Goal: Information Seeking & Learning: Find specific page/section

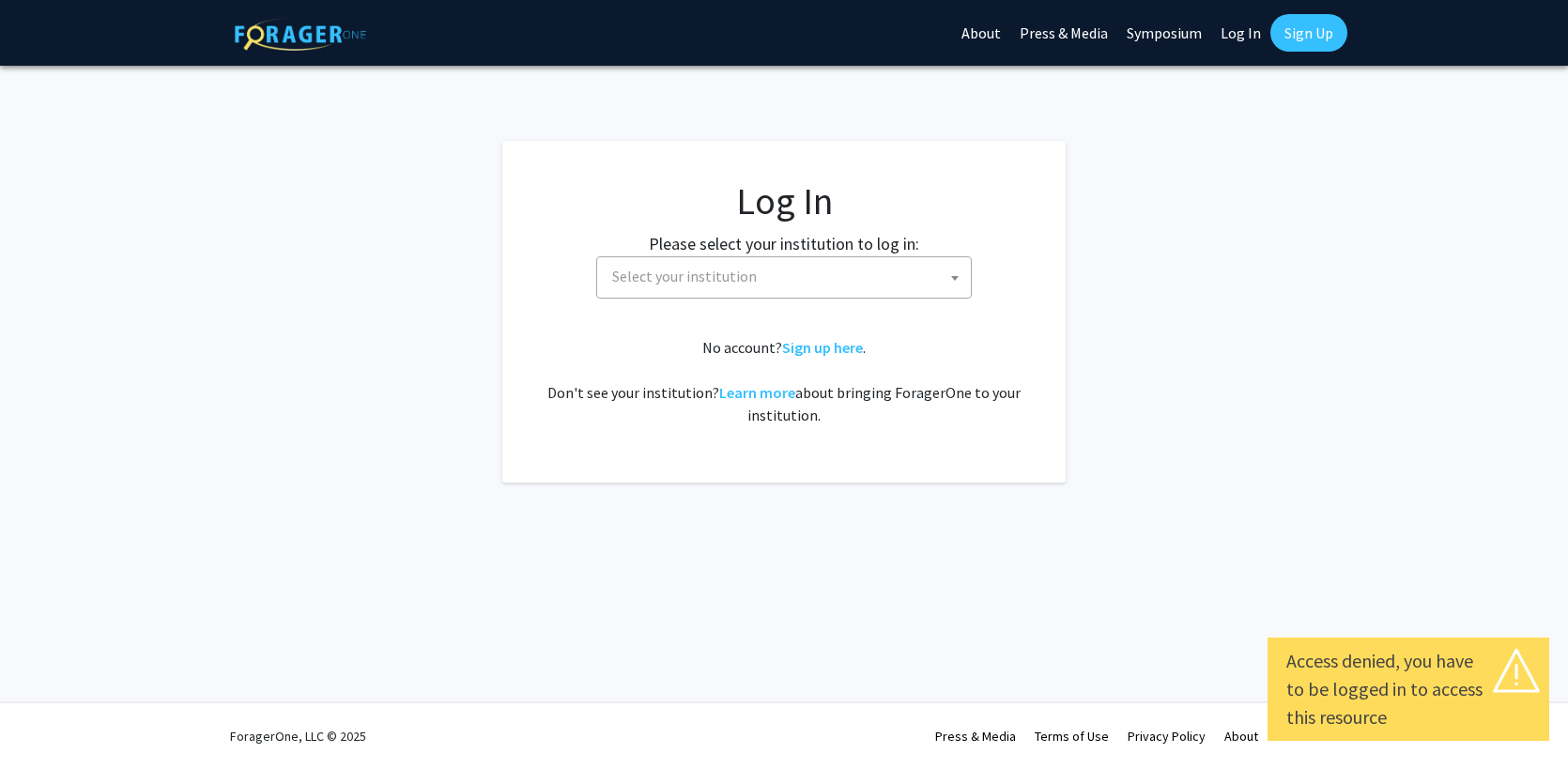
select select
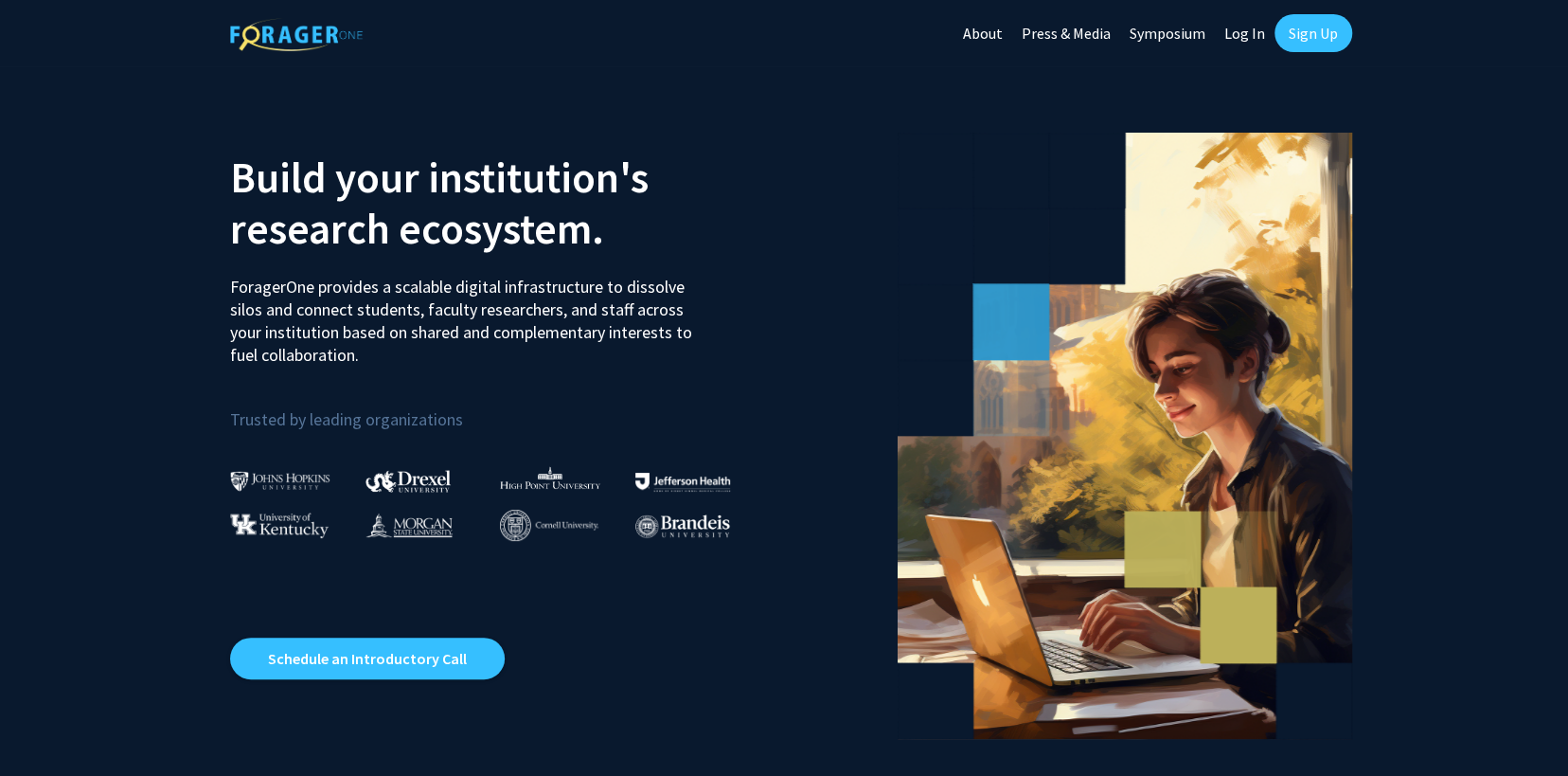
click at [1246, 39] on link "Log In" at bounding box center [1245, 33] width 60 height 67
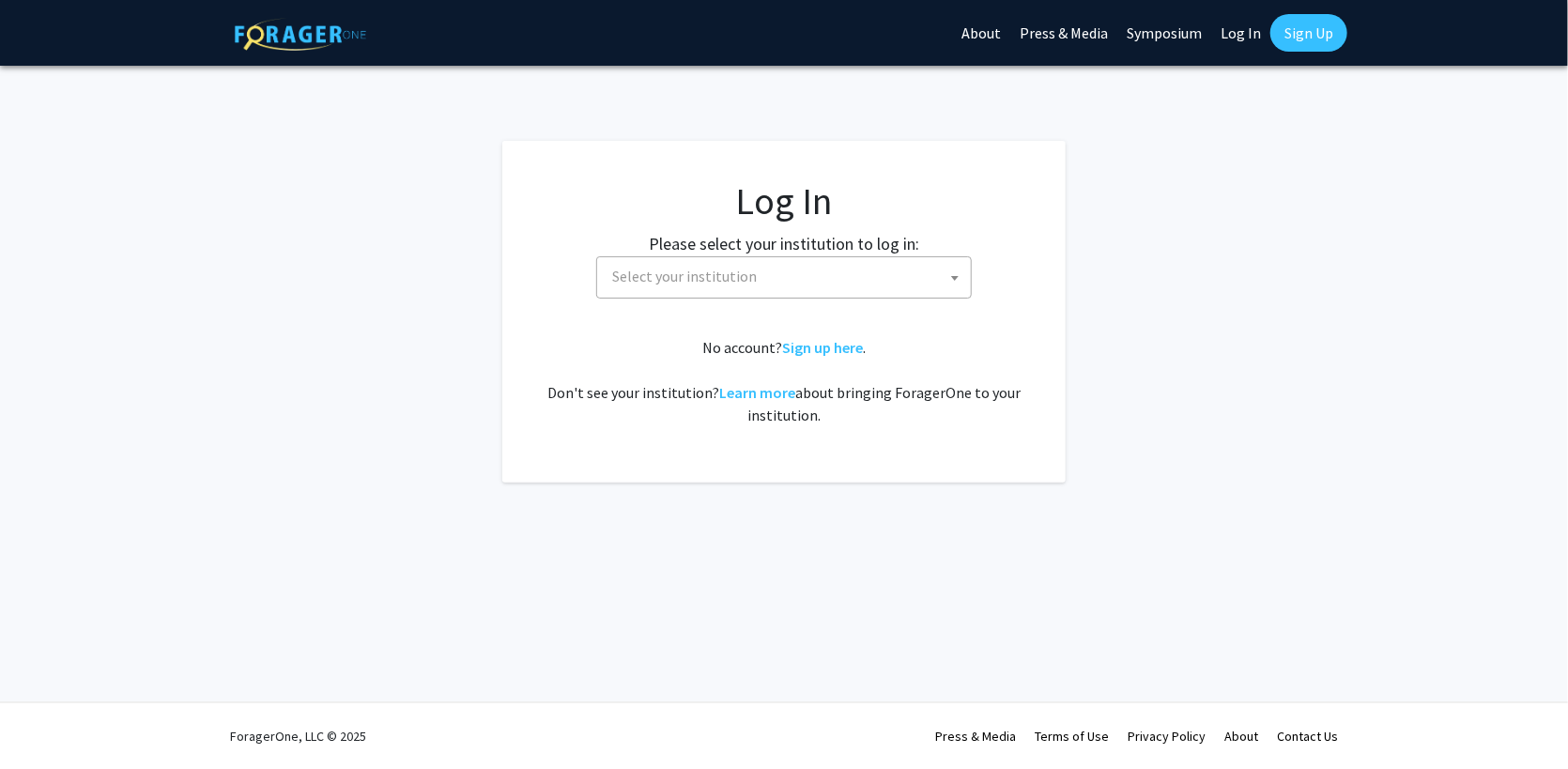
click at [683, 282] on span "Select your institution" at bounding box center [684, 276] width 144 height 19
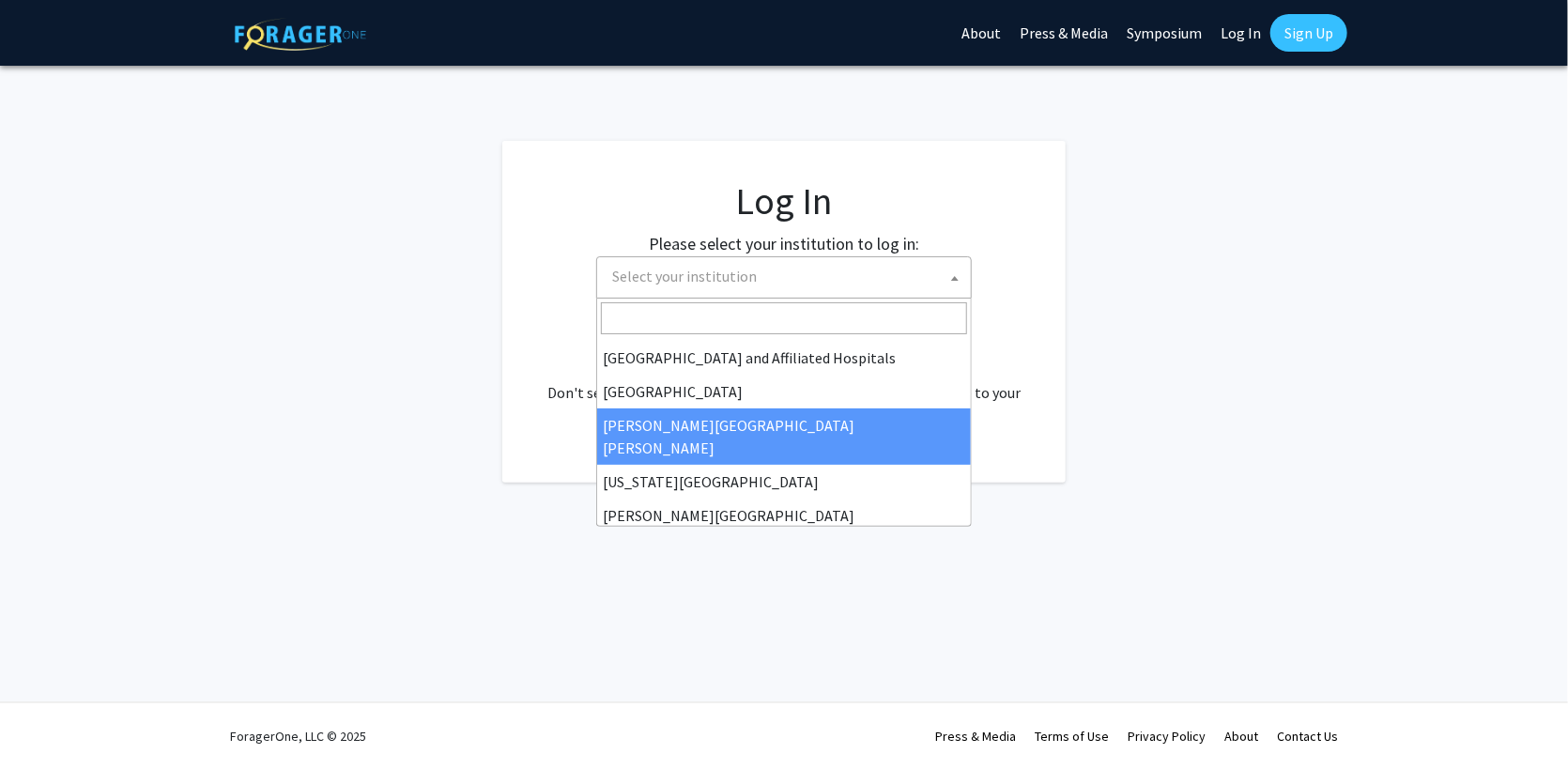
scroll to position [313, 0]
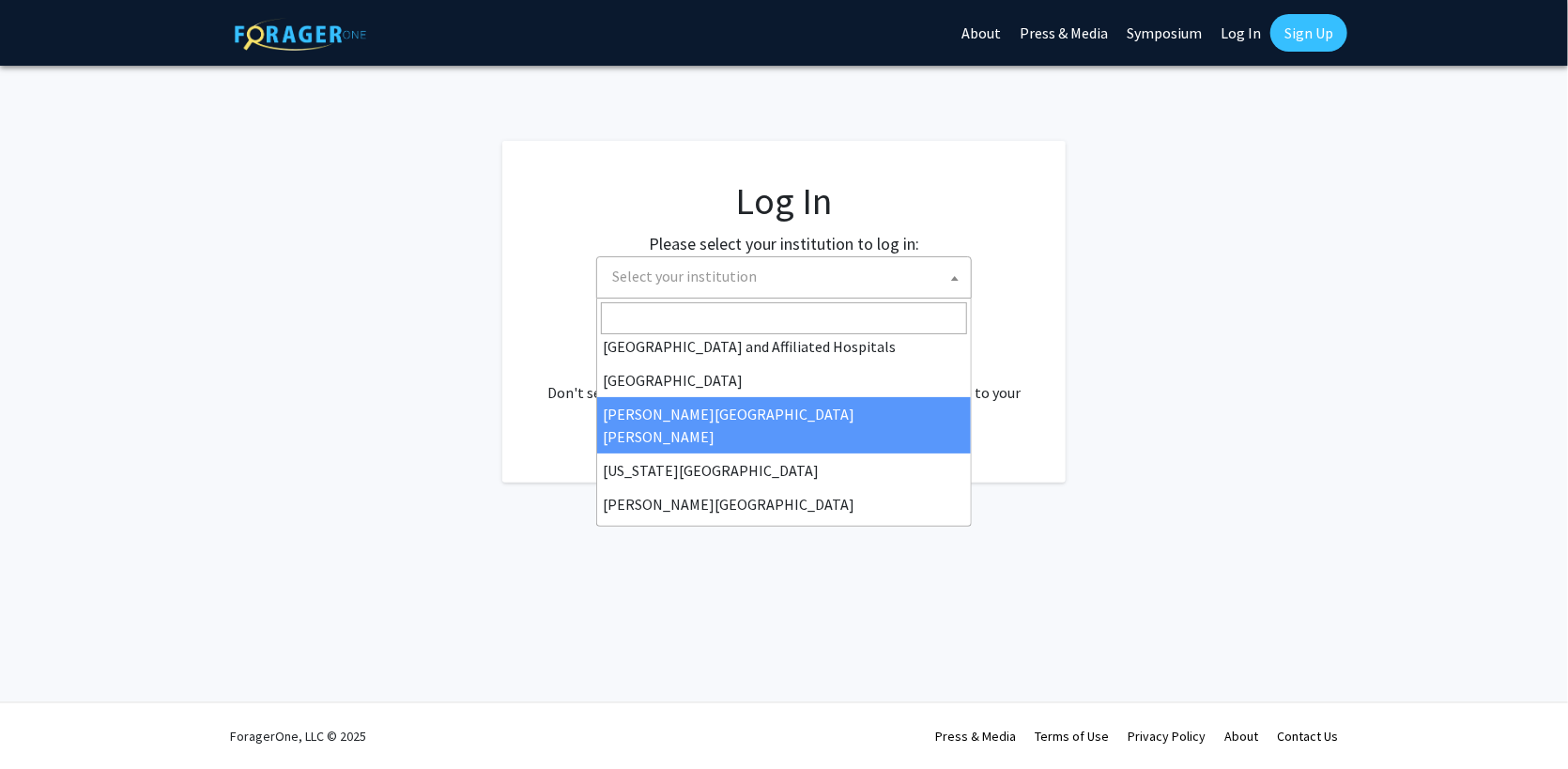
select select "1"
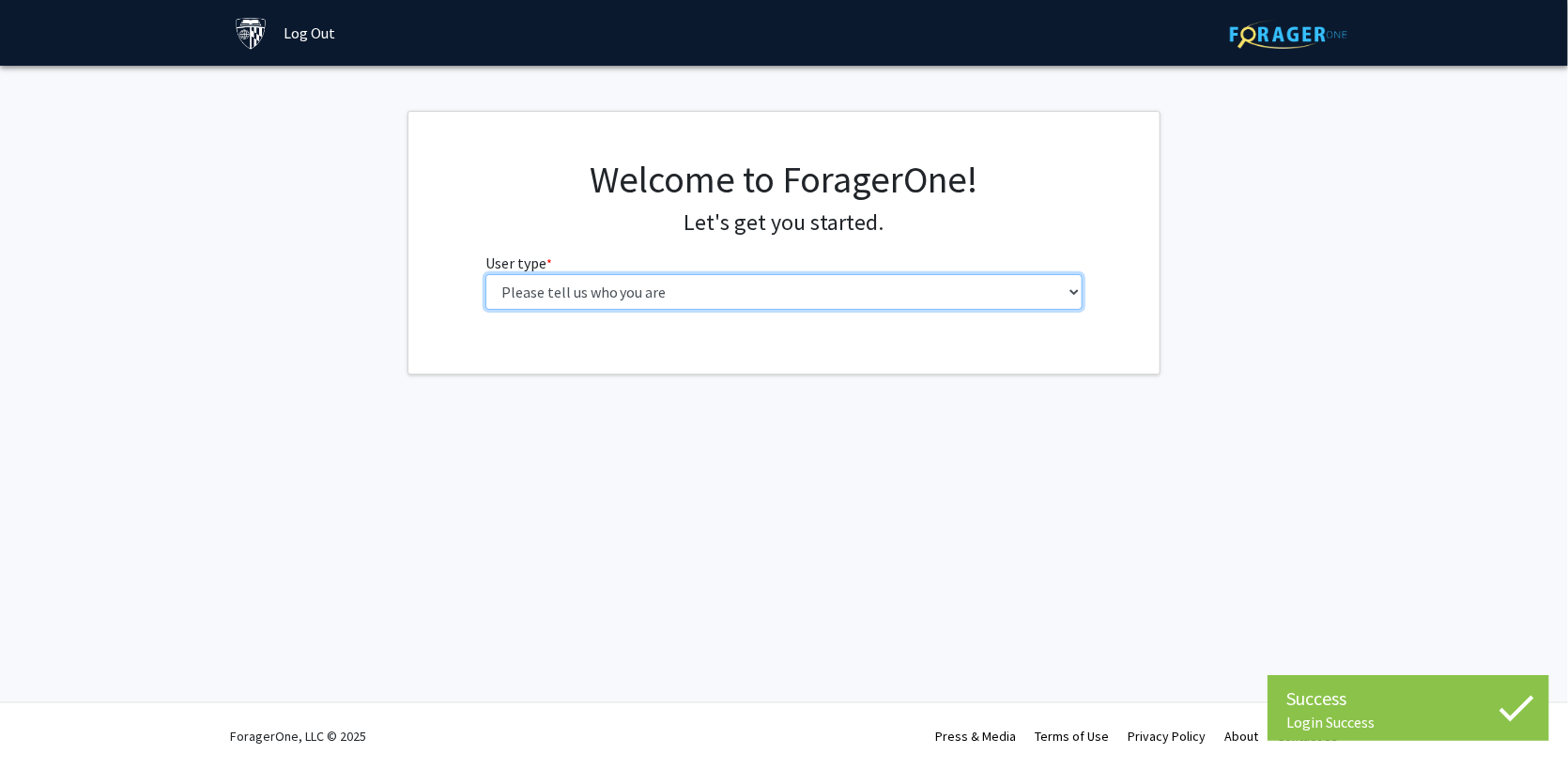
click at [545, 286] on select "Please tell us who you are Undergraduate Student Master's Student Doctoral Cand…" at bounding box center [784, 292] width 598 height 36
click at [486, 274] on select "Please tell us who you are Undergraduate Student Master's Student Doctoral Cand…" at bounding box center [784, 292] width 598 height 36
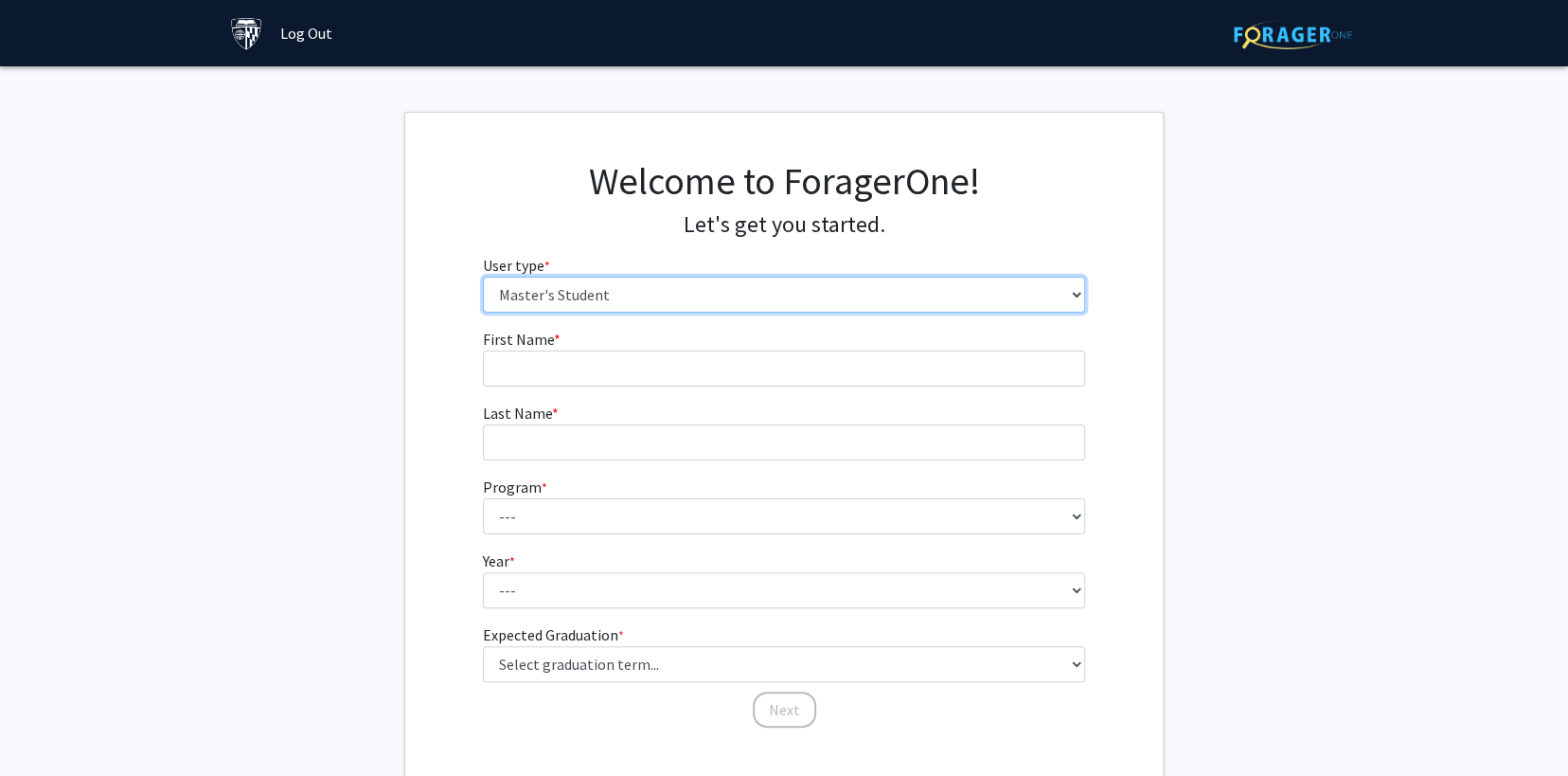
click at [613, 296] on select "Please tell us who you are Undergraduate Student Master's Student Doctoral Cand…" at bounding box center [784, 295] width 603 height 36
select select "6: adminAssistant"
click at [483, 277] on select "Please tell us who you are Undergraduate Student Master's Student Doctoral Cand…" at bounding box center [784, 295] width 603 height 36
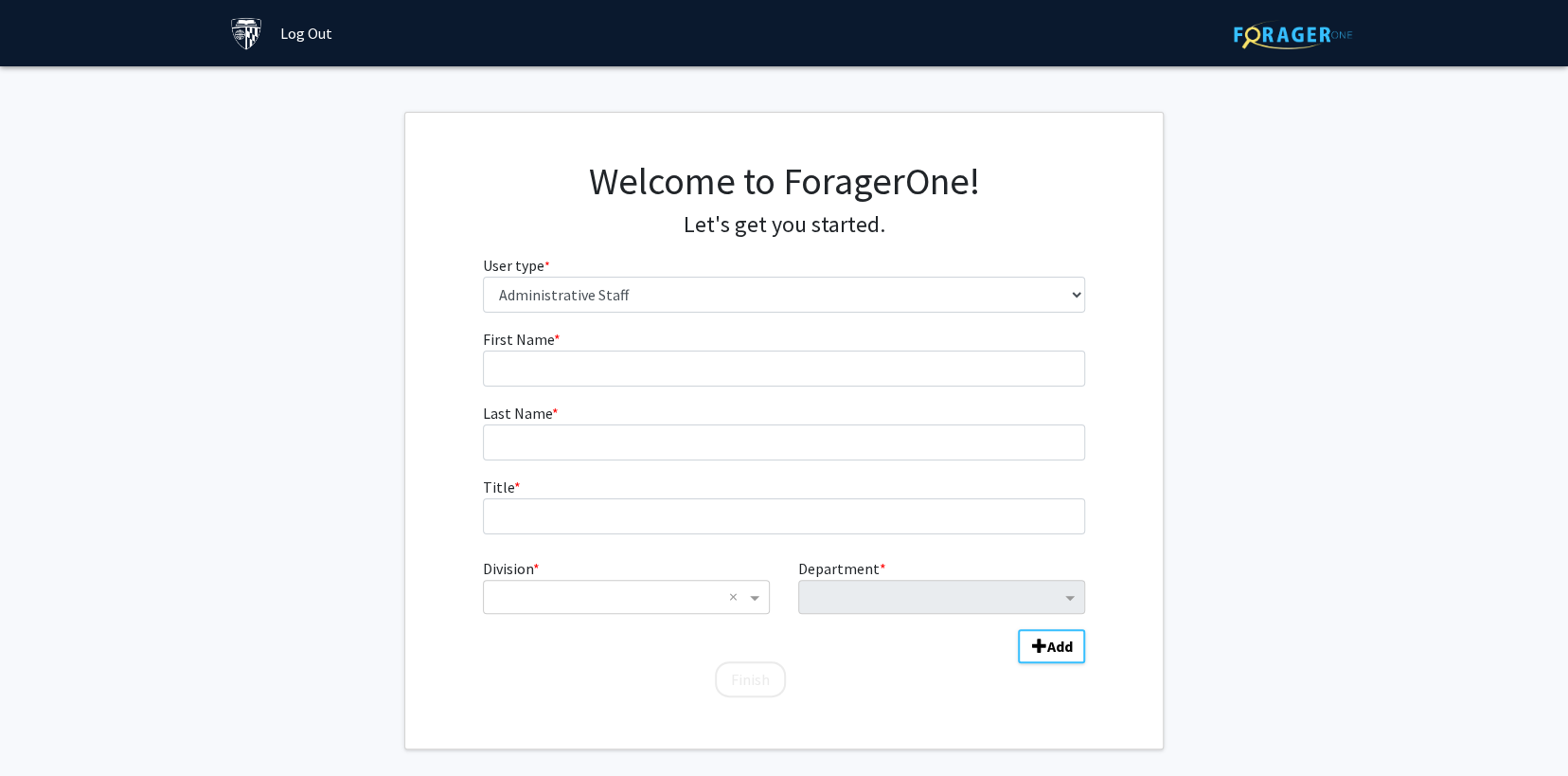
click at [577, 345] on fg-input "First Name * required" at bounding box center [784, 358] width 603 height 59
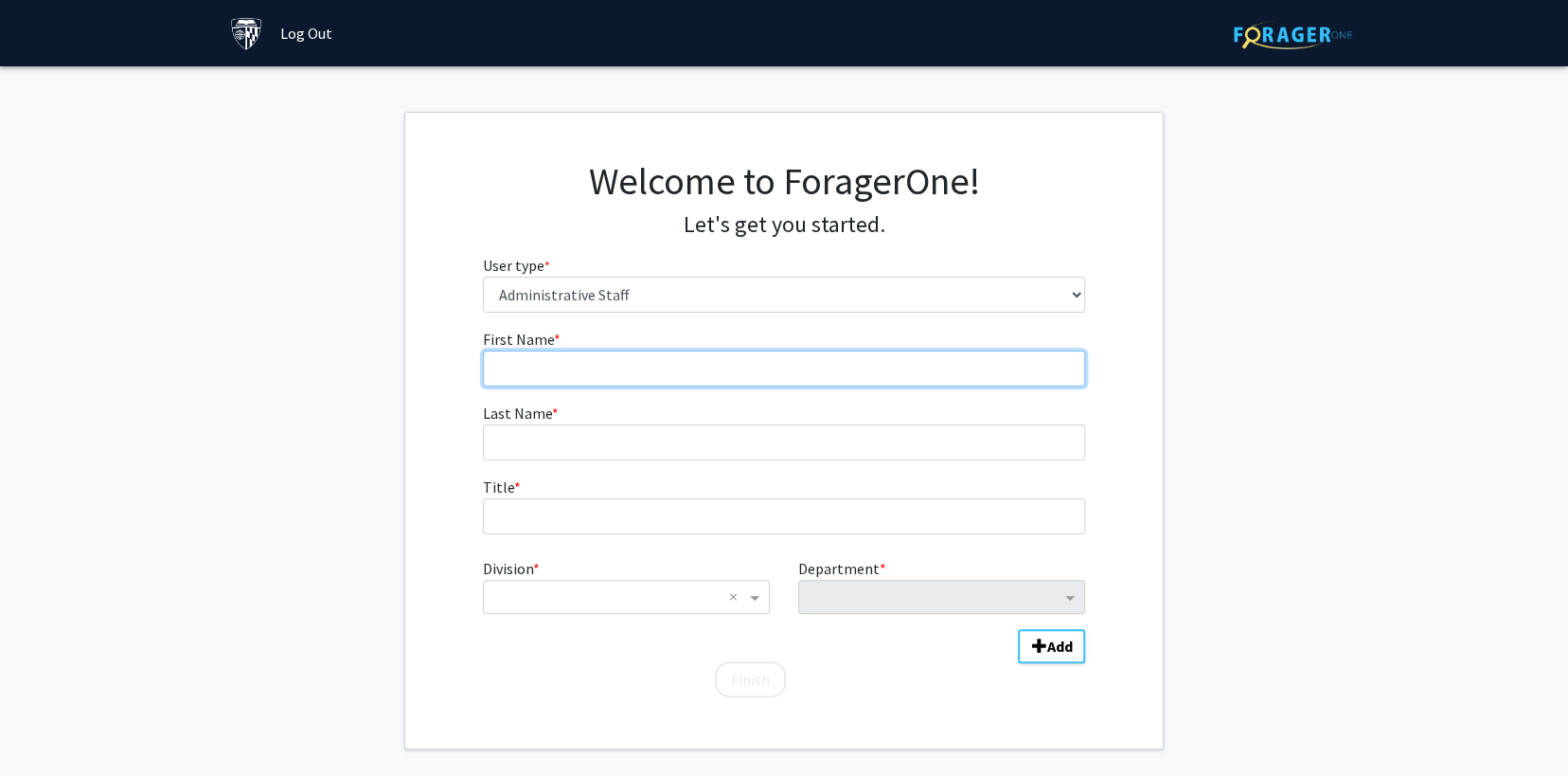
click at [564, 359] on input "First Name * required" at bounding box center [784, 368] width 603 height 36
type input "Linda"
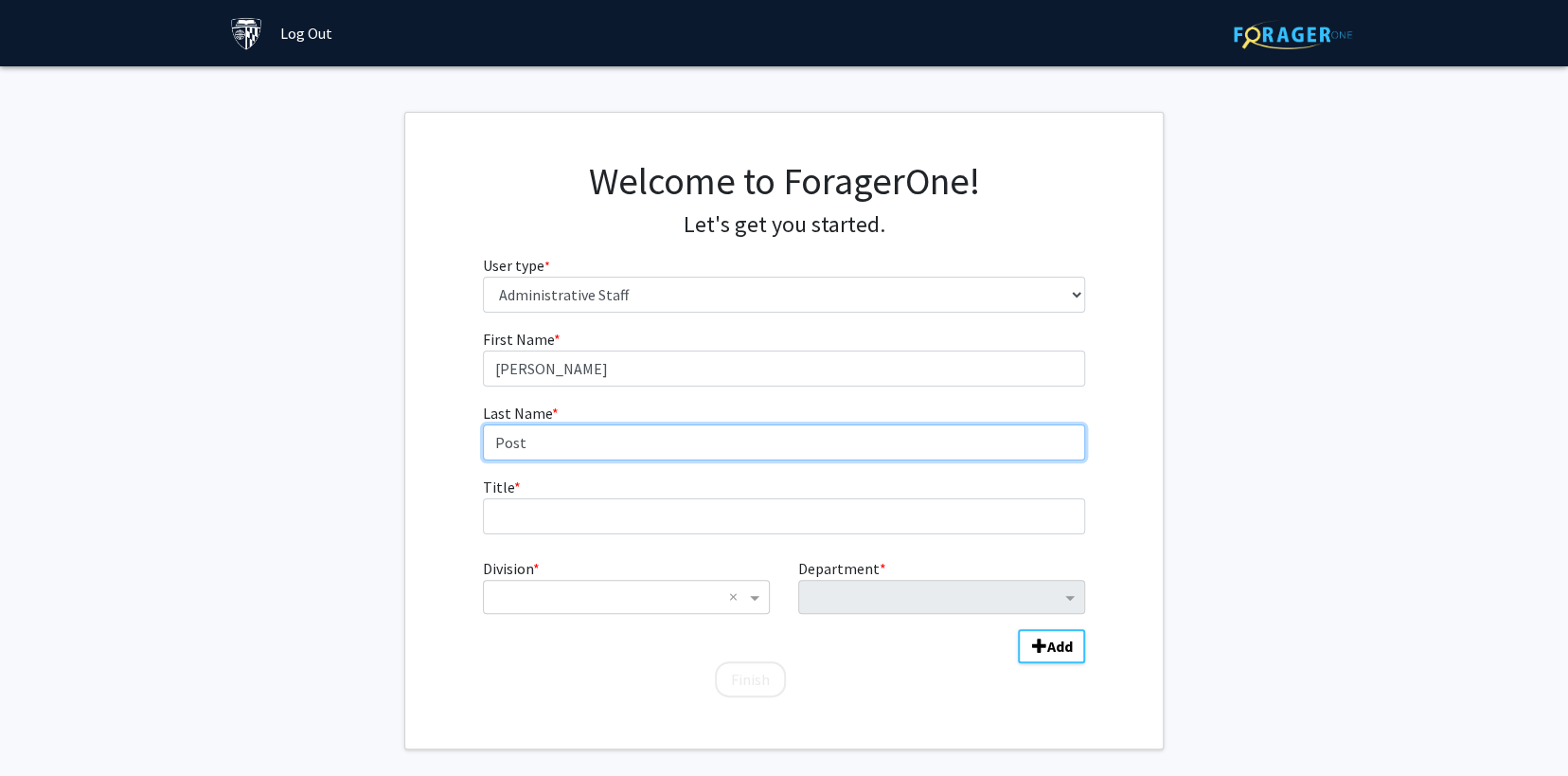
type input "Post"
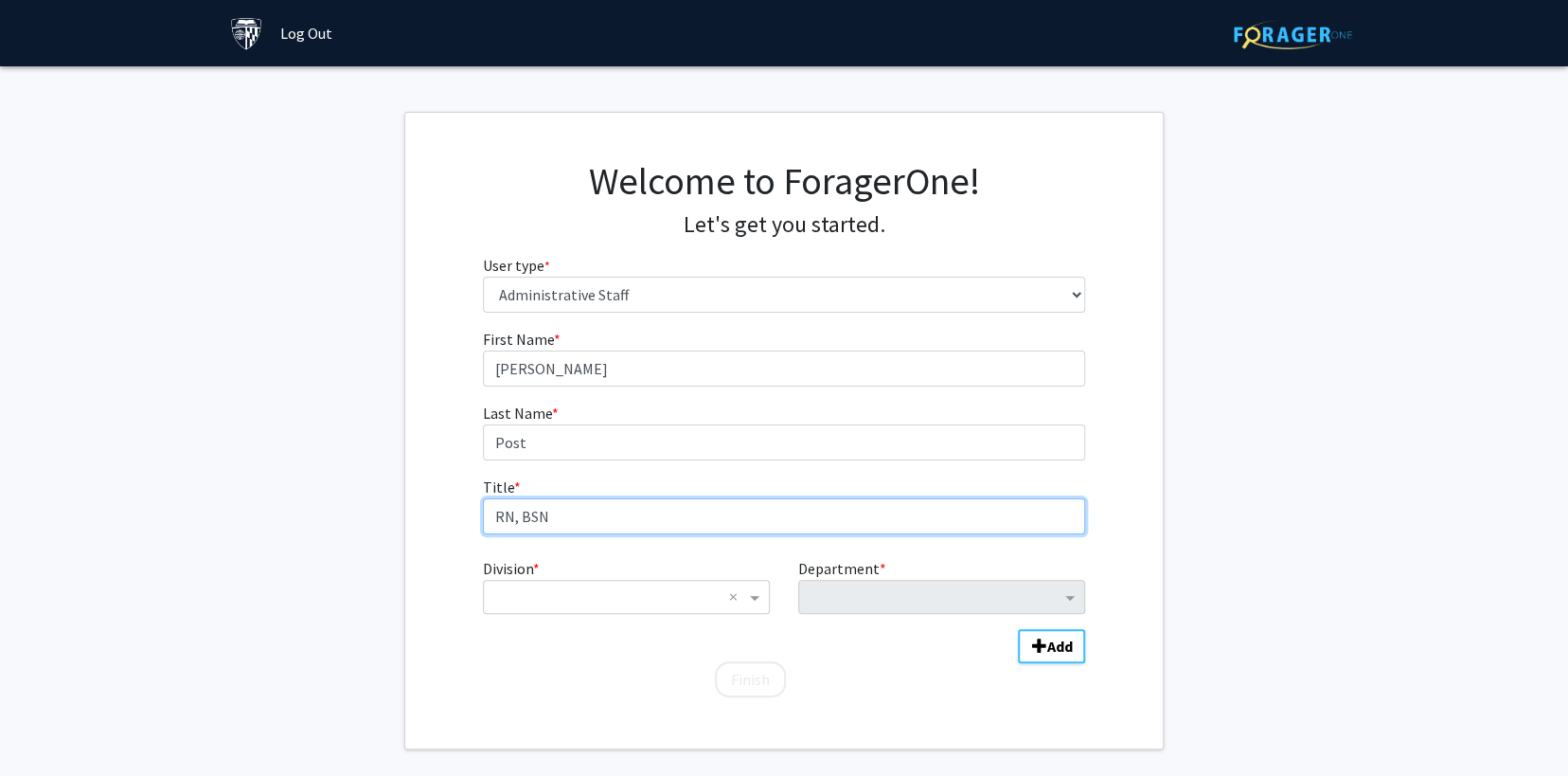
type input "RN, BSN"
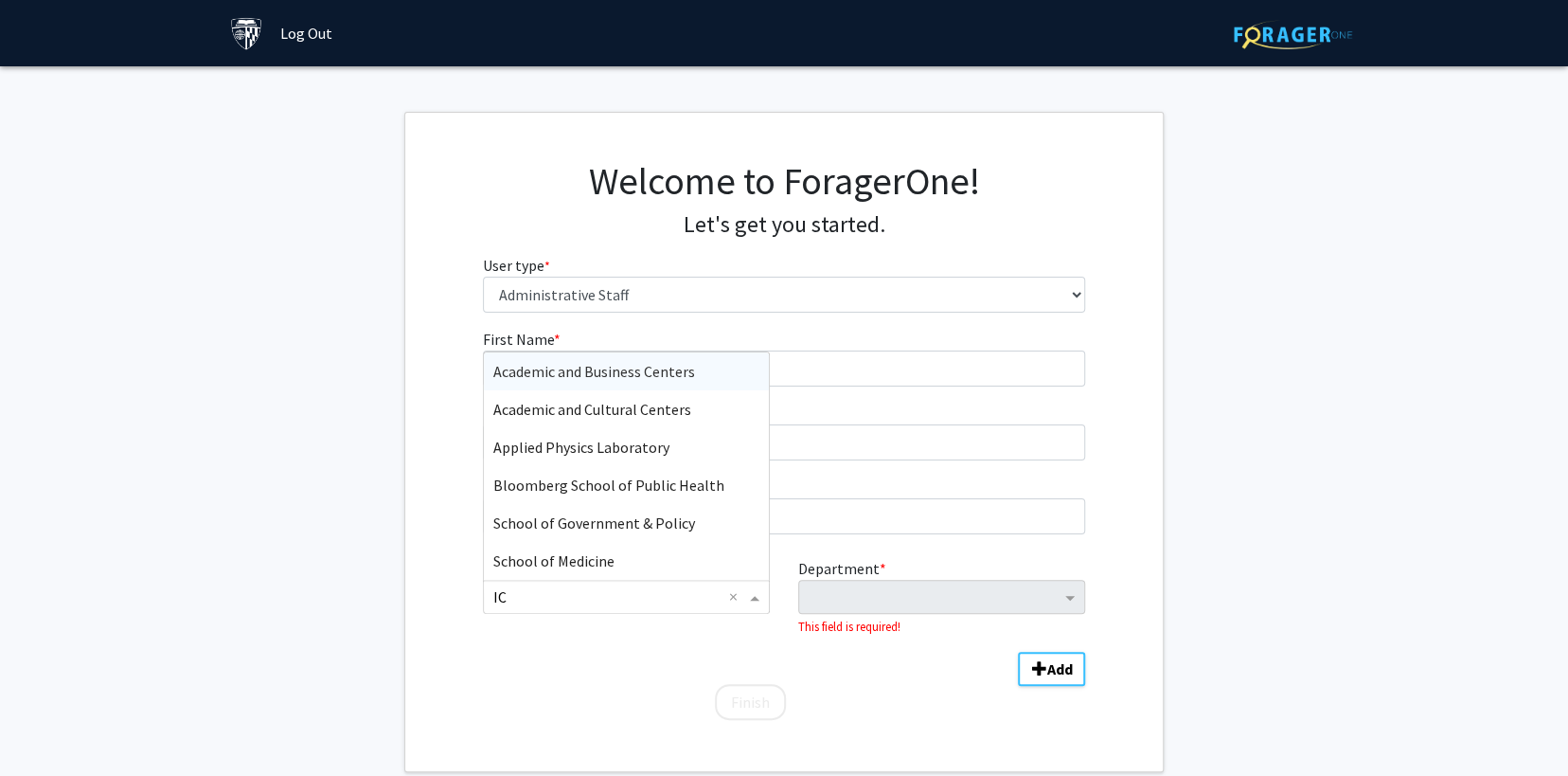
type input "I"
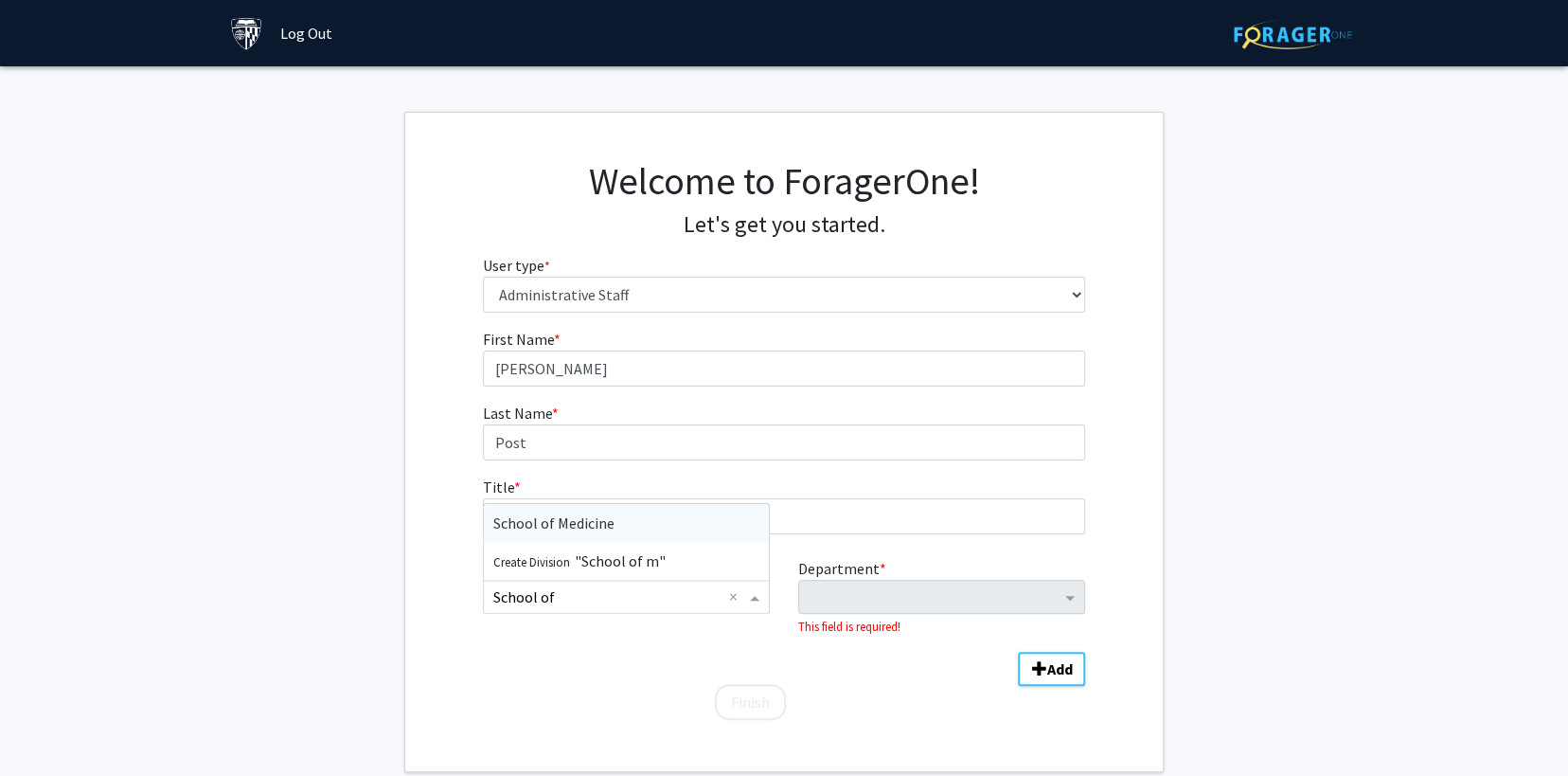
type input "School of m"
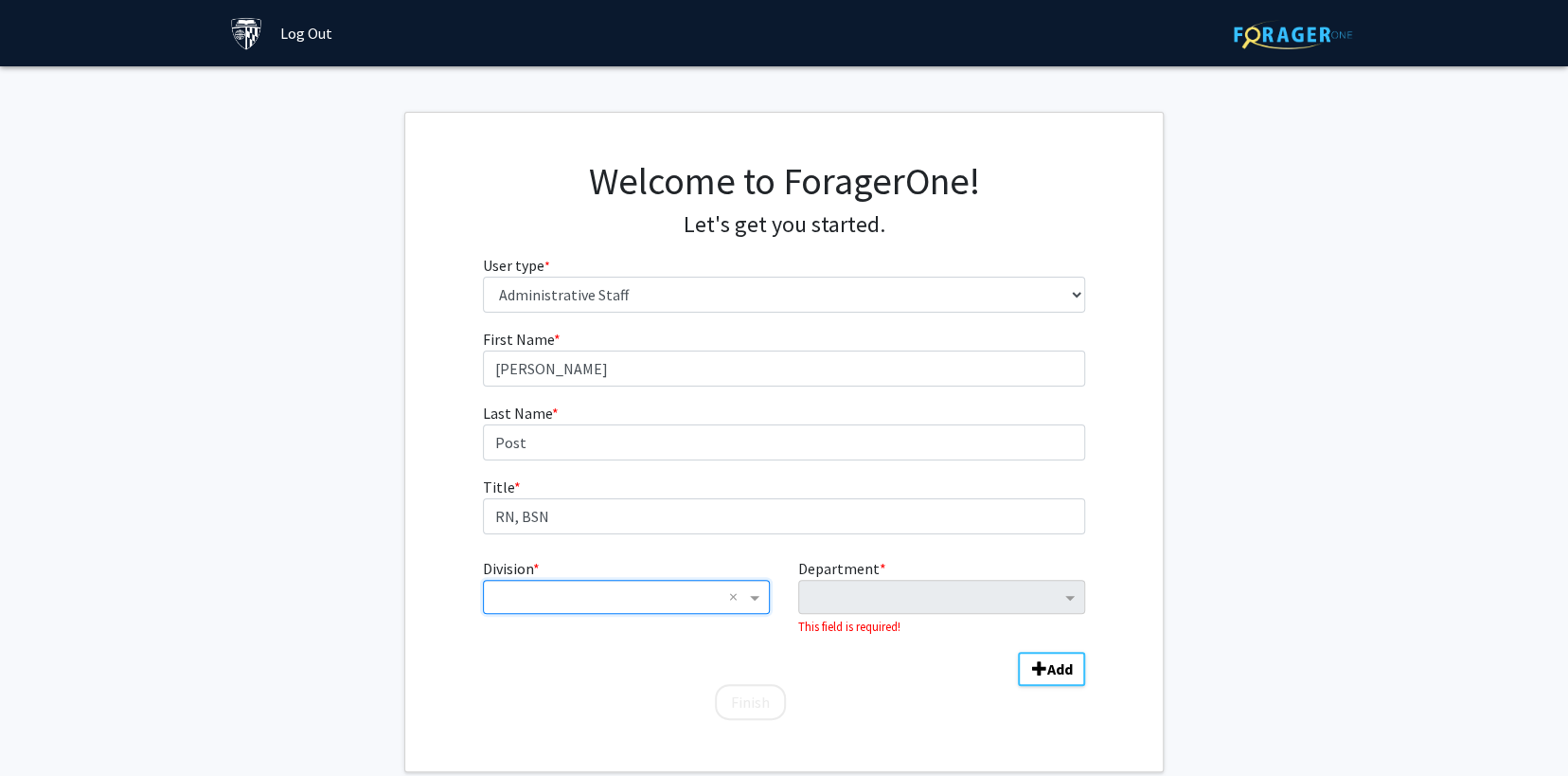
click at [673, 611] on div "× ×" at bounding box center [627, 596] width 287 height 34
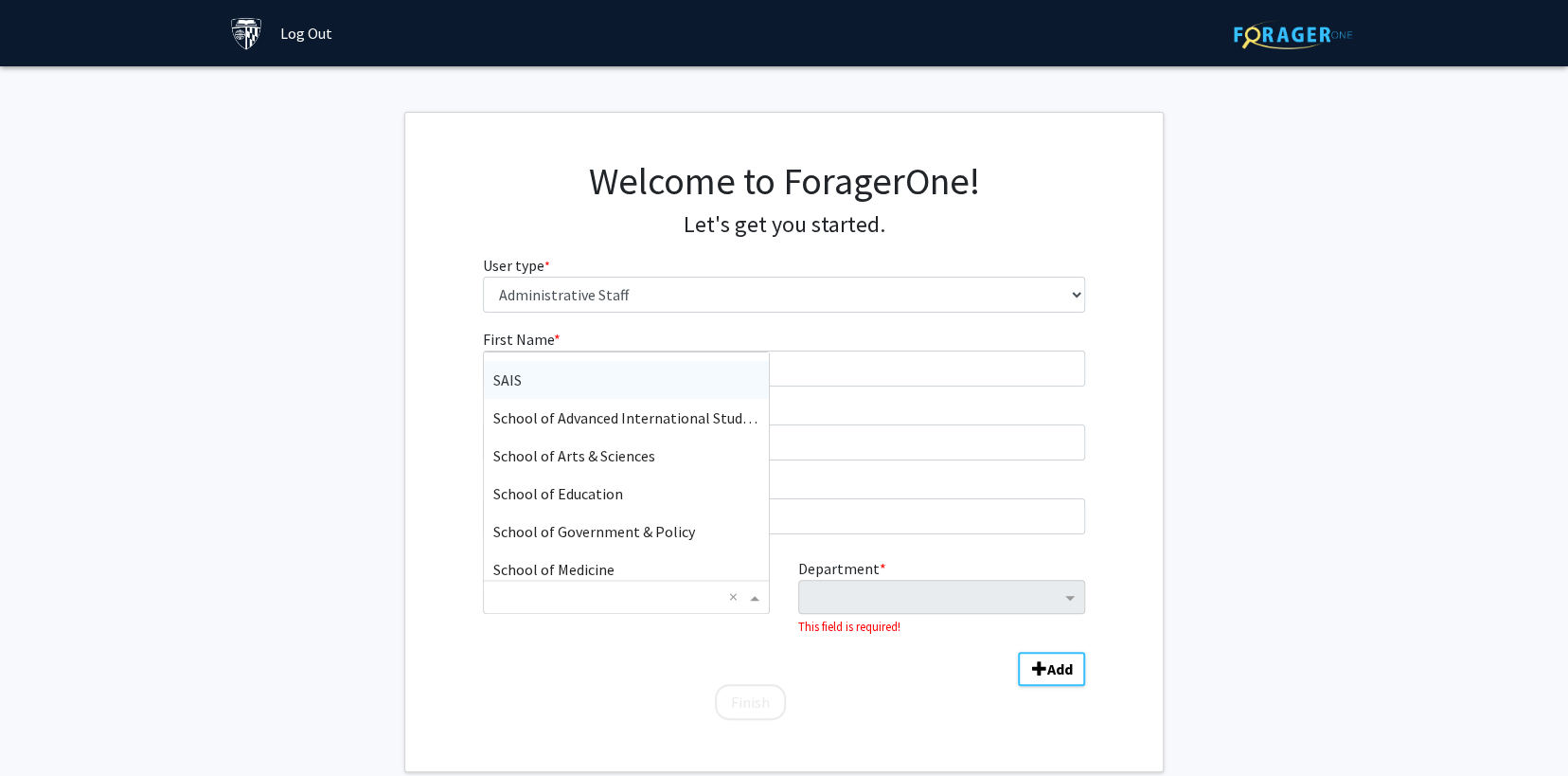
scroll to position [316, 0]
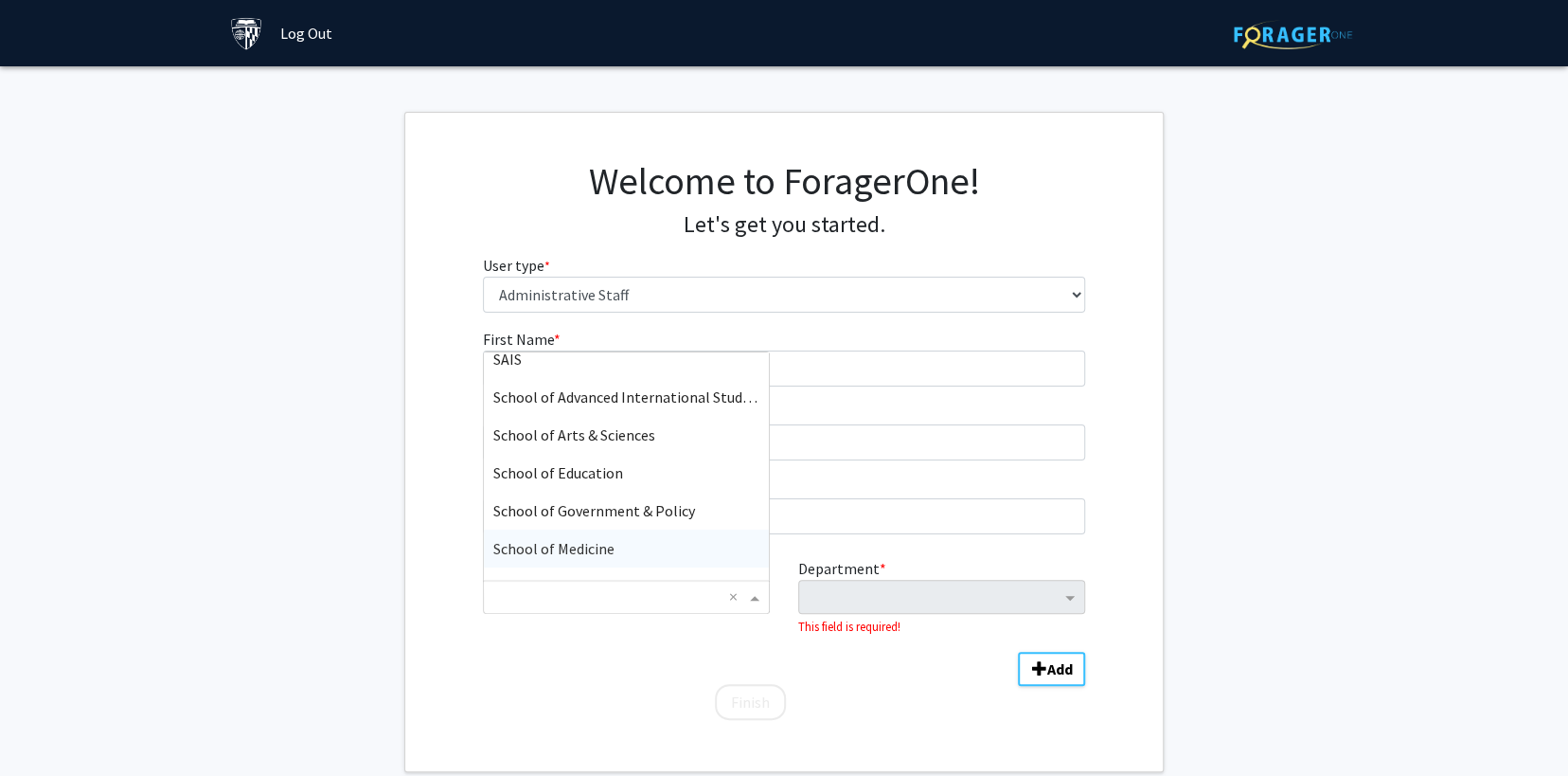
click at [629, 542] on div "School of Medicine" at bounding box center [627, 549] width 285 height 38
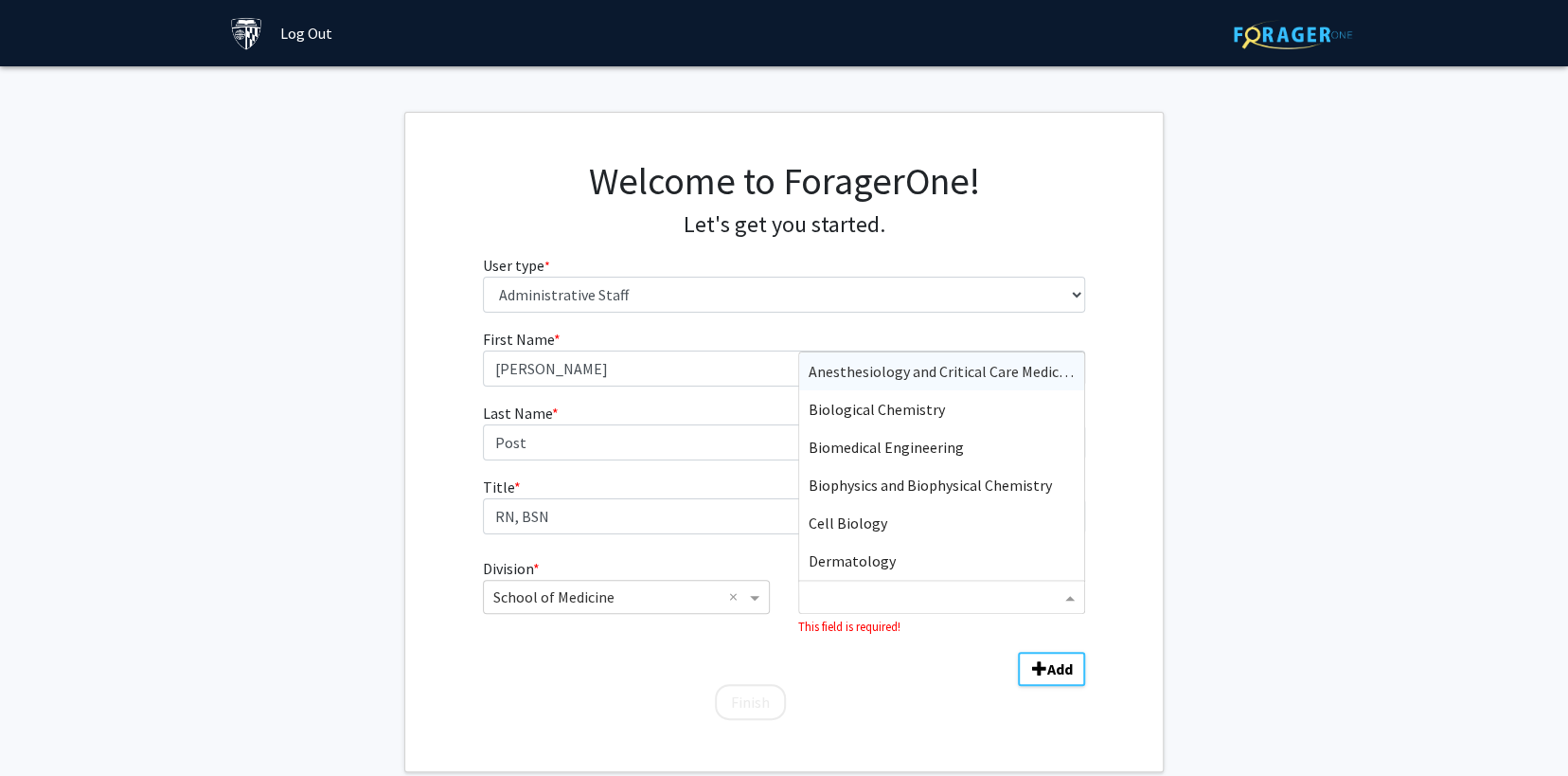
click at [833, 592] on input "Department" at bounding box center [934, 597] width 252 height 23
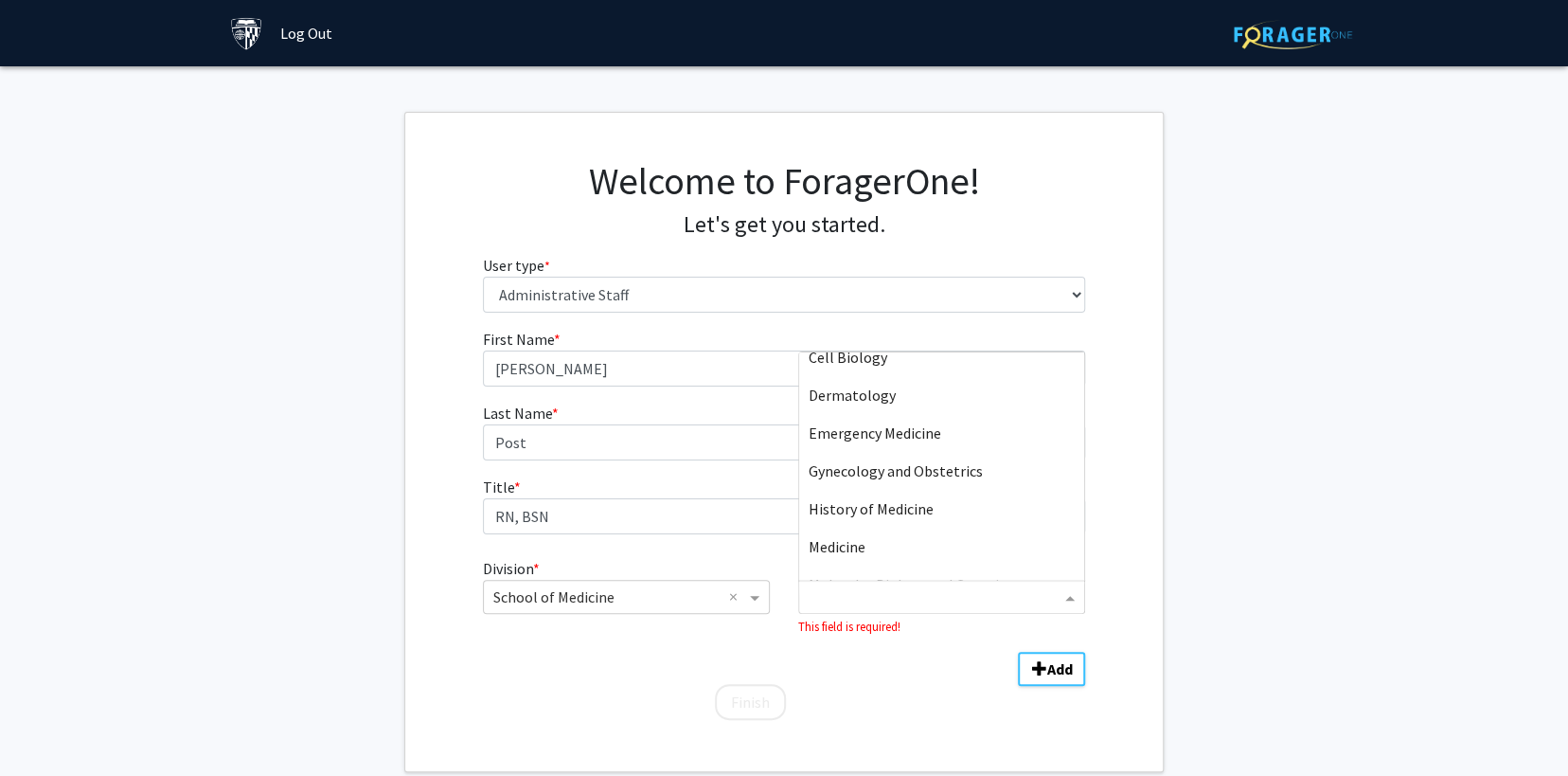
scroll to position [157, 0]
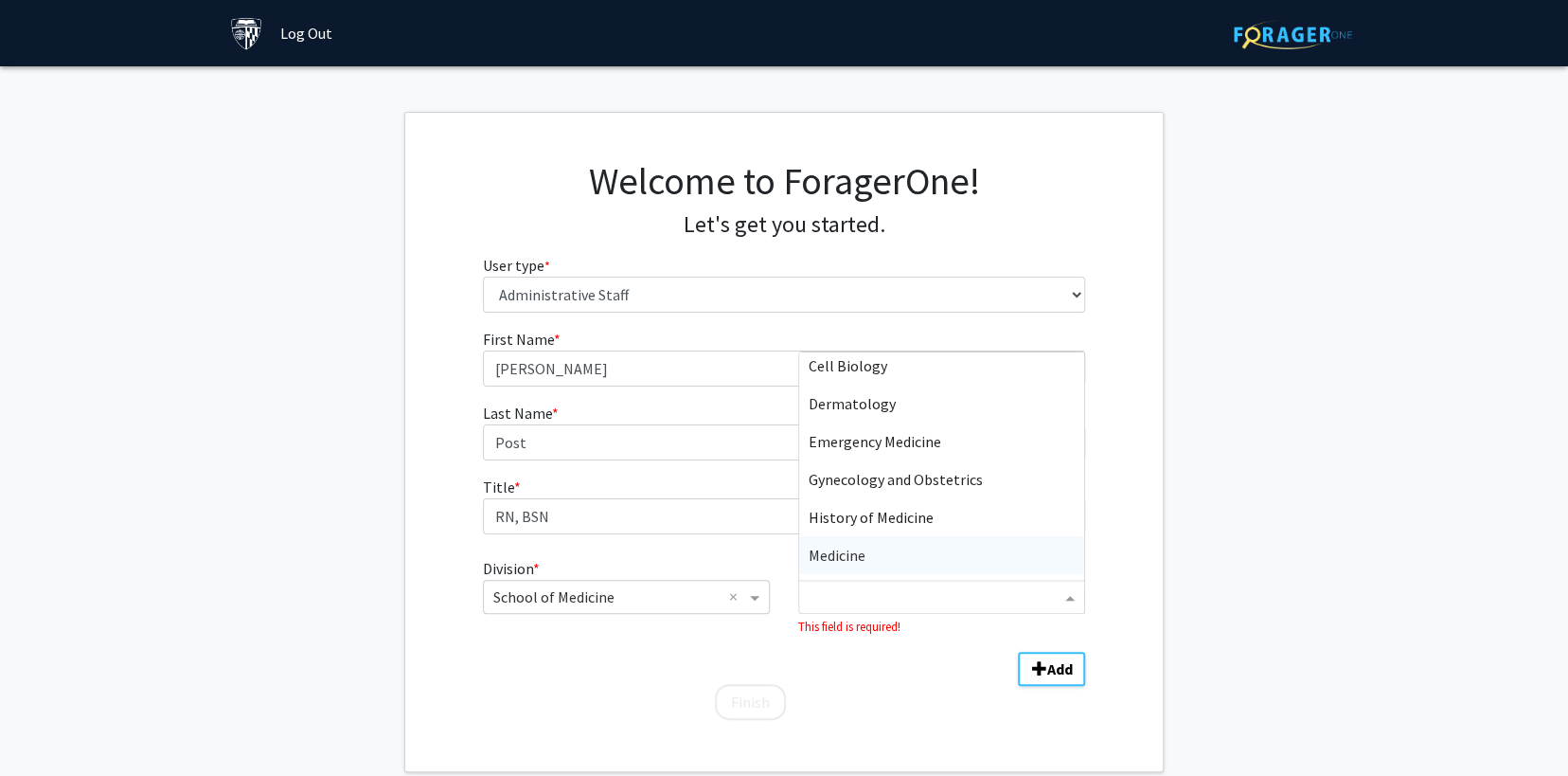
click at [854, 564] on div "Medicine" at bounding box center [942, 555] width 285 height 38
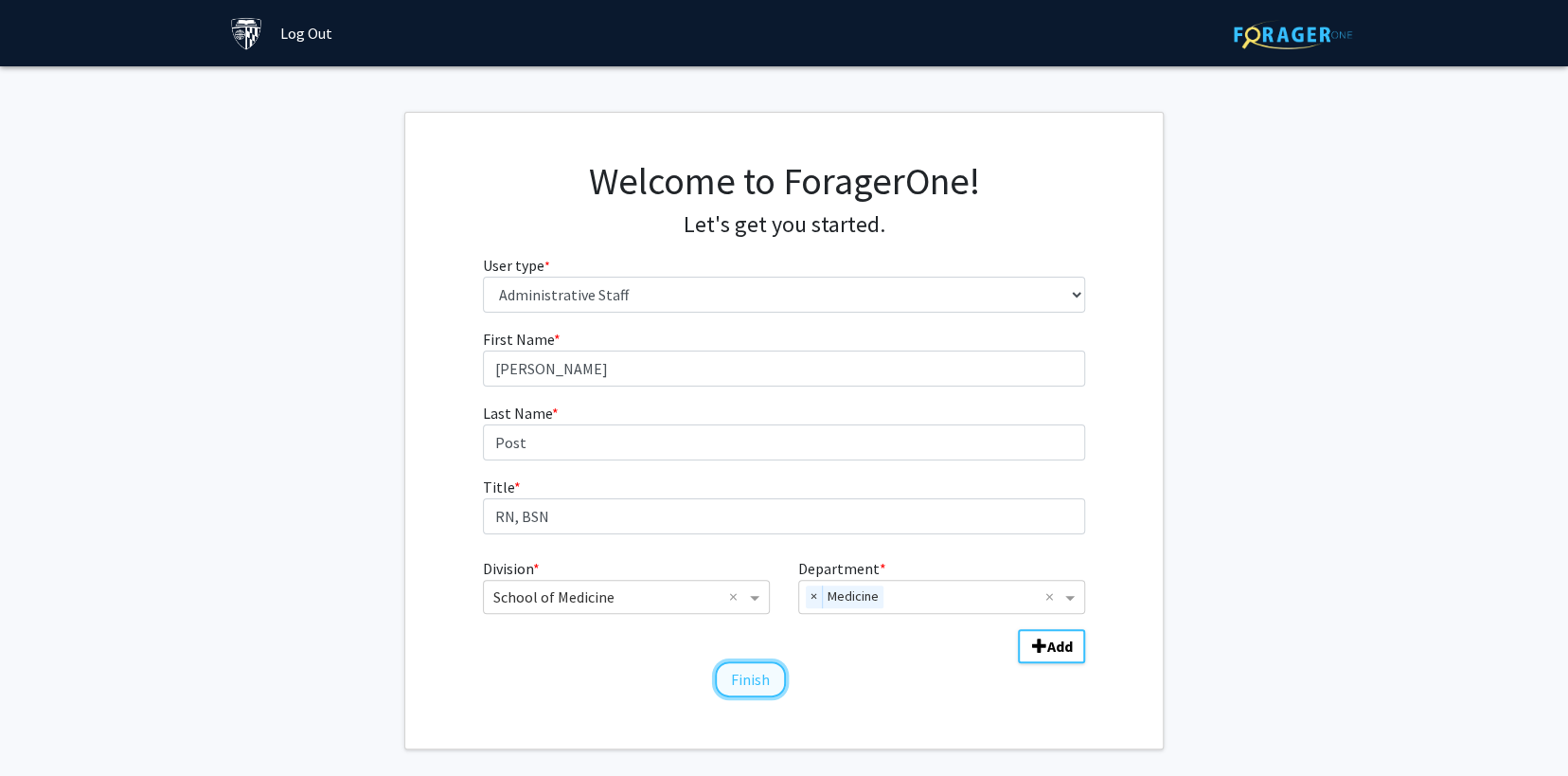
click at [745, 681] on button "Finish" at bounding box center [750, 679] width 71 height 36
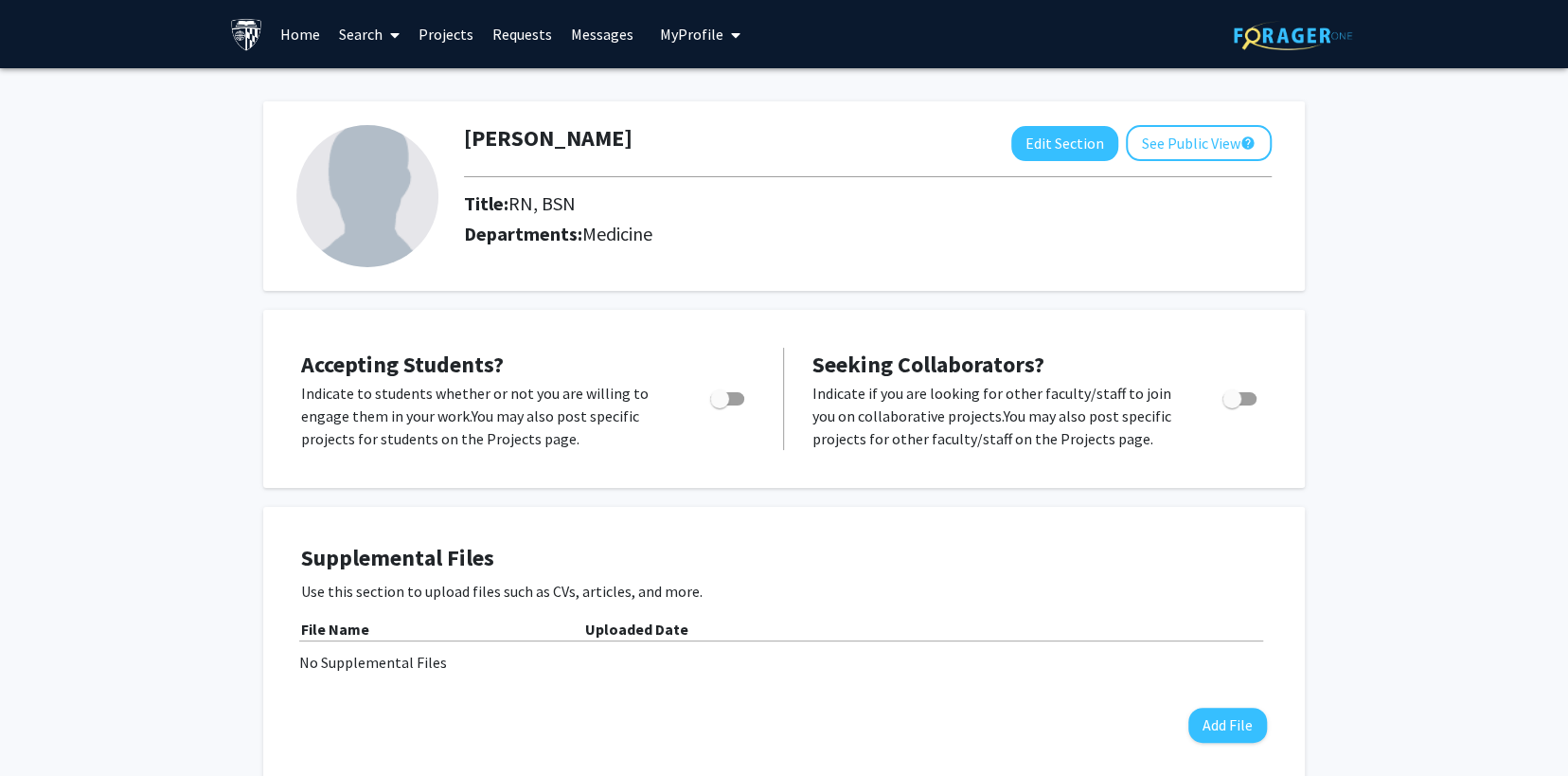
click at [446, 37] on link "Projects" at bounding box center [446, 34] width 74 height 67
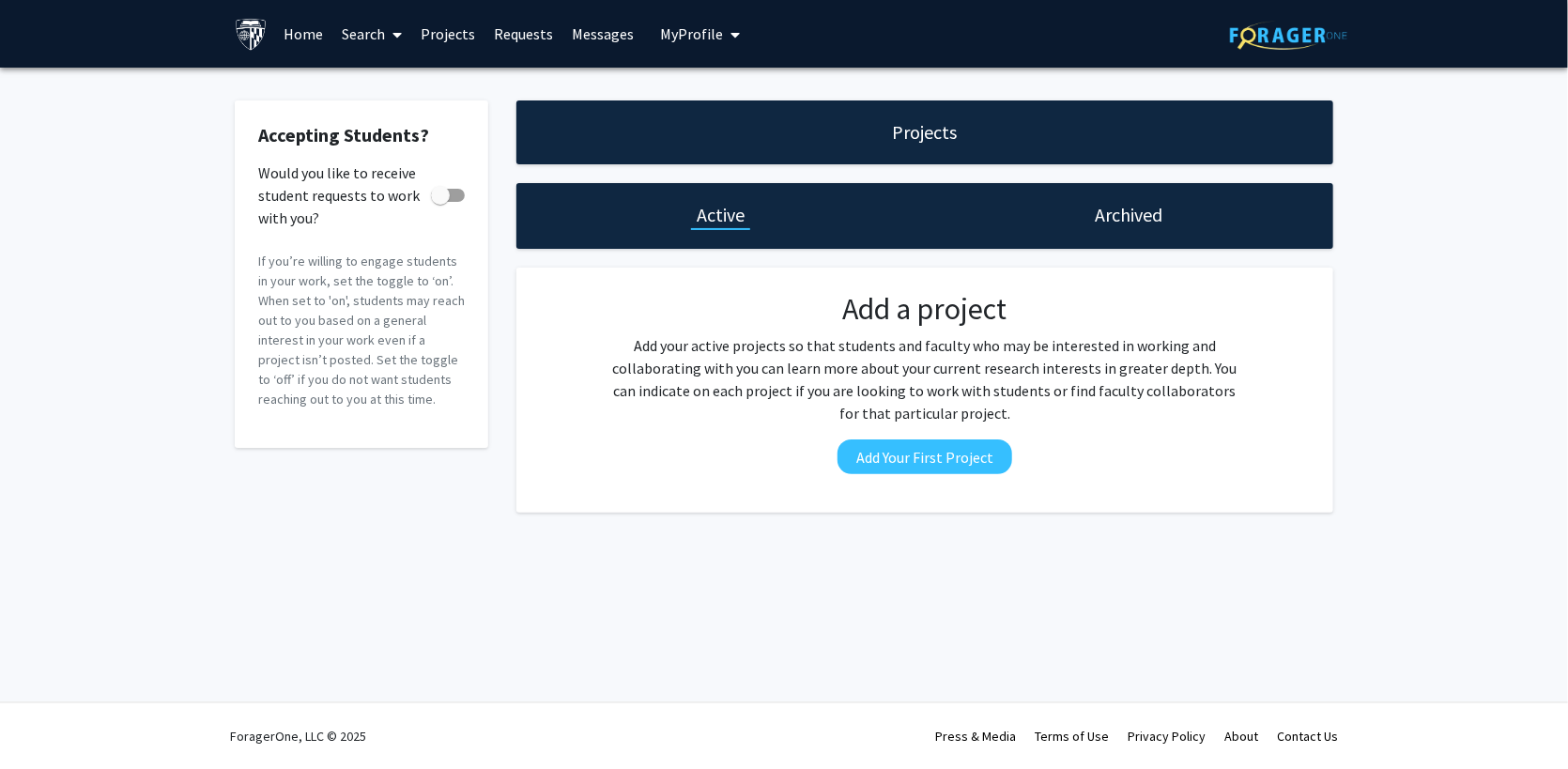
click at [369, 30] on link "Search" at bounding box center [373, 34] width 79 height 66
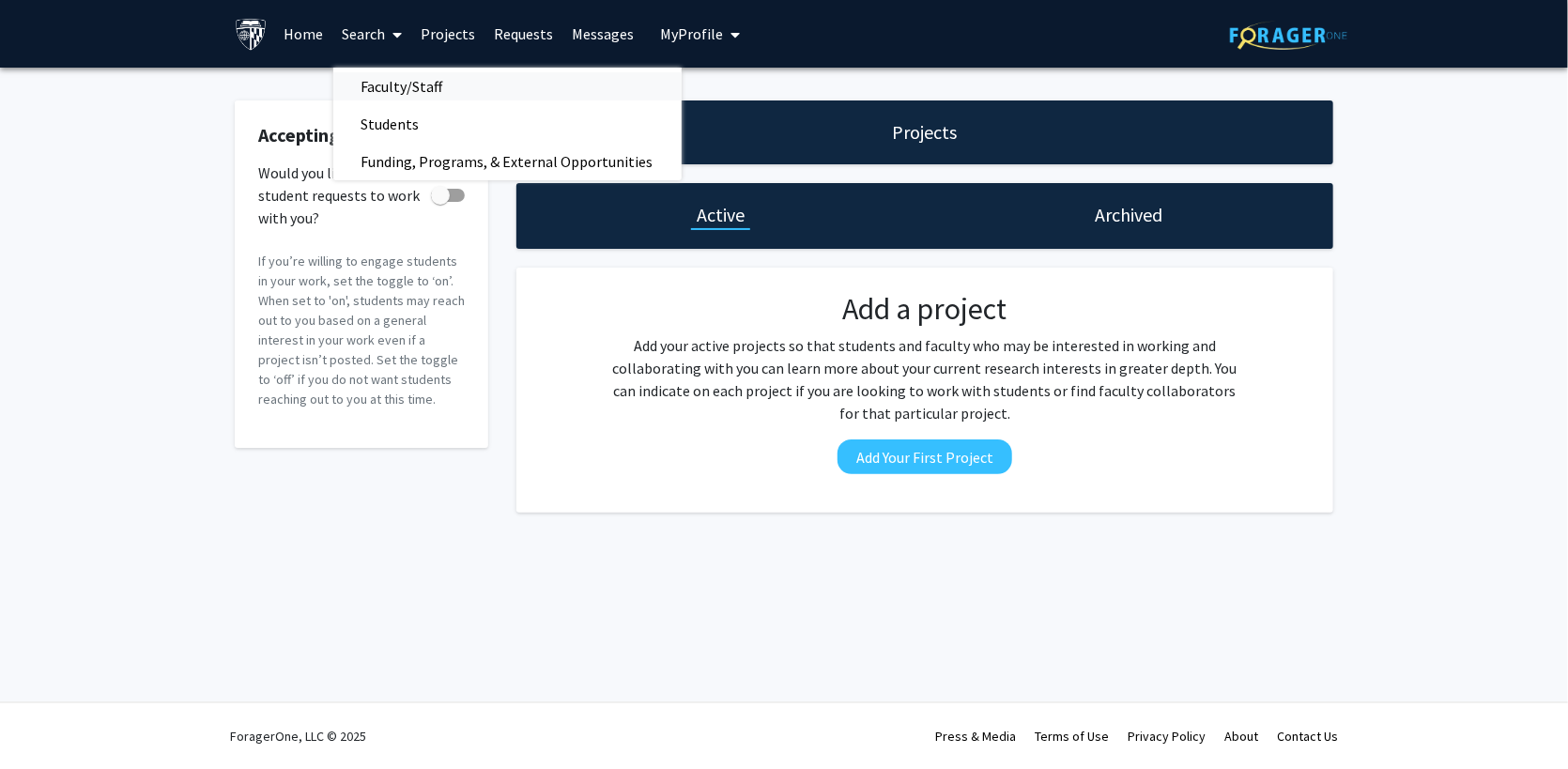
click at [383, 90] on span "Faculty/Staff" at bounding box center [403, 87] width 138 height 38
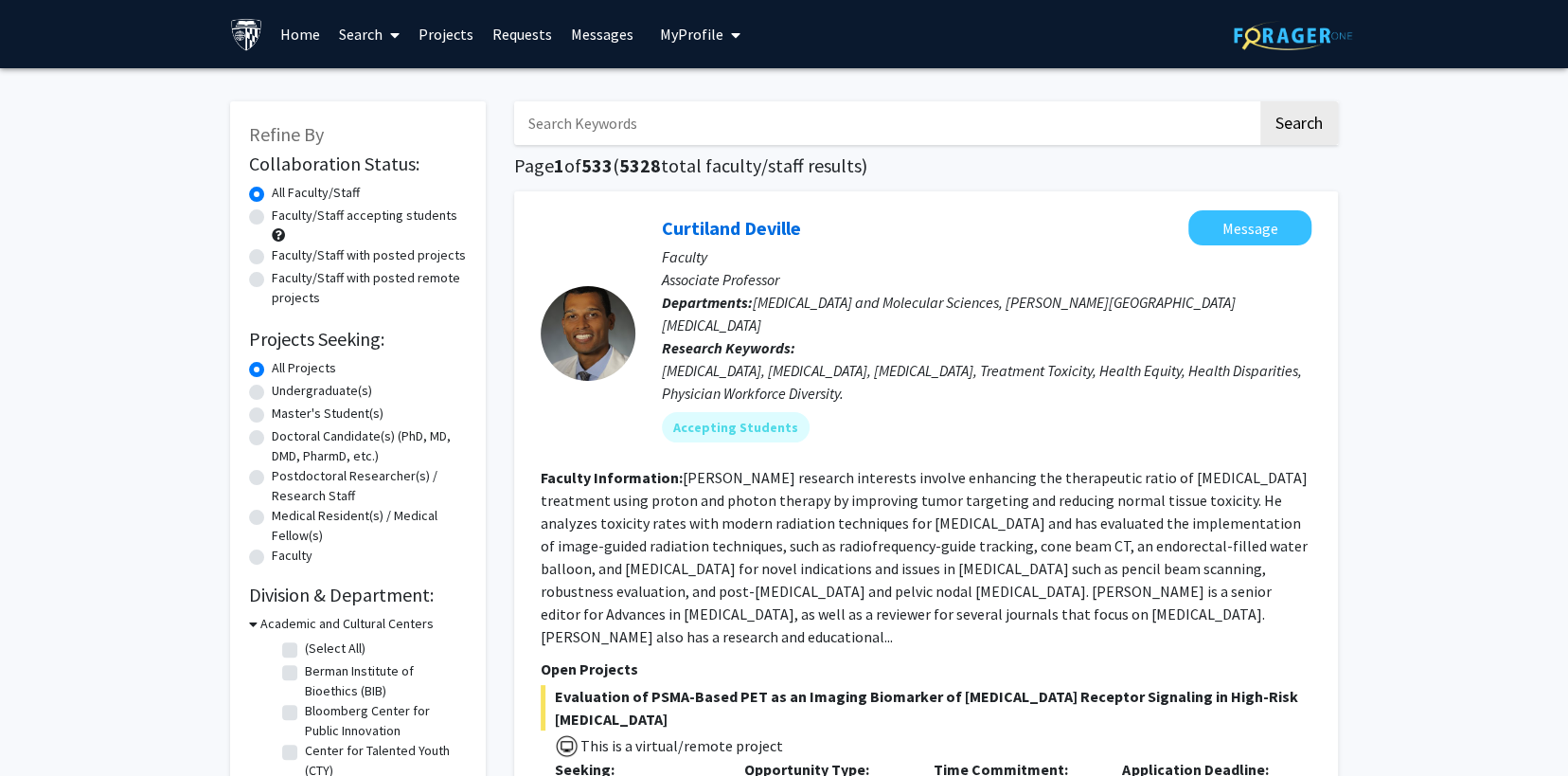
click at [807, 125] on input "Search Keywords" at bounding box center [886, 124] width 744 height 44
click at [272, 409] on label "Master's Student(s)" at bounding box center [328, 413] width 112 height 20
click at [272, 409] on input "Master's Student(s)" at bounding box center [278, 409] width 12 height 12
radio input "true"
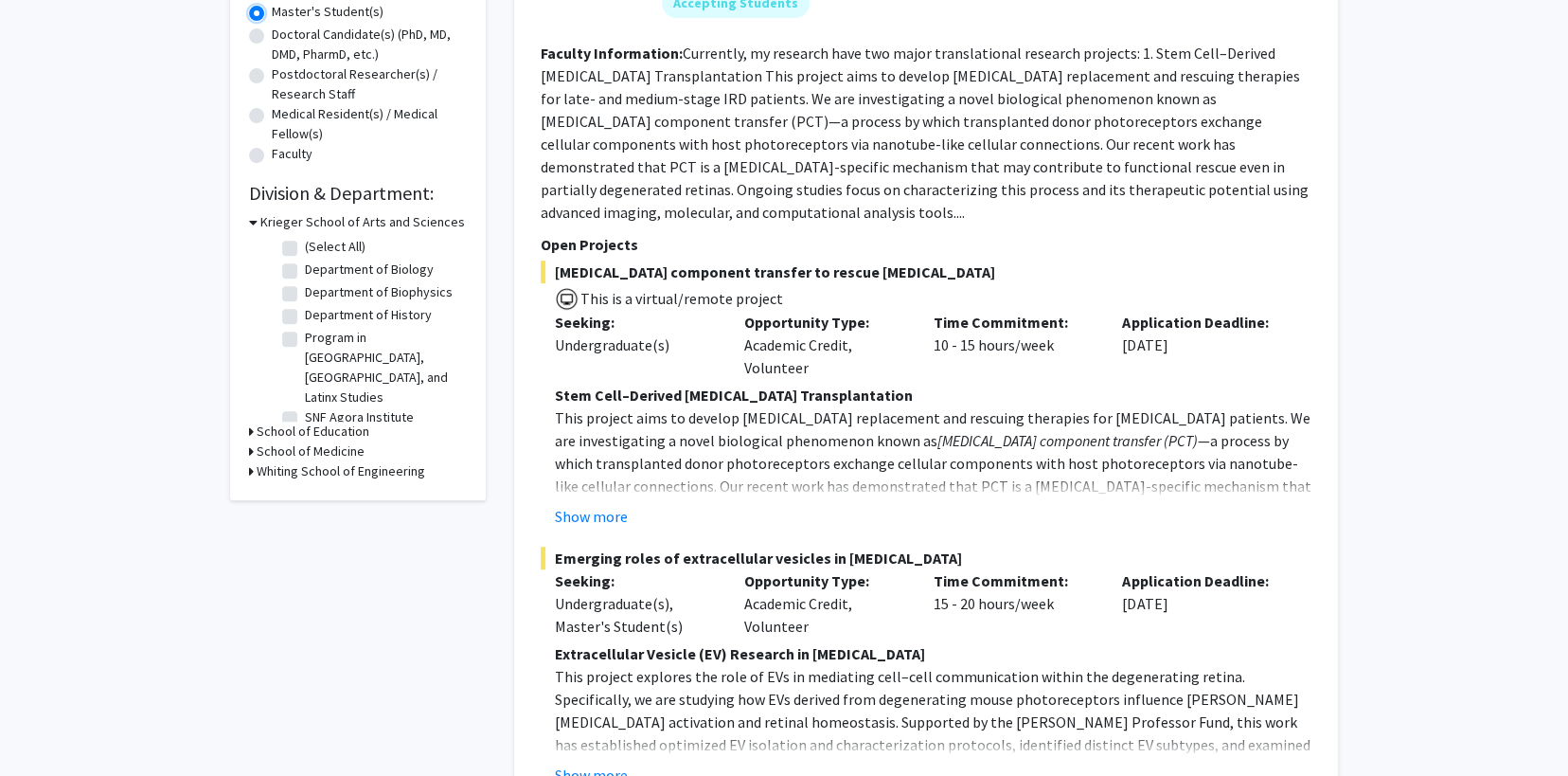
scroll to position [441, 0]
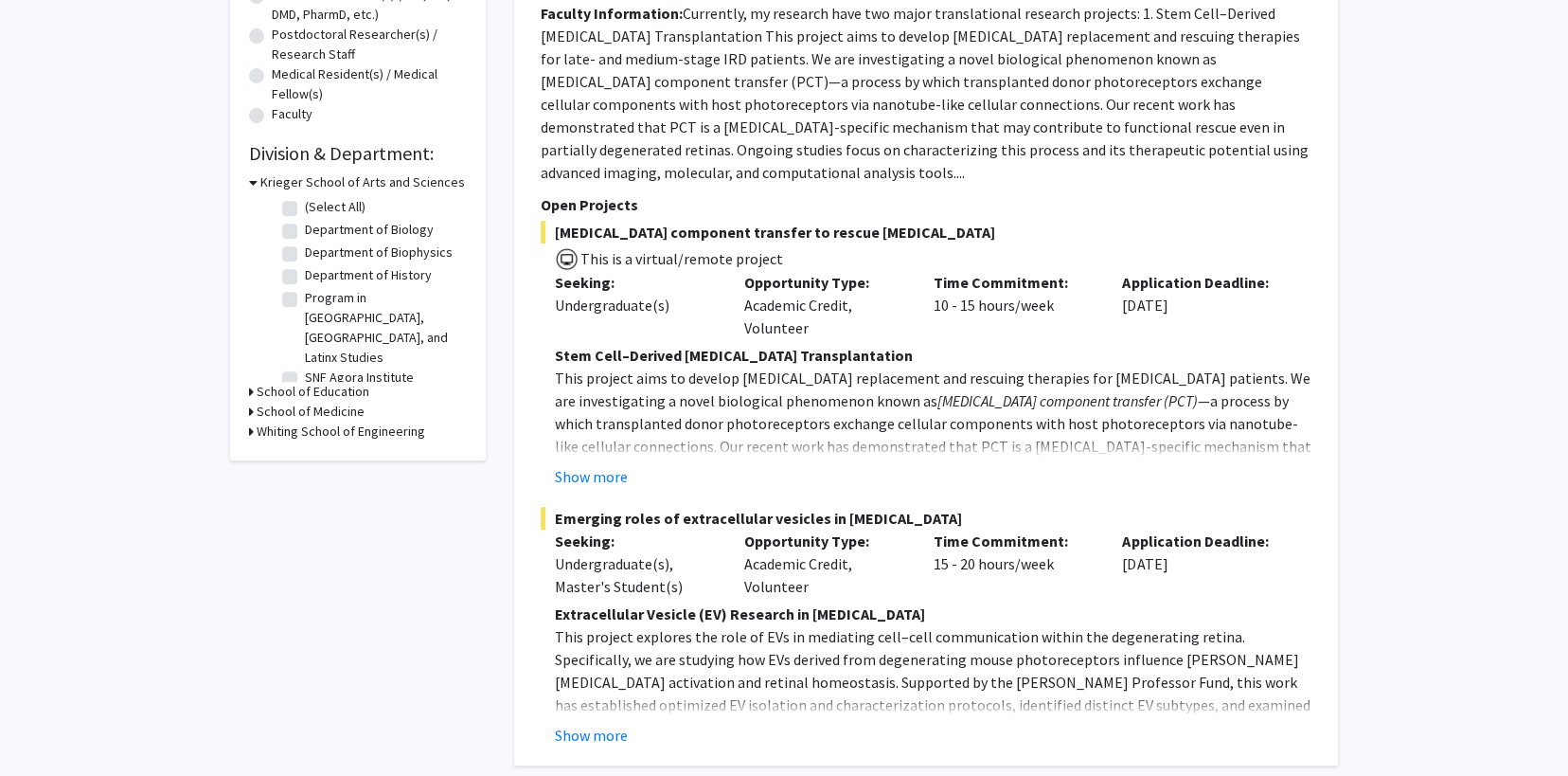
click at [252, 401] on div "School of Medicine" at bounding box center [358, 411] width 218 height 20
click at [248, 402] on div "Refine By Collaboration Status: Collaboration Status All Faculty/Staff Collabor…" at bounding box center [358, 60] width 256 height 801
click at [250, 175] on icon at bounding box center [253, 182] width 9 height 20
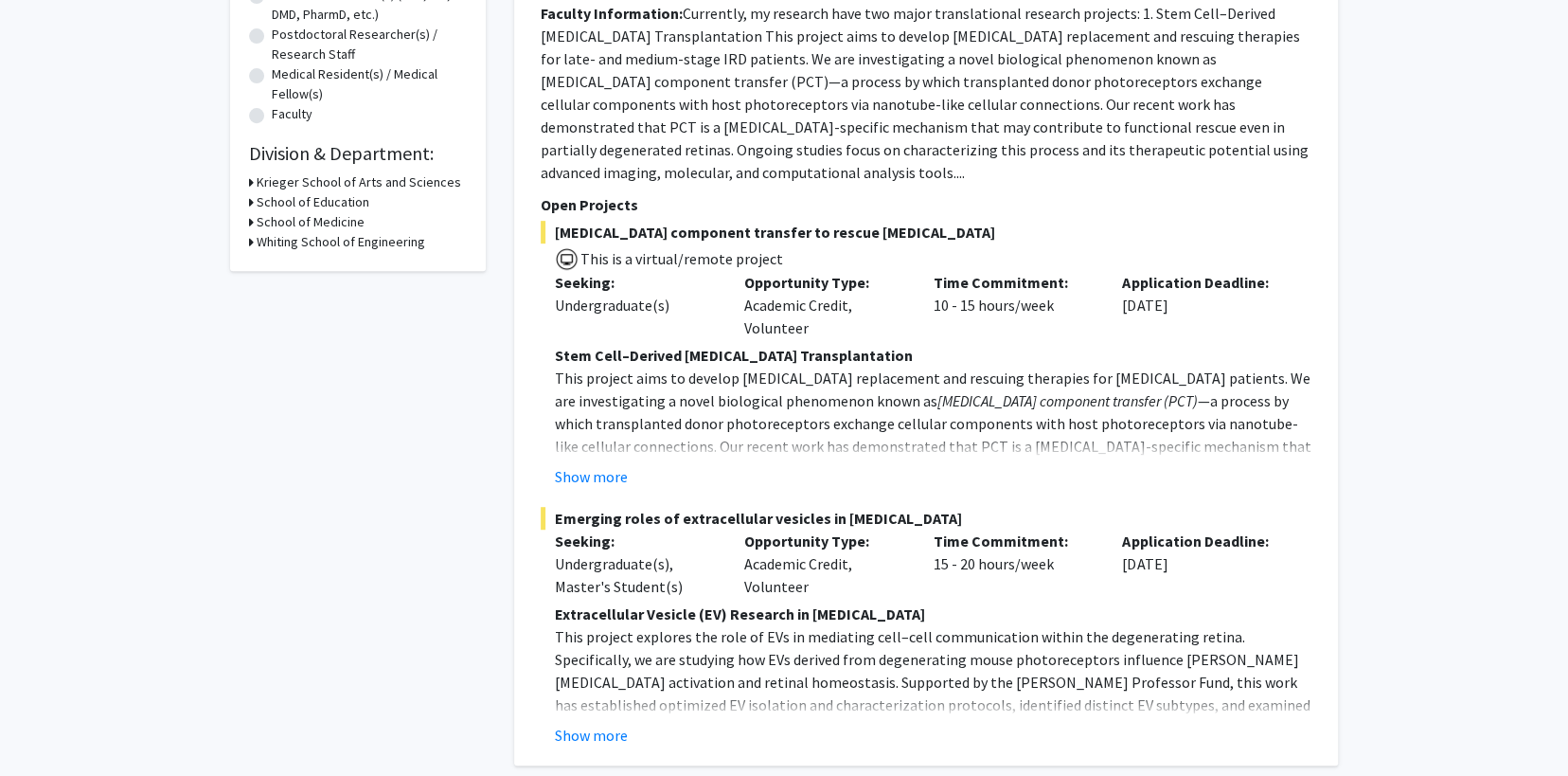
click at [249, 222] on icon at bounding box center [251, 222] width 5 height 20
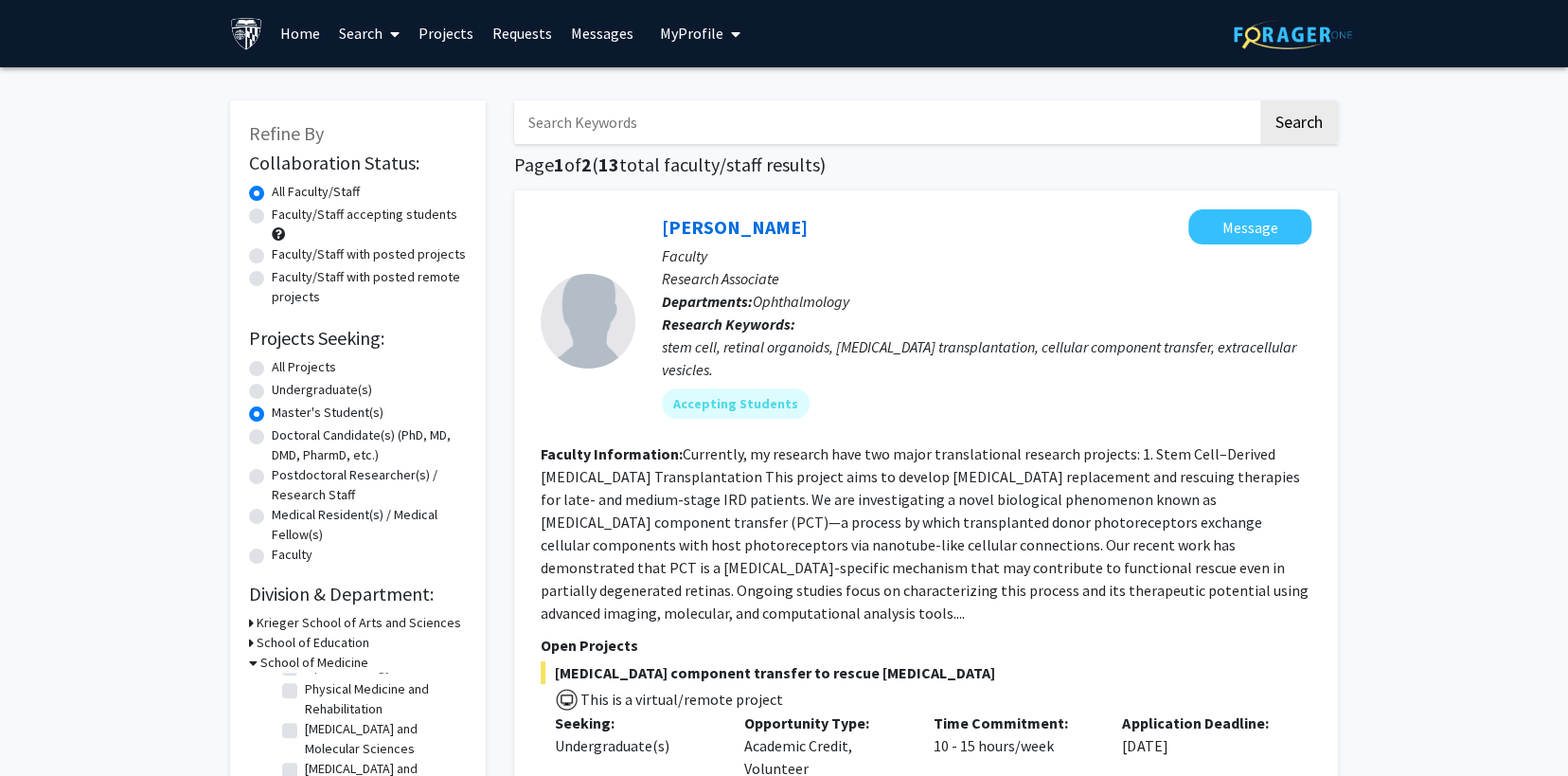
scroll to position [0, 0]
click at [933, 126] on input "Search Keywords" at bounding box center [886, 124] width 744 height 44
type input "dan ford"
click at [1280, 119] on button "Search" at bounding box center [1300, 124] width 78 height 44
radio input "true"
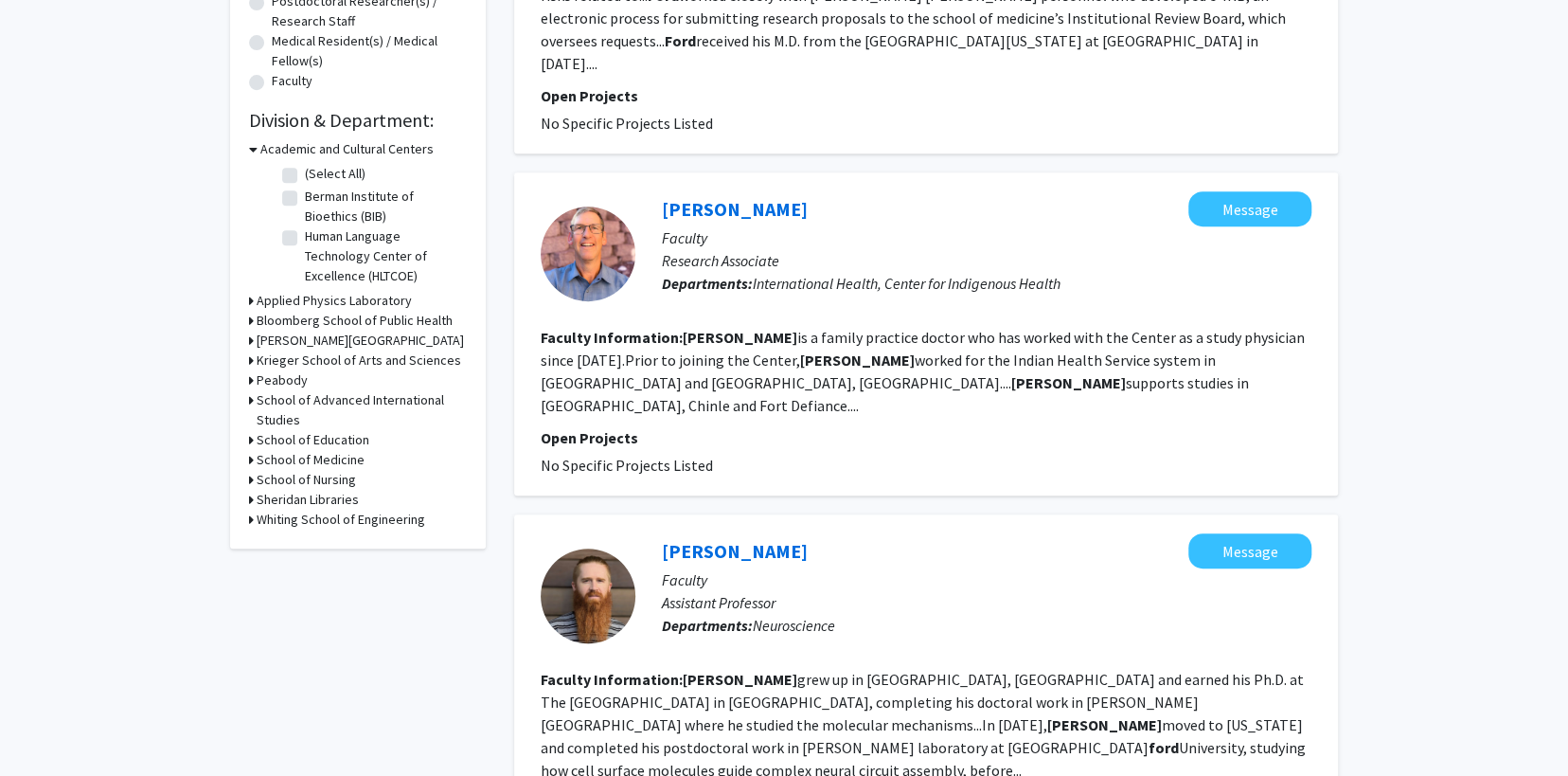
scroll to position [474, 0]
click at [254, 147] on icon at bounding box center [253, 149] width 9 height 20
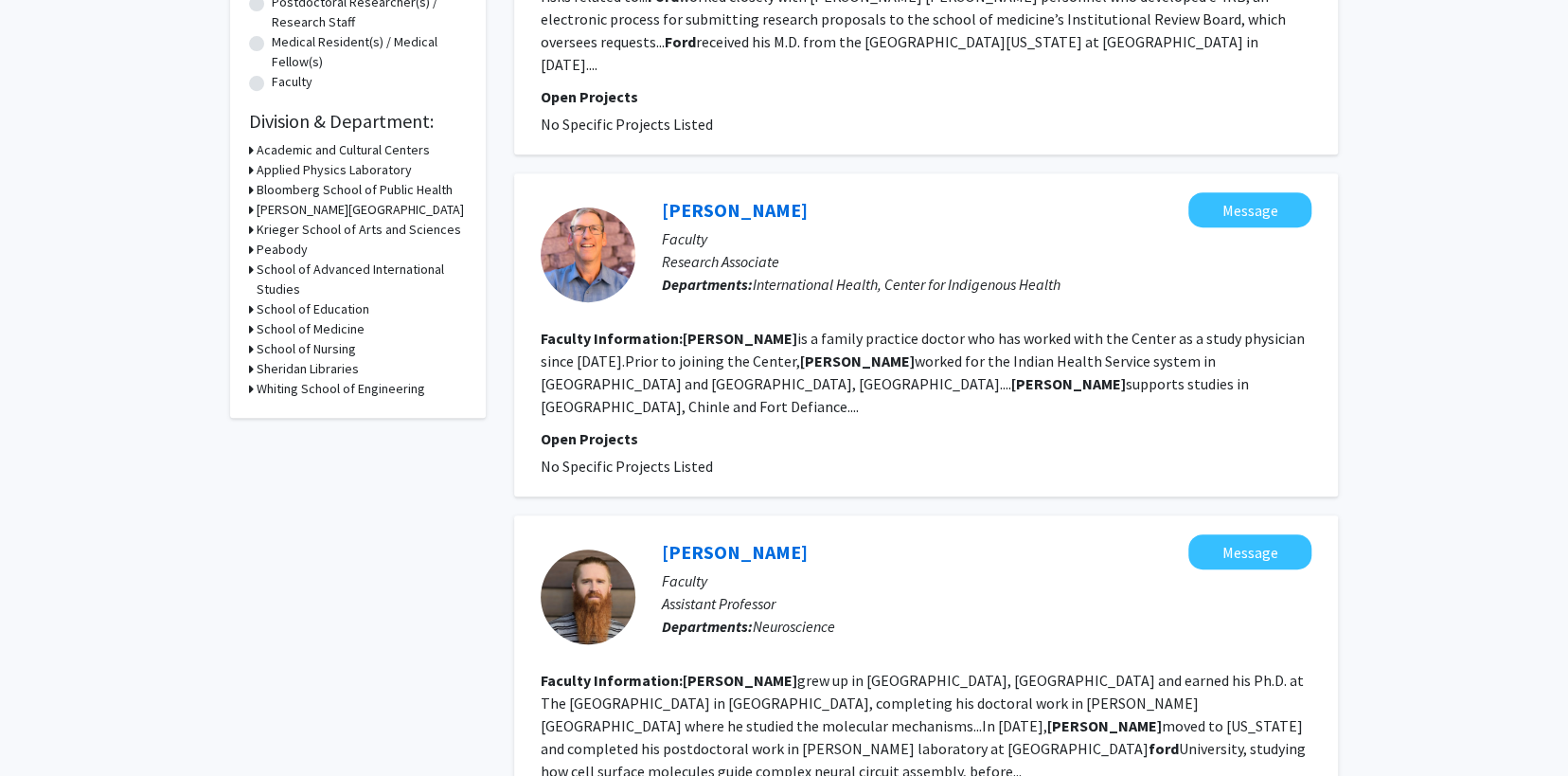
click at [252, 307] on icon at bounding box center [251, 309] width 5 height 20
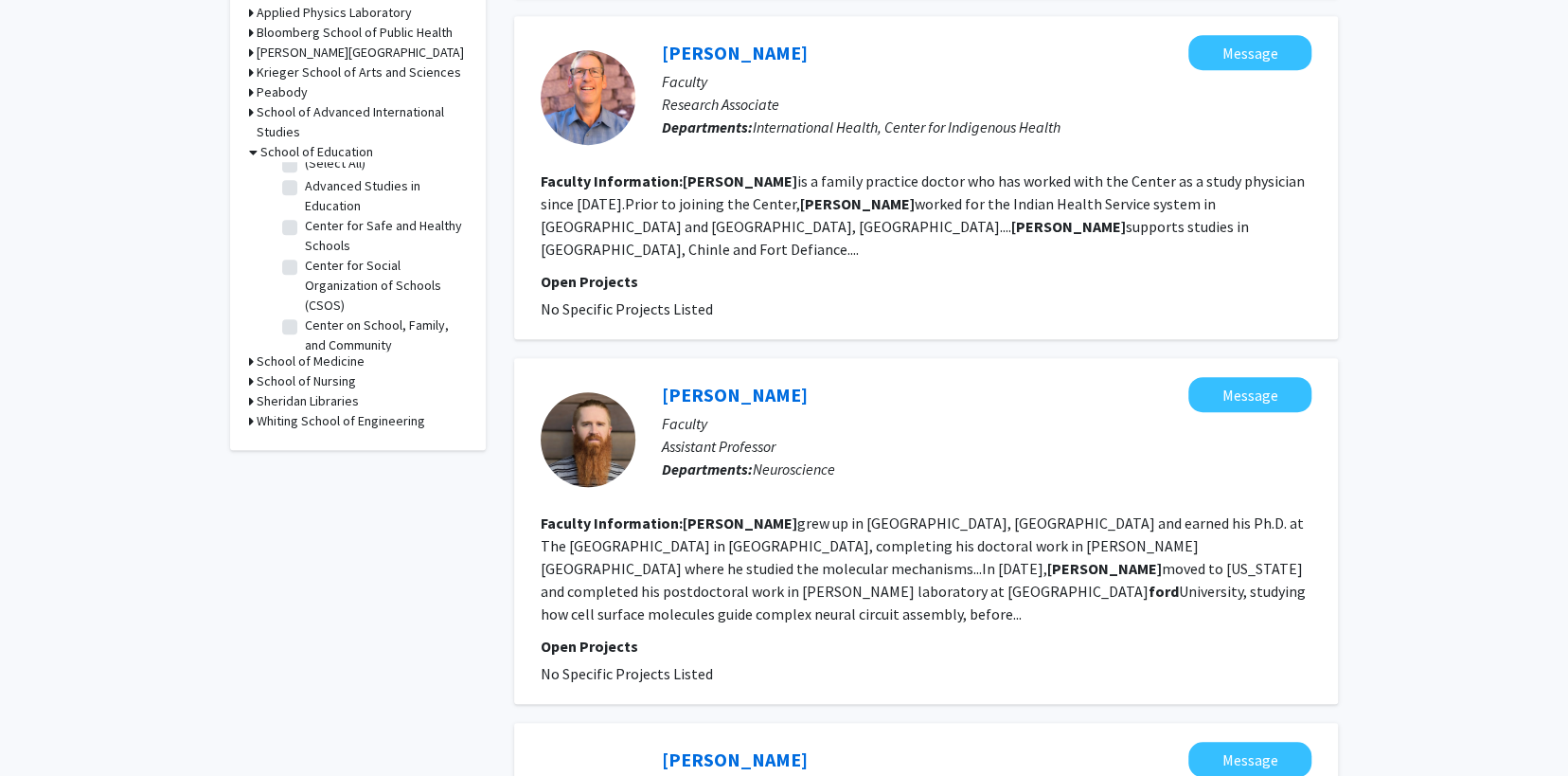
scroll to position [0, 0]
click at [251, 149] on icon at bounding box center [253, 151] width 9 height 20
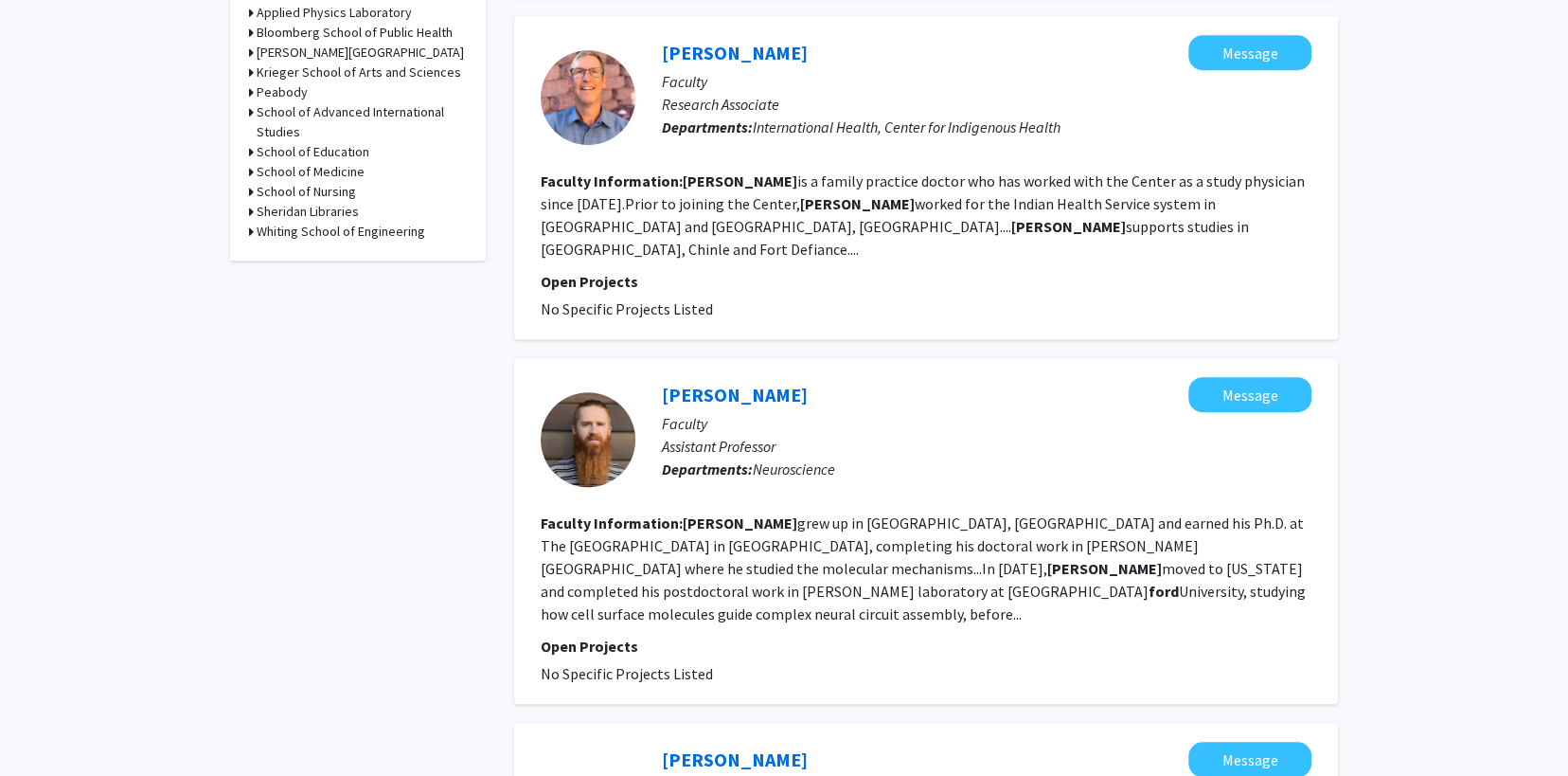
click at [252, 165] on icon at bounding box center [251, 171] width 5 height 20
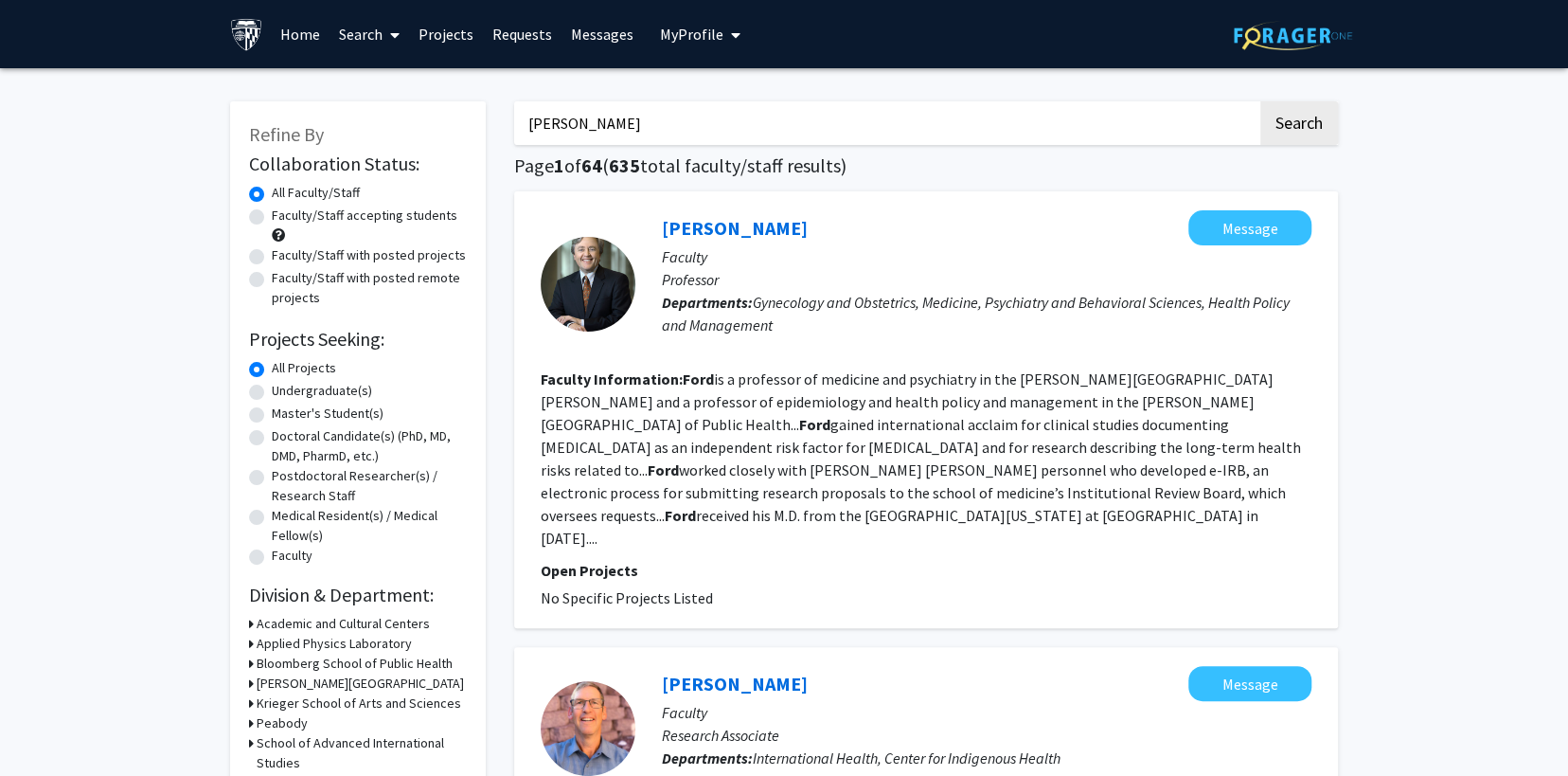
drag, startPoint x: 713, startPoint y: 128, endPoint x: 427, endPoint y: 108, distance: 286.7
click at [1261, 102] on button "Search" at bounding box center [1300, 124] width 78 height 44
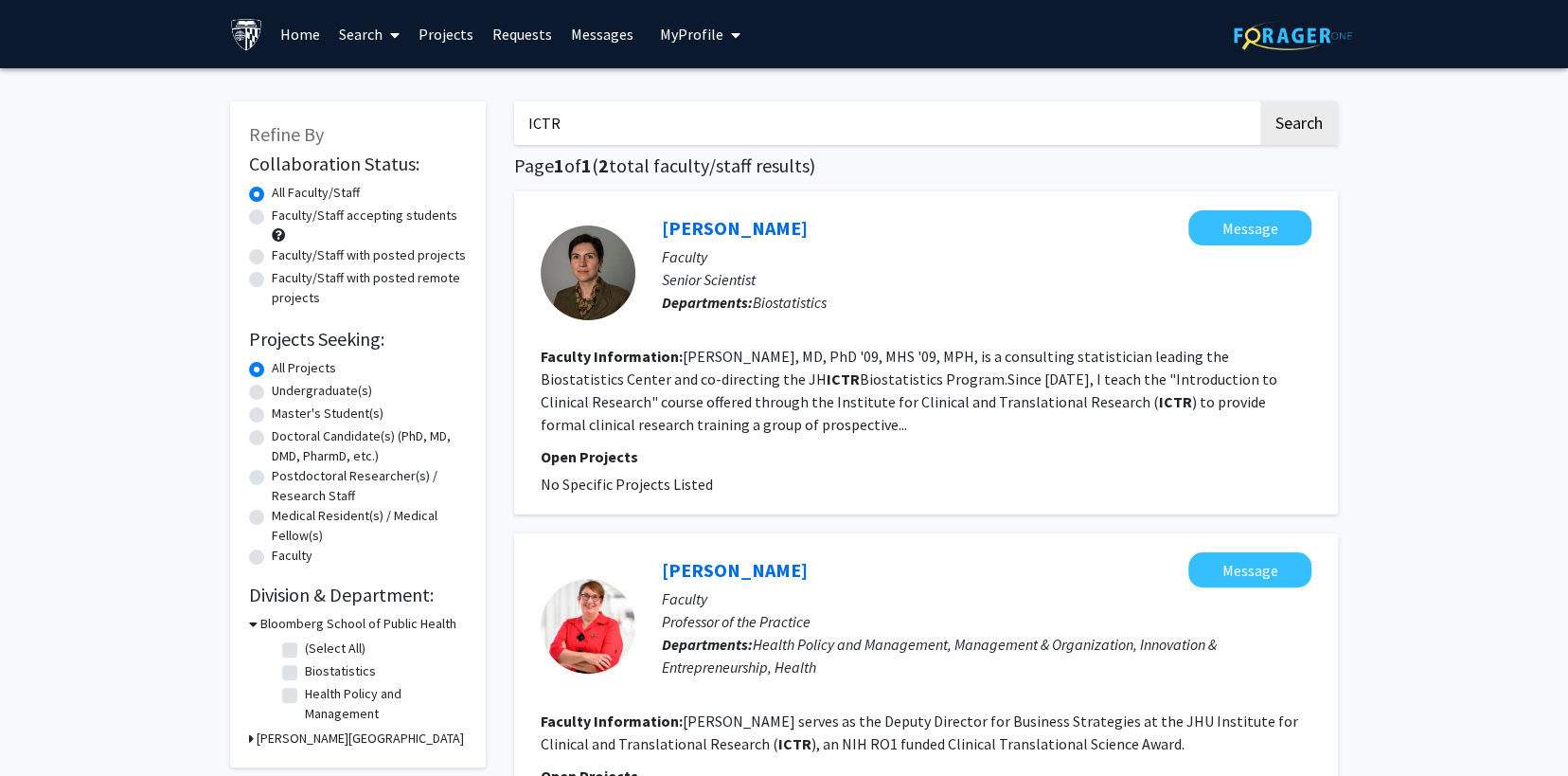
drag, startPoint x: 633, startPoint y: 108, endPoint x: 518, endPoint y: 124, distance: 116.1
click at [518, 121] on input "ICTR" at bounding box center [886, 124] width 744 height 44
click at [1261, 102] on button "Search" at bounding box center [1300, 124] width 78 height 44
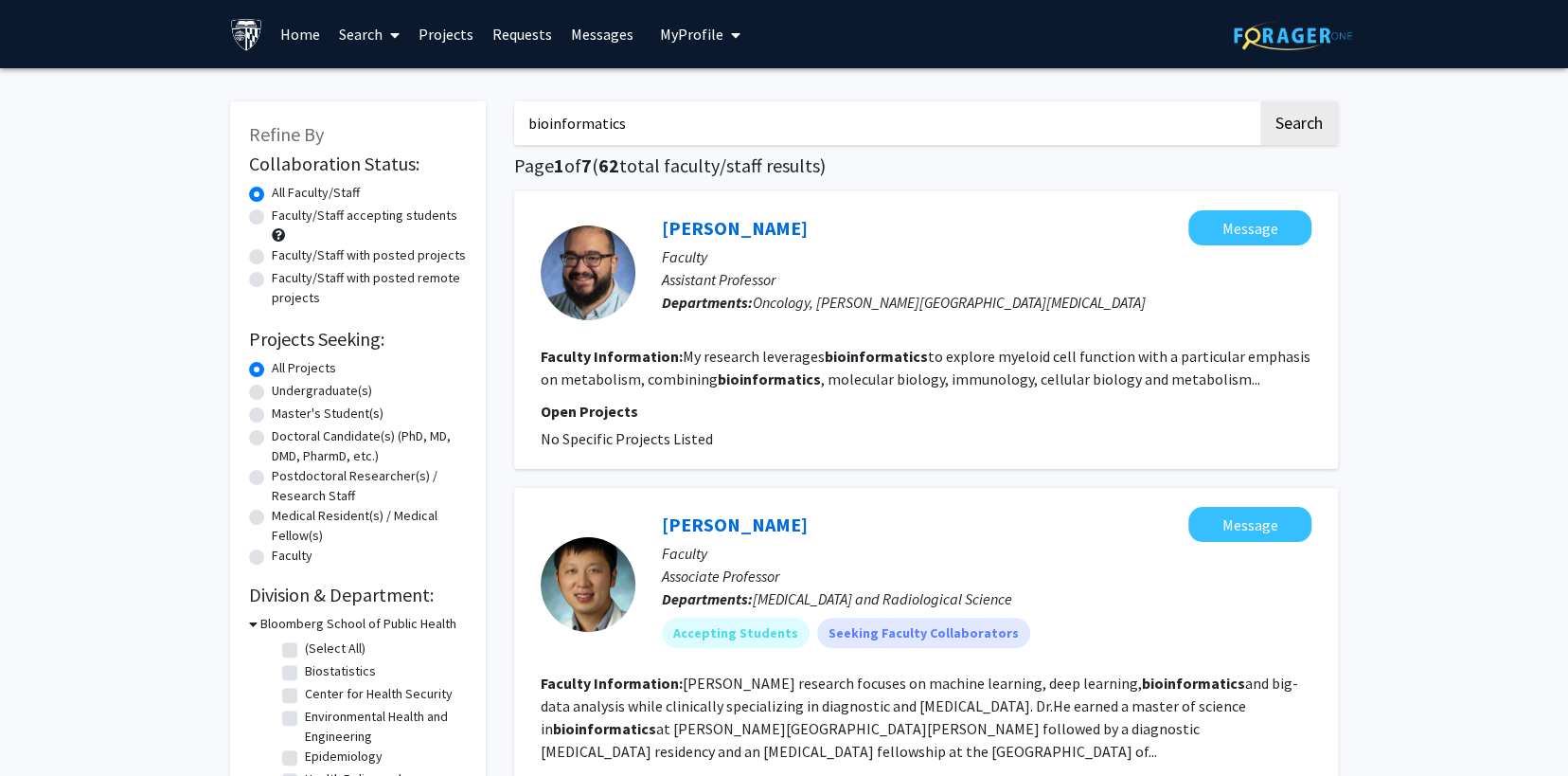
click at [739, 111] on input "bioinformatics" at bounding box center [886, 124] width 744 height 44
click at [1261, 102] on button "Search" at bounding box center [1300, 124] width 78 height 44
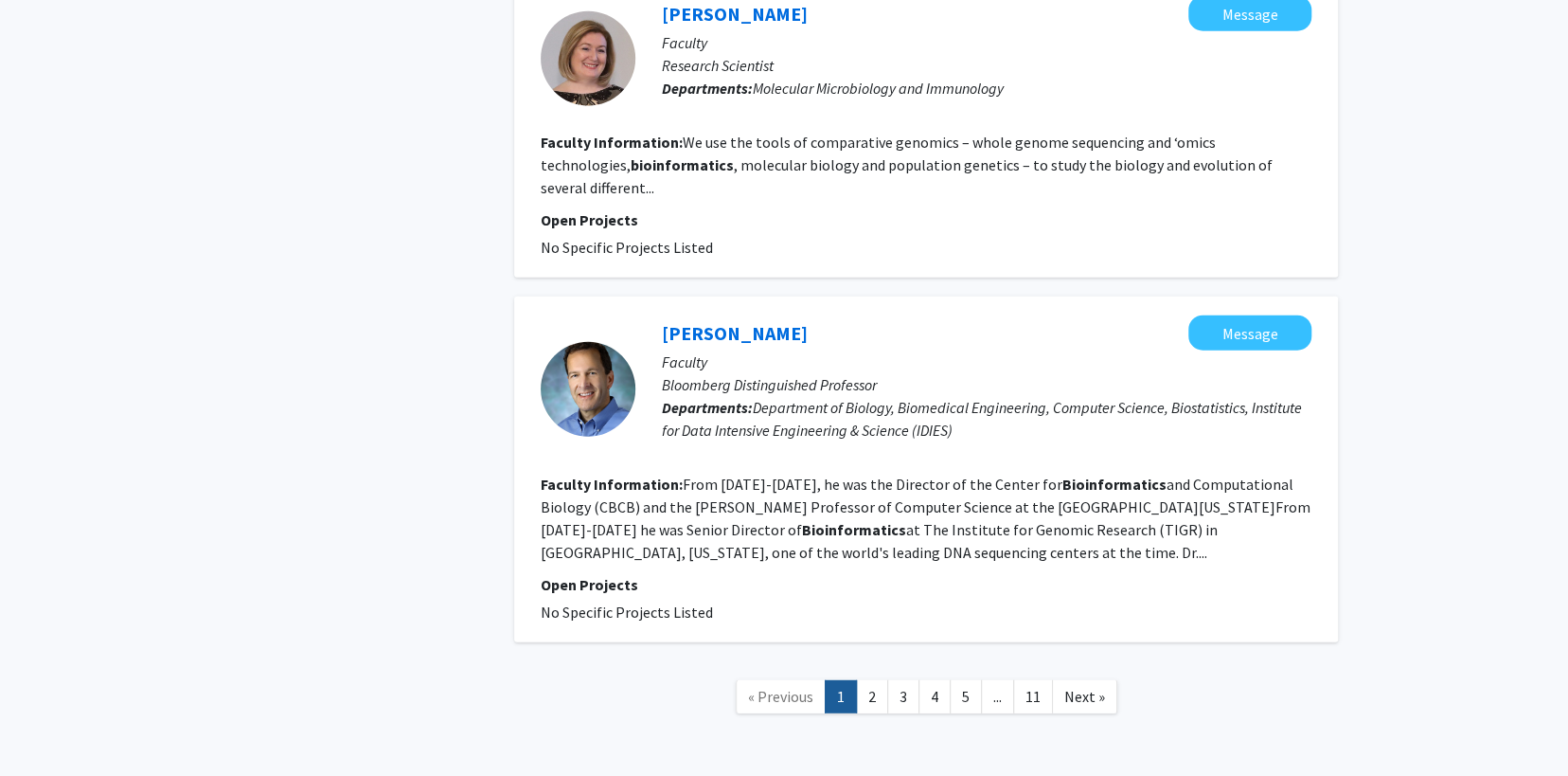
scroll to position [2926, 0]
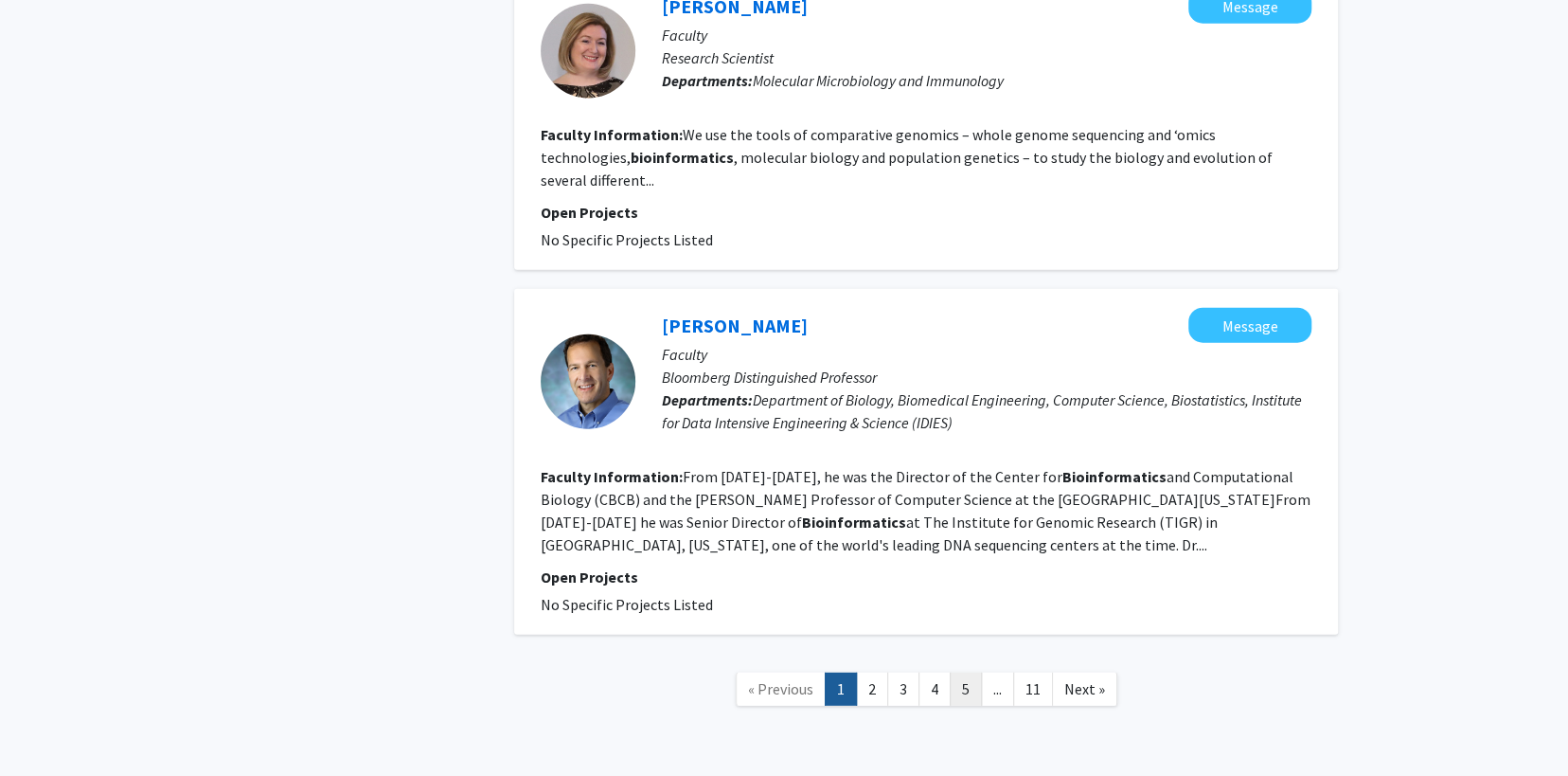
click at [968, 672] on link "5" at bounding box center [966, 689] width 32 height 33
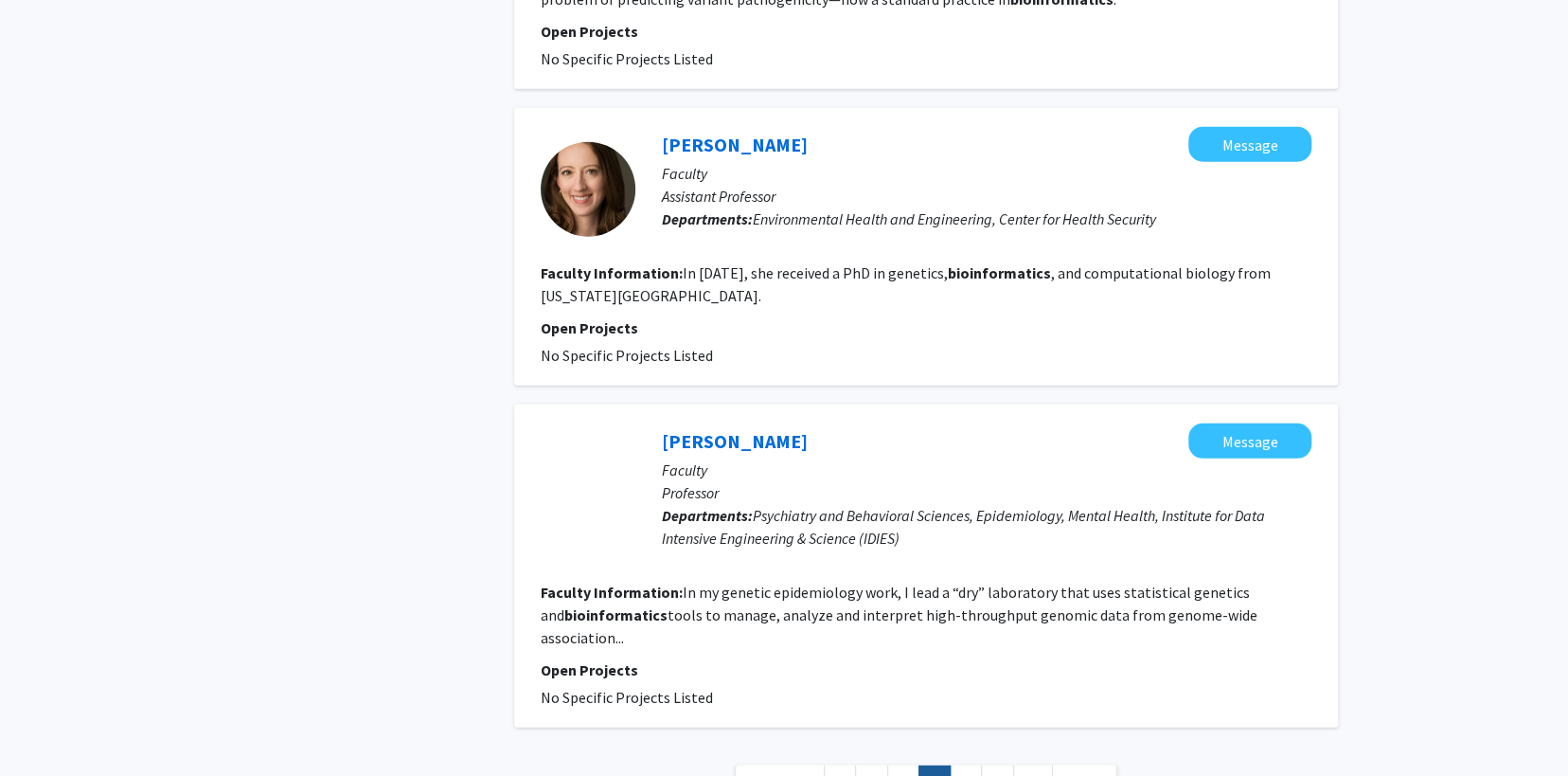
scroll to position [3042, 0]
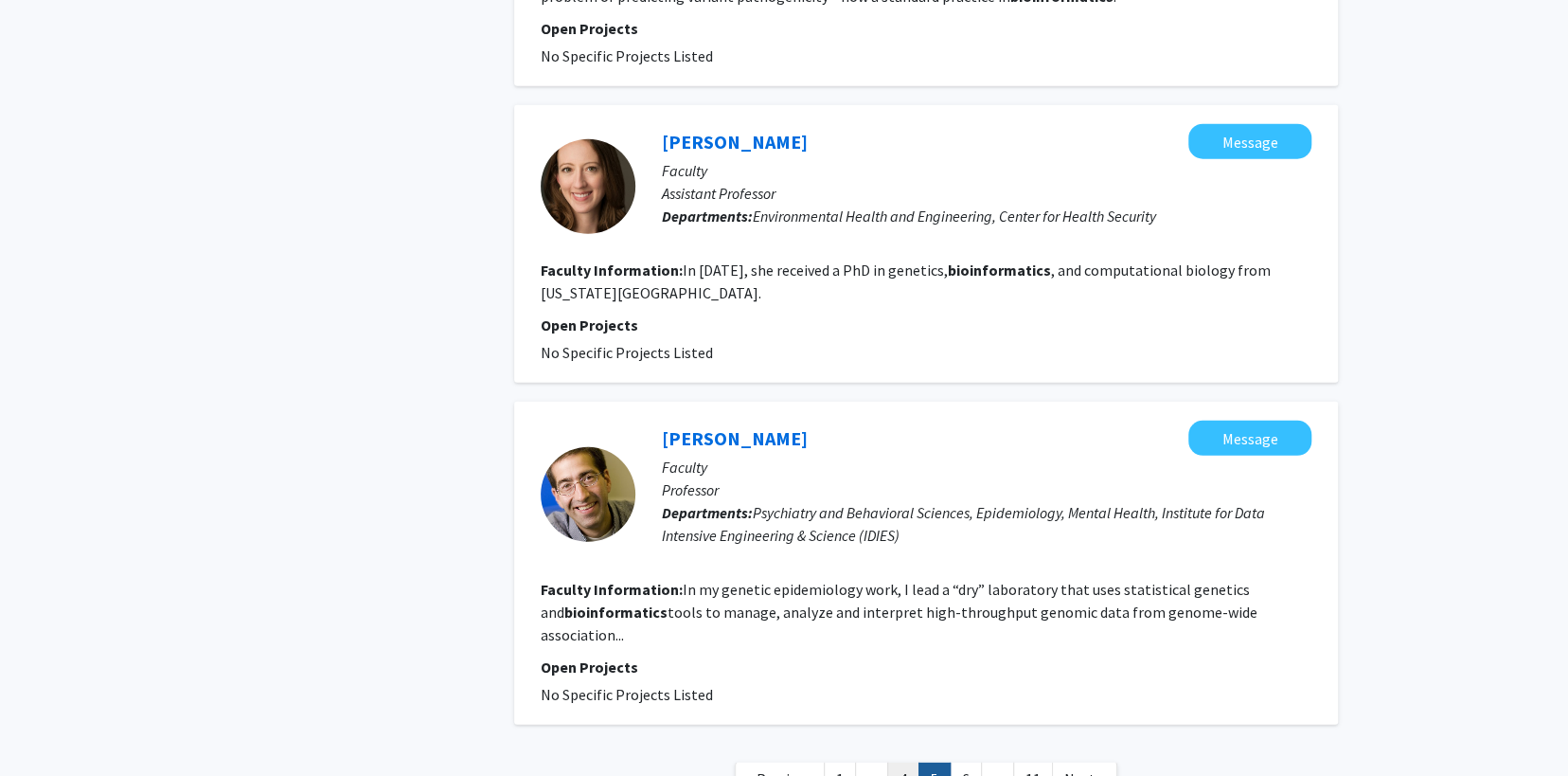
click at [904, 763] on link "4" at bounding box center [903, 779] width 32 height 33
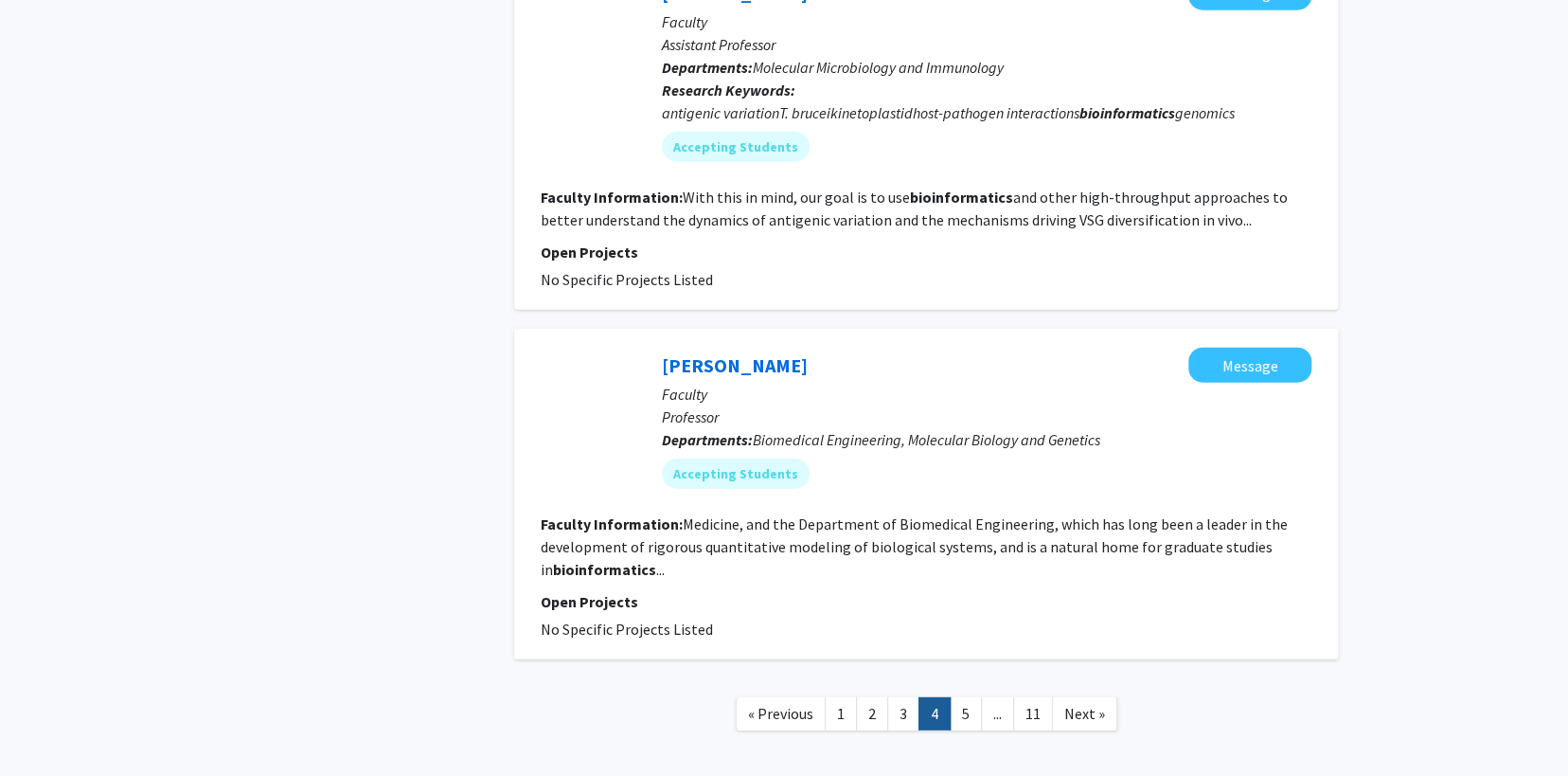
scroll to position [2943, 0]
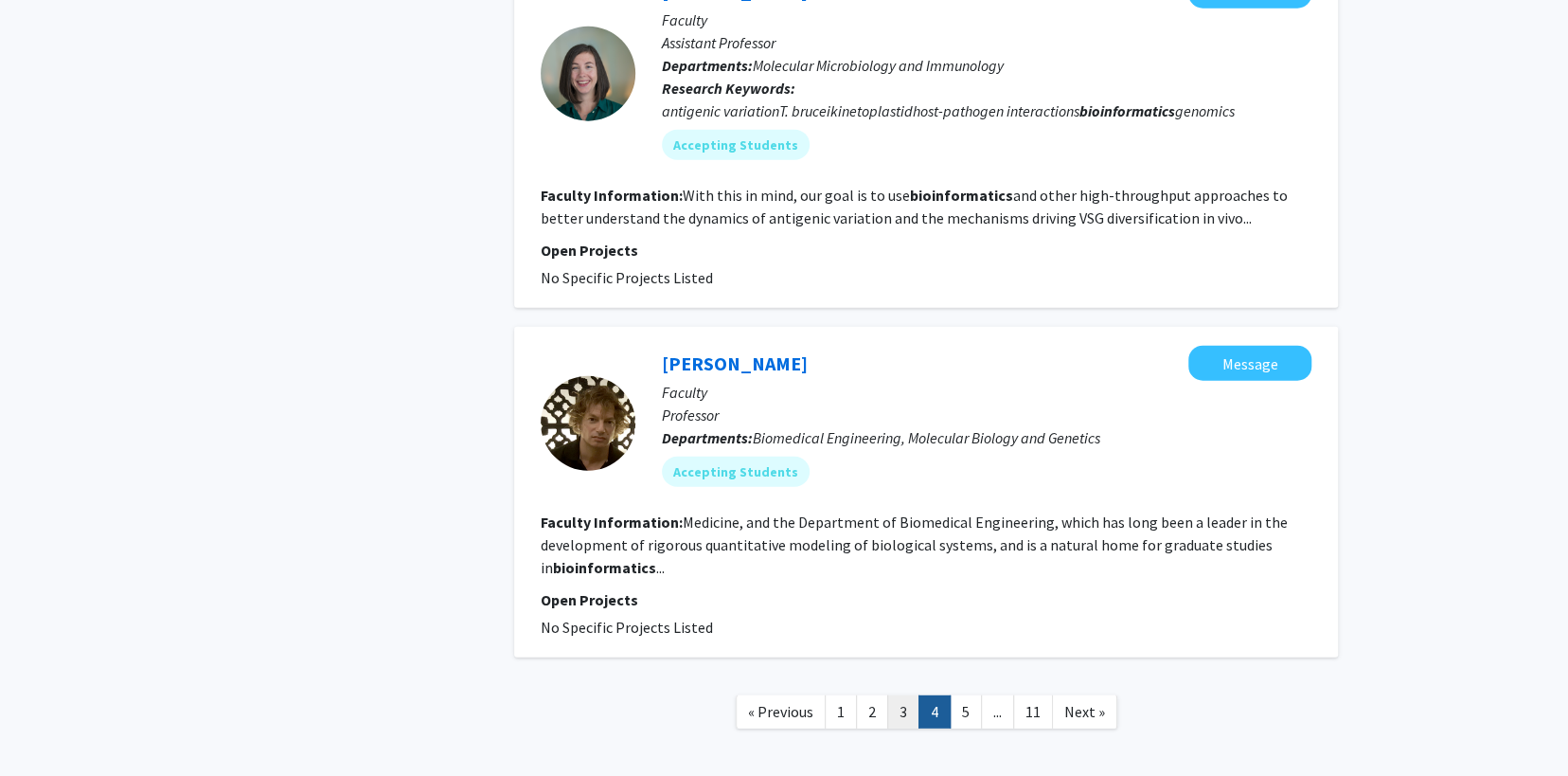
click at [902, 695] on link "3" at bounding box center [903, 711] width 32 height 33
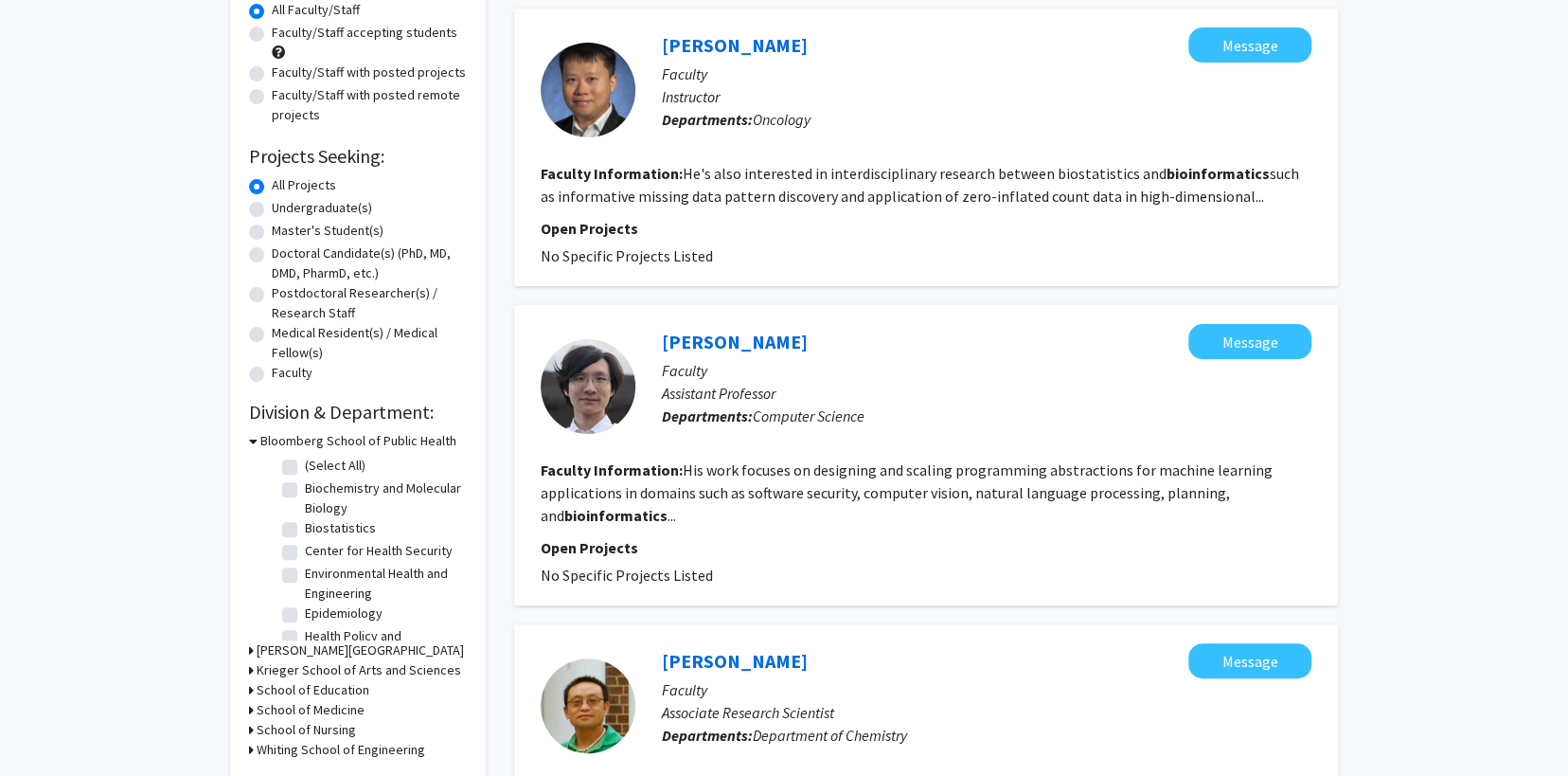
scroll to position [31, 0]
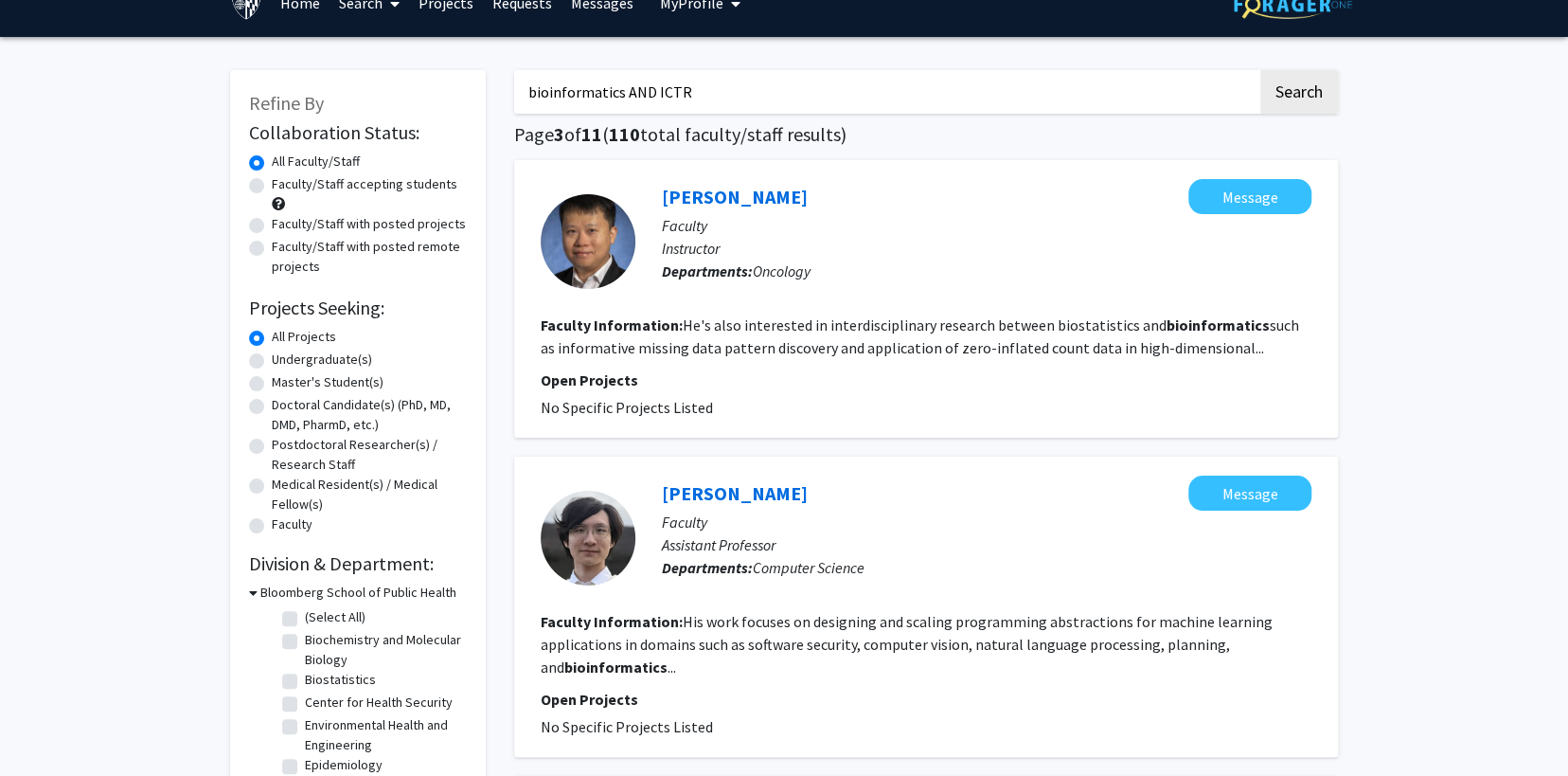
drag, startPoint x: 654, startPoint y: 88, endPoint x: 677, endPoint y: 81, distance: 24.0
click at [654, 89] on input "bioinformatics AND ICTR" at bounding box center [886, 92] width 744 height 44
click at [1261, 70] on button "Search" at bounding box center [1300, 92] width 78 height 44
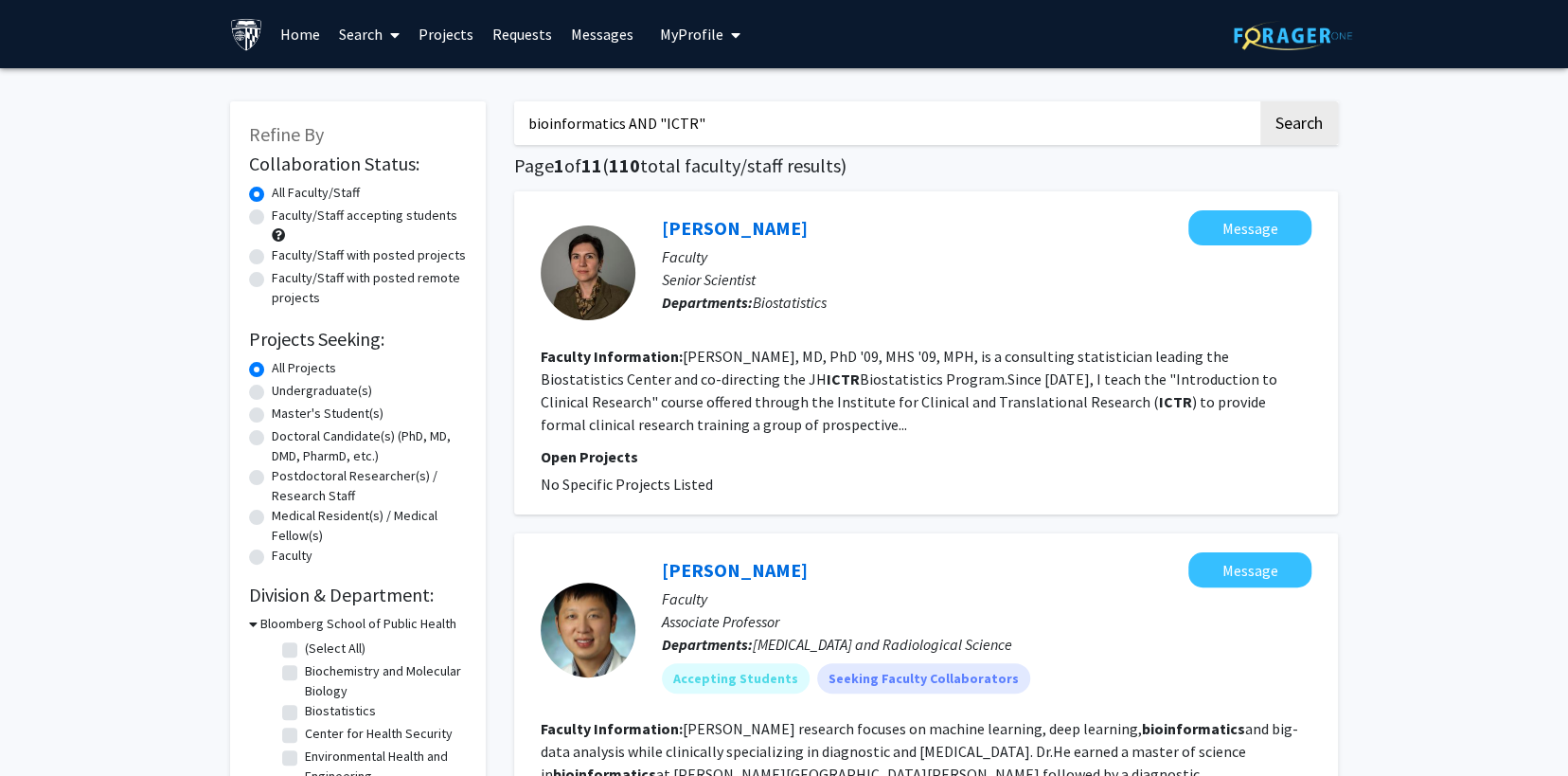
click at [529, 113] on input "bioinformatics AND "ICTR"" at bounding box center [886, 124] width 744 height 44
type input ""bioinformatics" AND "ICTR""
click at [1311, 119] on button "Search" at bounding box center [1300, 124] width 78 height 44
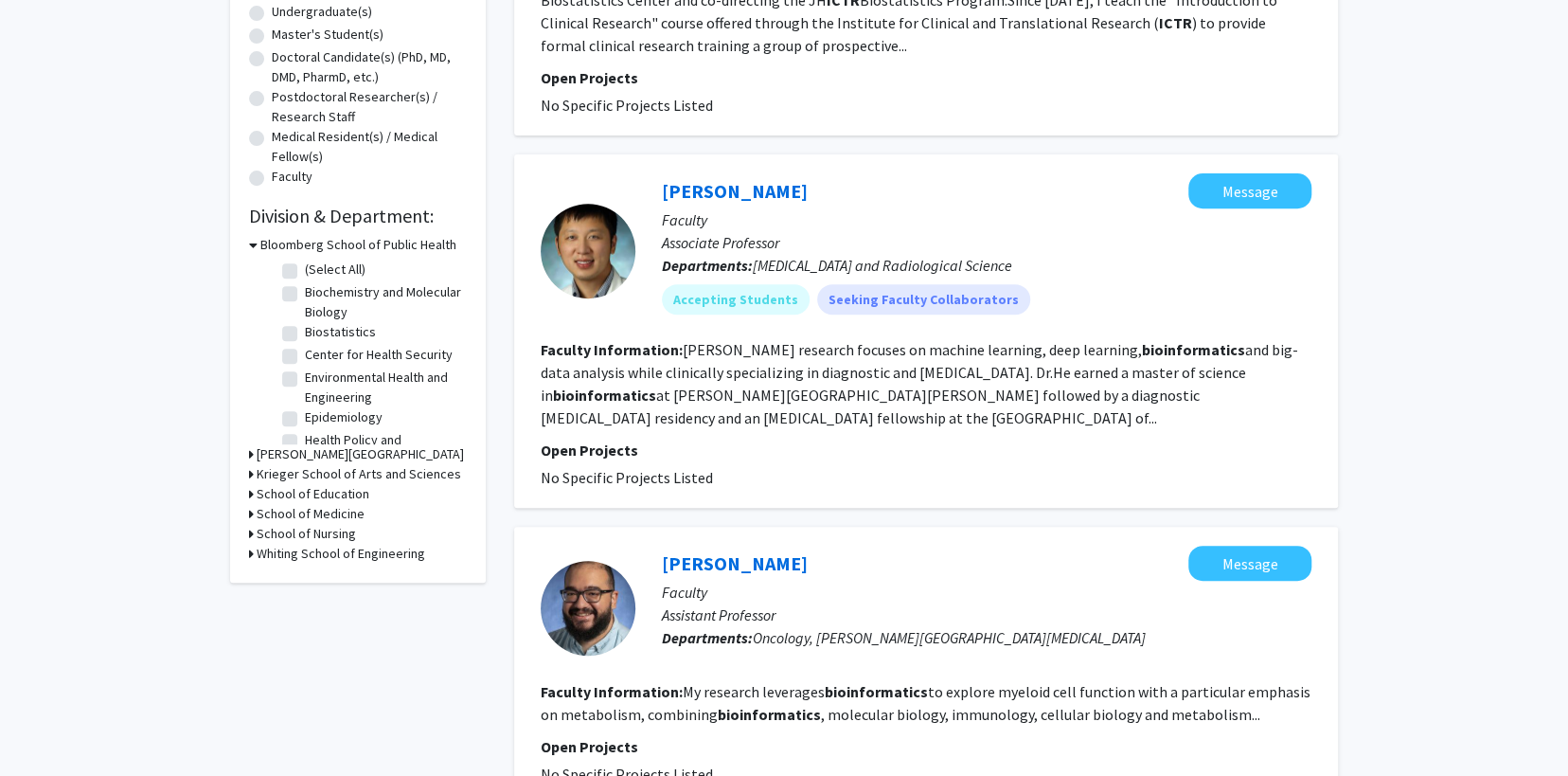
scroll to position [410, 0]
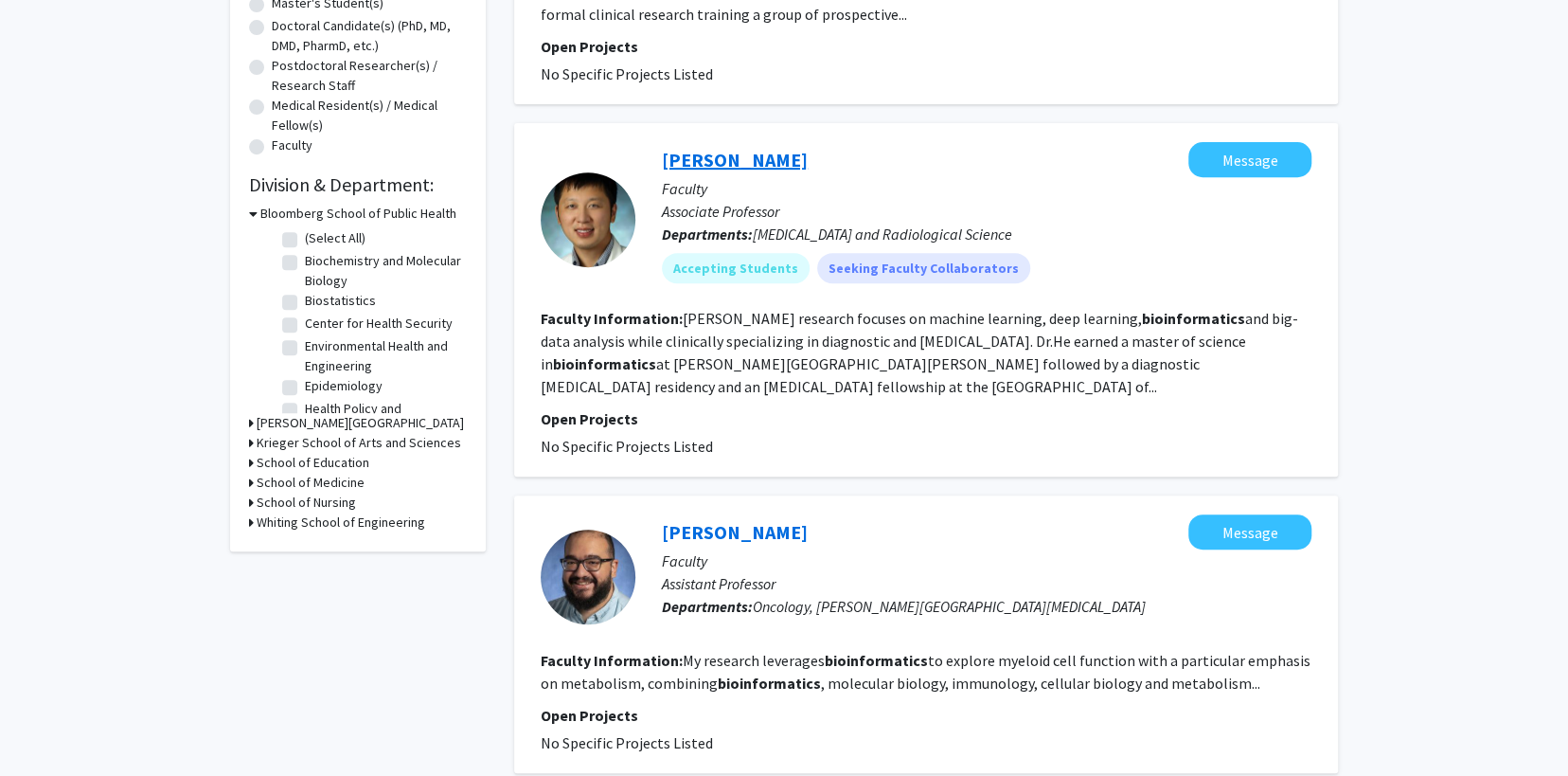
click at [719, 164] on link "Harrison Bai" at bounding box center [734, 159] width 145 height 24
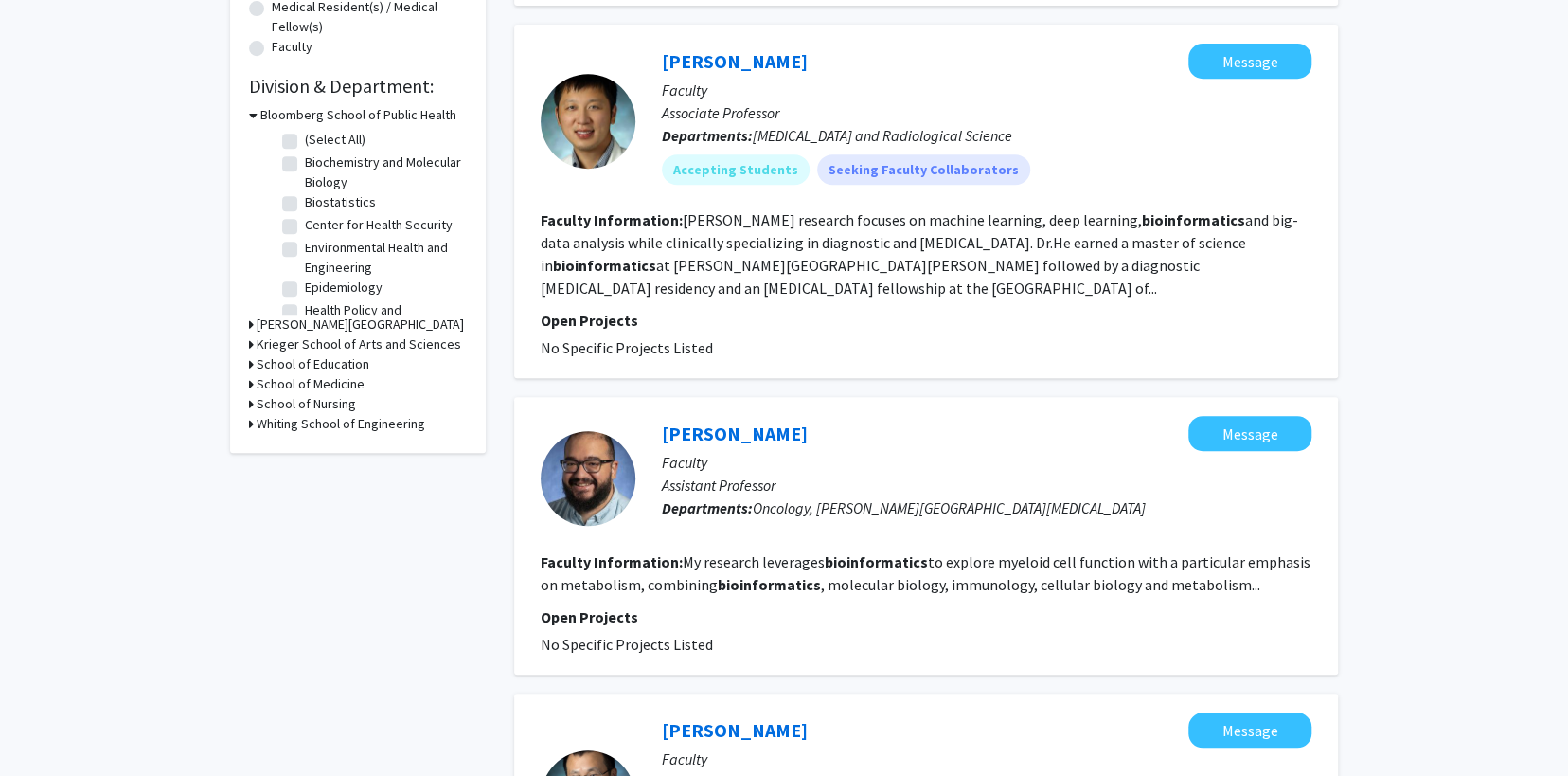
scroll to position [569, 0]
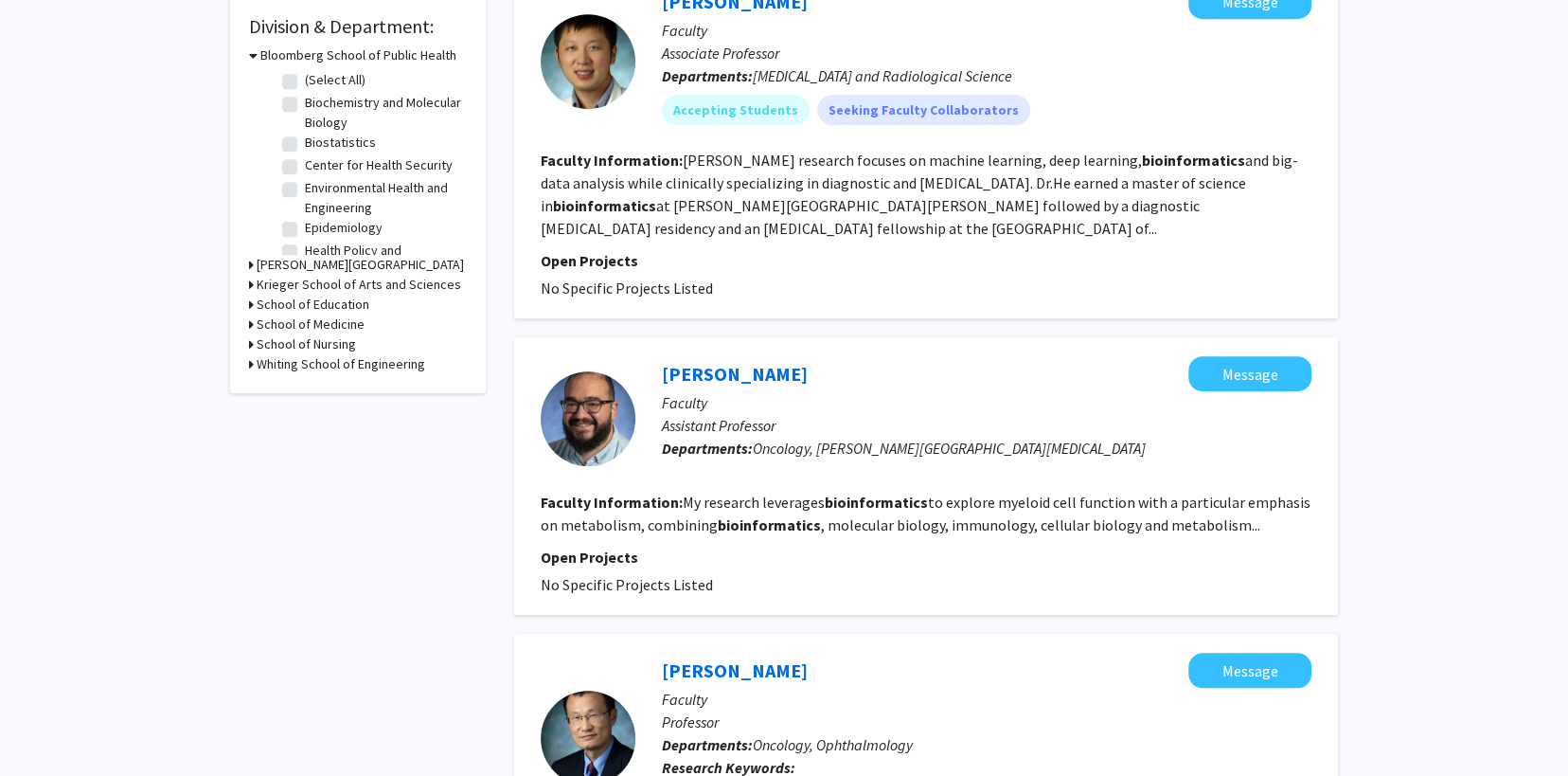
click at [719, 379] on link "David Sanin" at bounding box center [734, 373] width 145 height 24
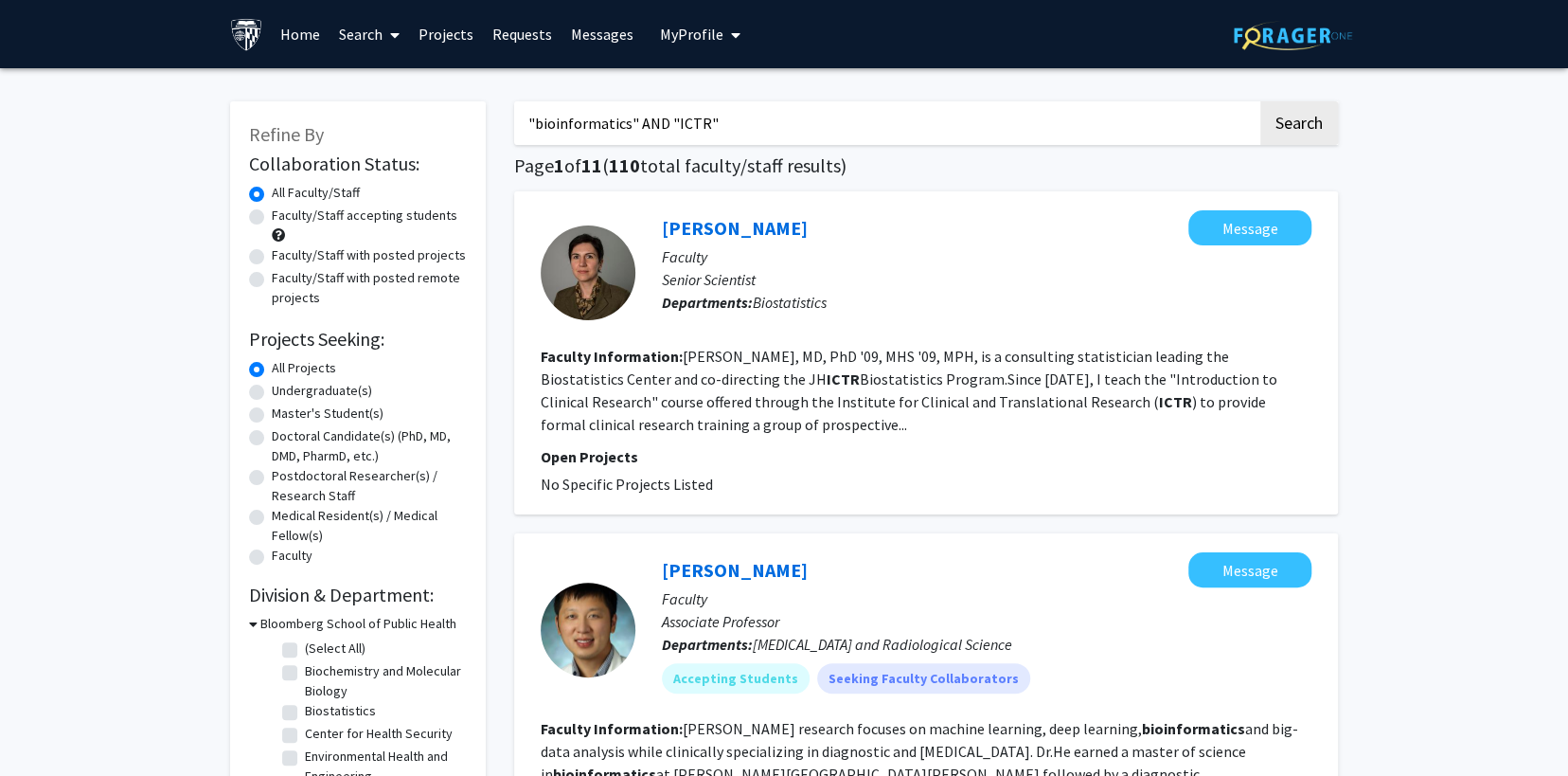
drag, startPoint x: 663, startPoint y: 122, endPoint x: 486, endPoint y: 125, distance: 177.0
click at [662, 122] on input ""bioinformatics" AND "ICTR"" at bounding box center [886, 124] width 744 height 44
type input ""ICTR""
click at [1261, 102] on button "Search" at bounding box center [1300, 124] width 78 height 44
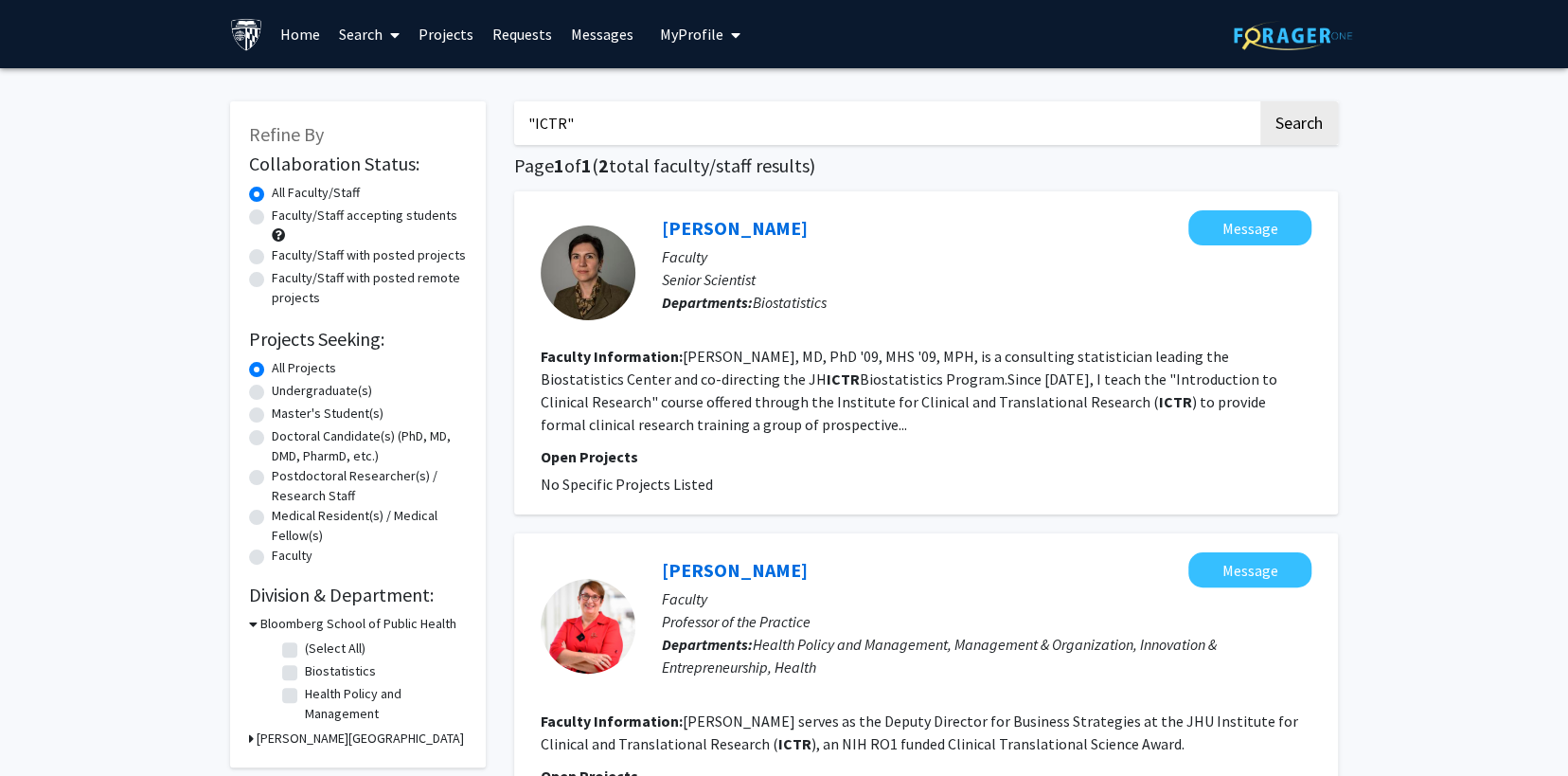
click at [342, 410] on label "Master's Student(s)" at bounding box center [328, 413] width 112 height 20
click at [284, 410] on input "Master's Student(s)" at bounding box center [278, 409] width 12 height 12
radio input "true"
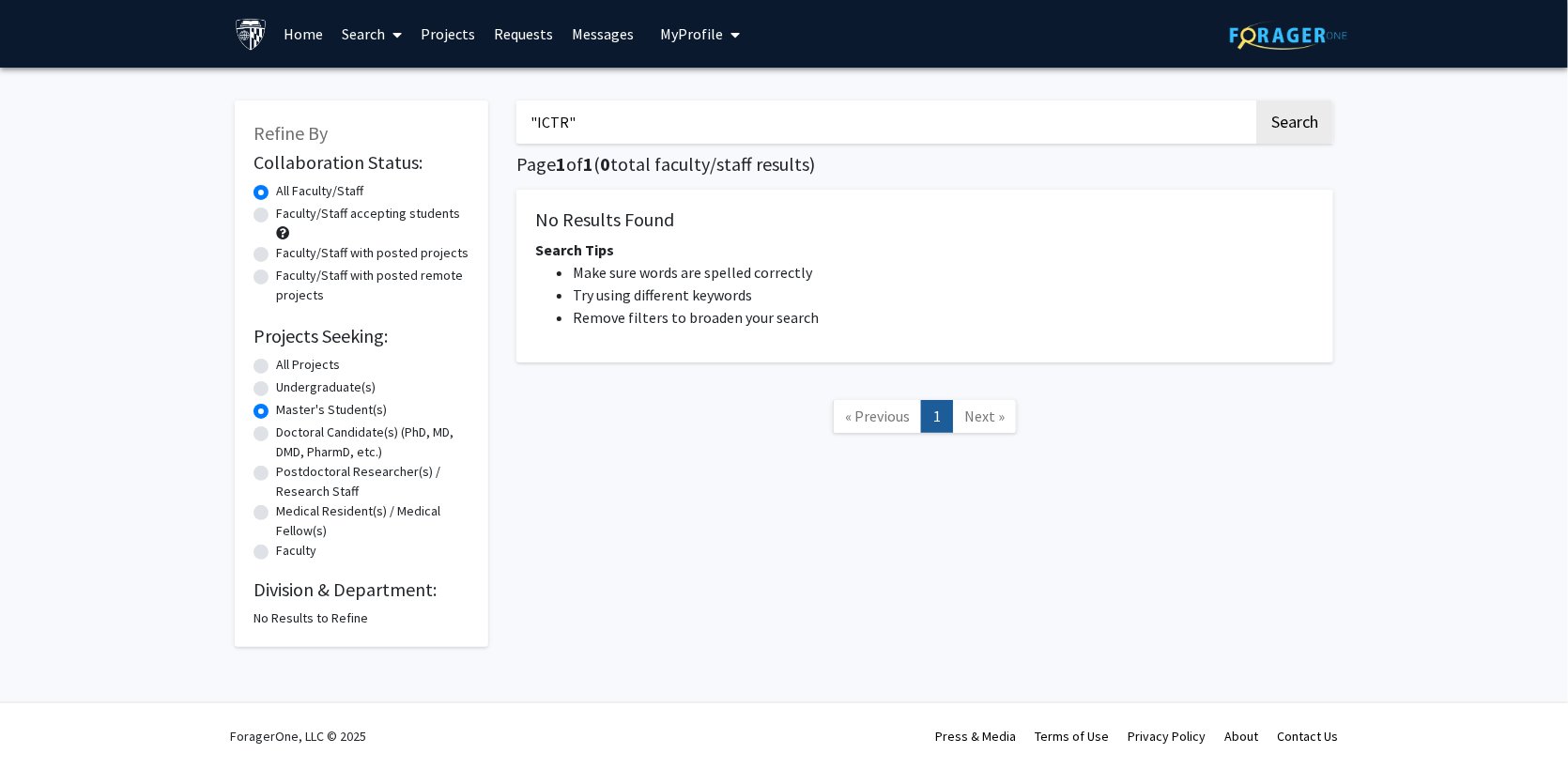
click at [276, 363] on label "All Projects" at bounding box center [308, 364] width 64 height 20
click at [276, 363] on input "All Projects" at bounding box center [282, 360] width 12 height 12
radio input "true"
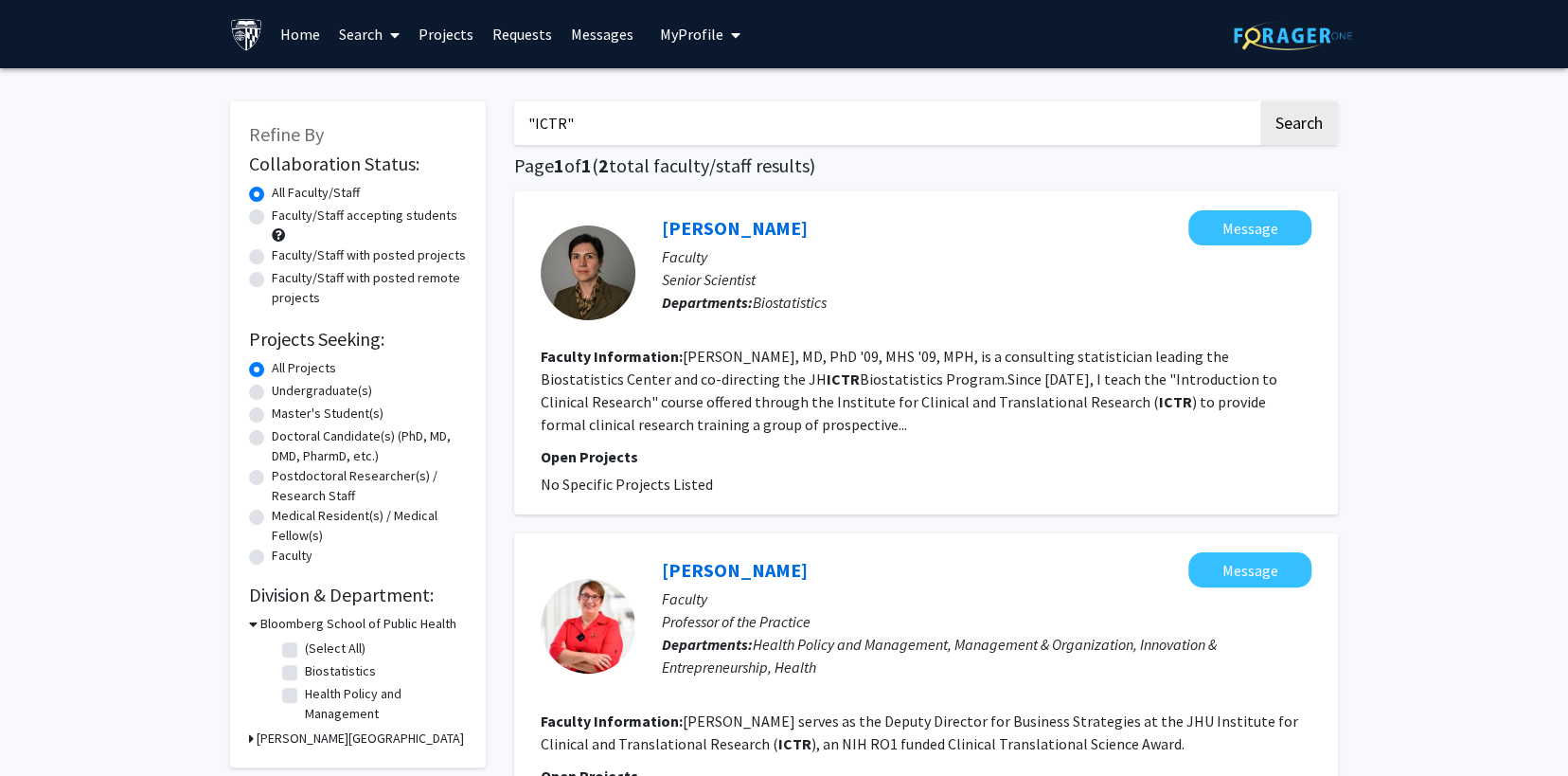
click at [562, 127] on input ""ICTR"" at bounding box center [886, 124] width 744 height 44
click at [1261, 102] on button "Search" at bounding box center [1300, 124] width 78 height 44
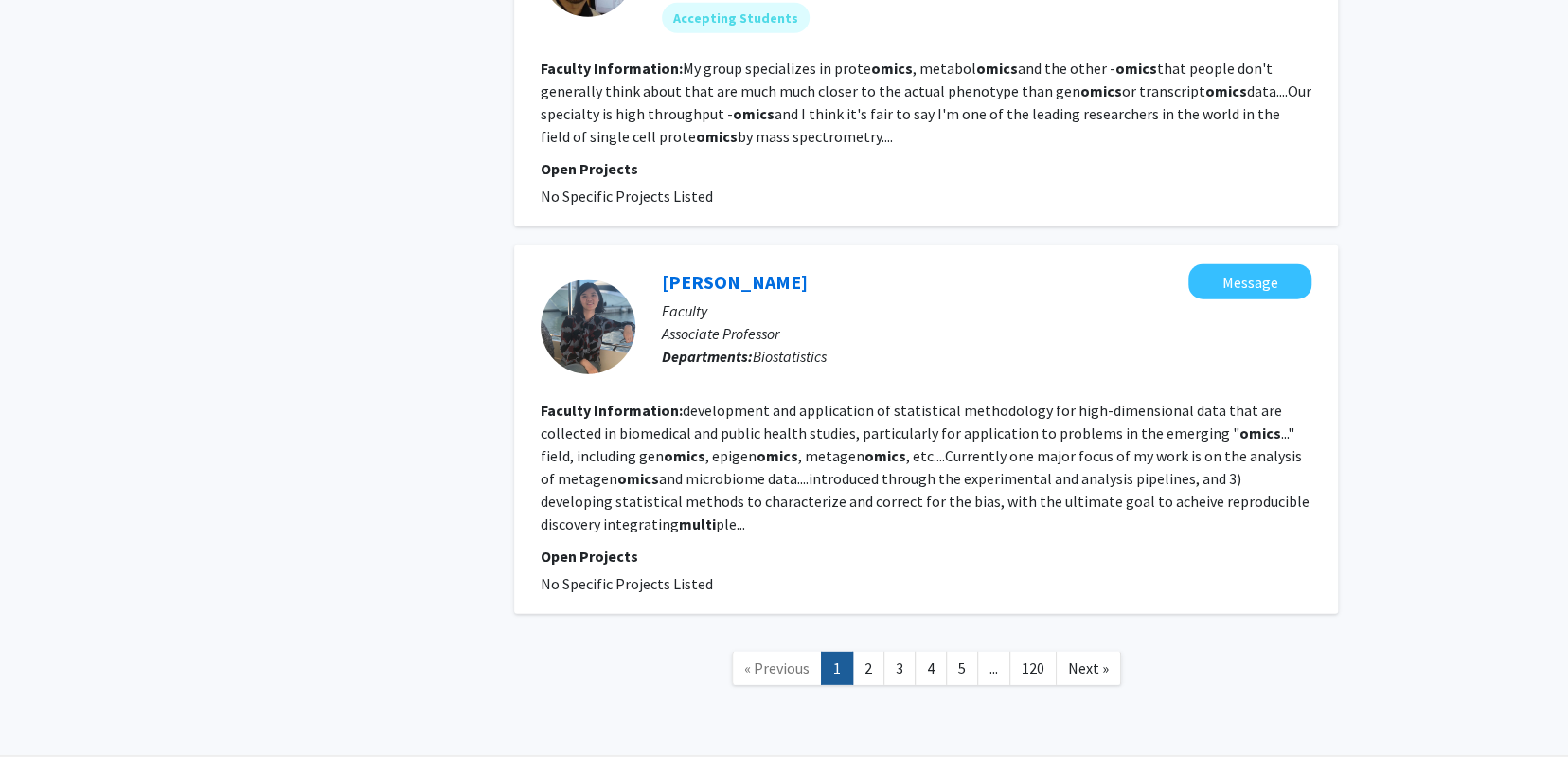
scroll to position [3146, 0]
click at [864, 650] on link "2" at bounding box center [868, 666] width 32 height 33
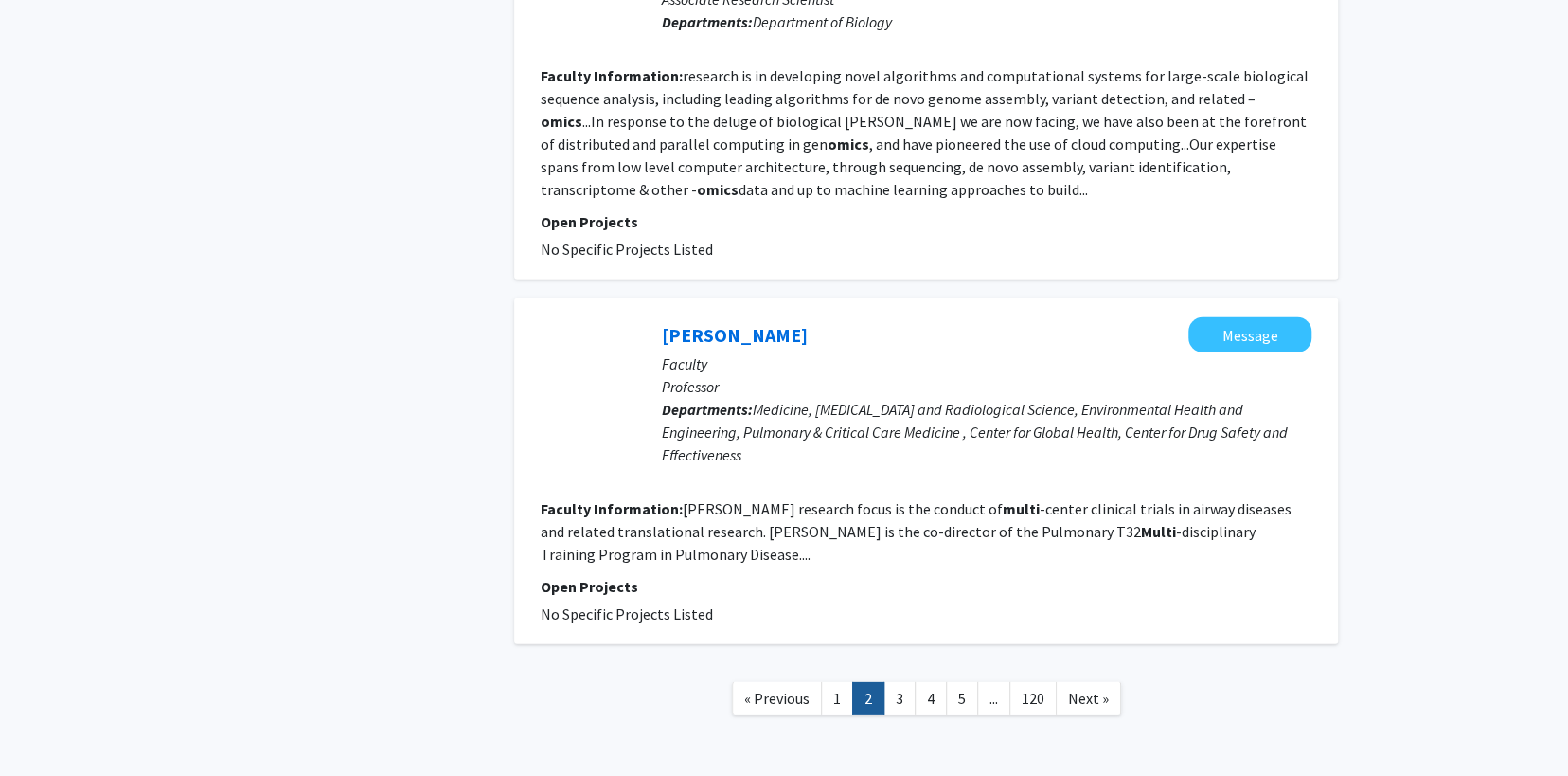
scroll to position [3230, 0]
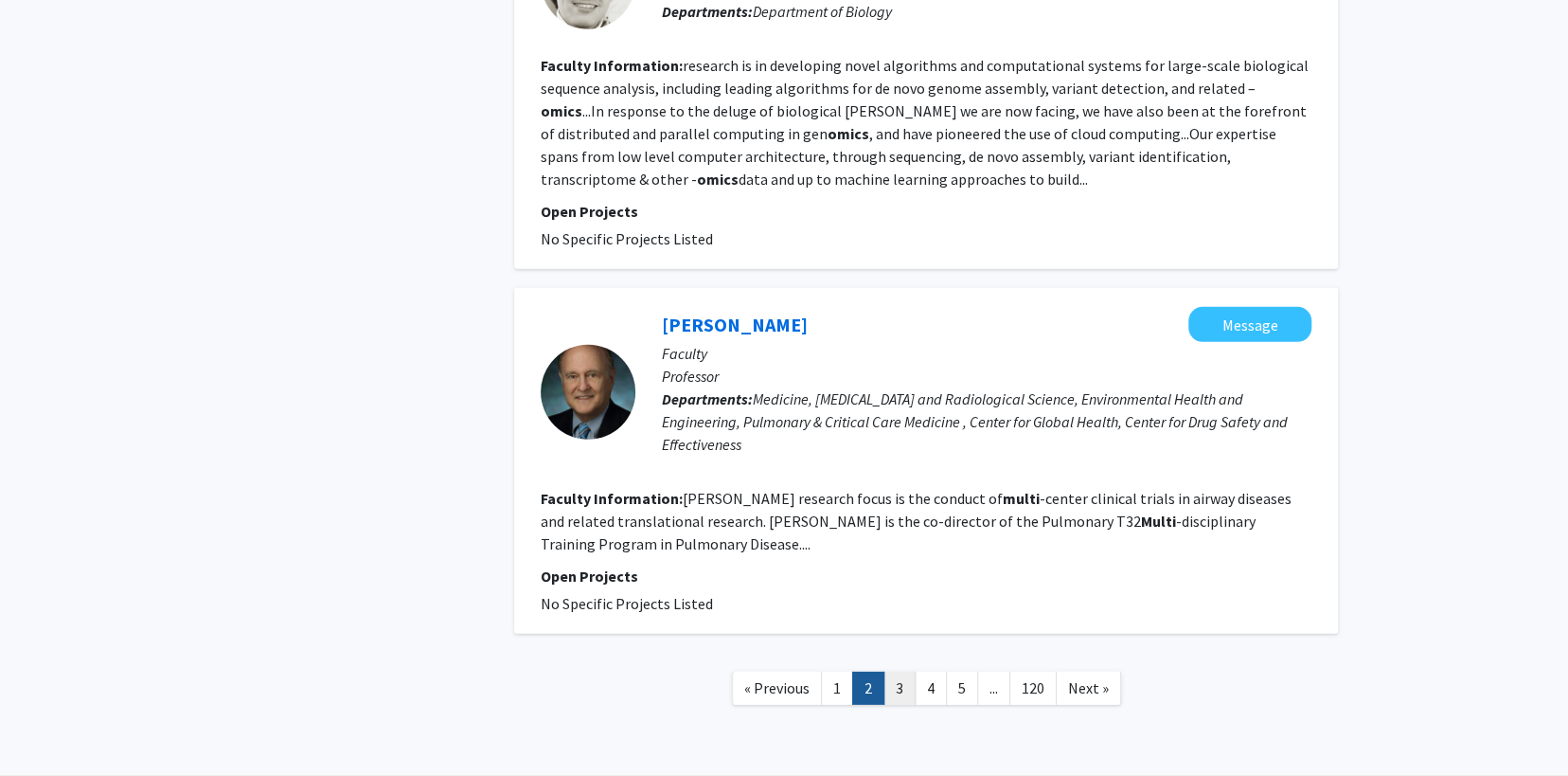
click at [905, 671] on link "3" at bounding box center [900, 688] width 32 height 33
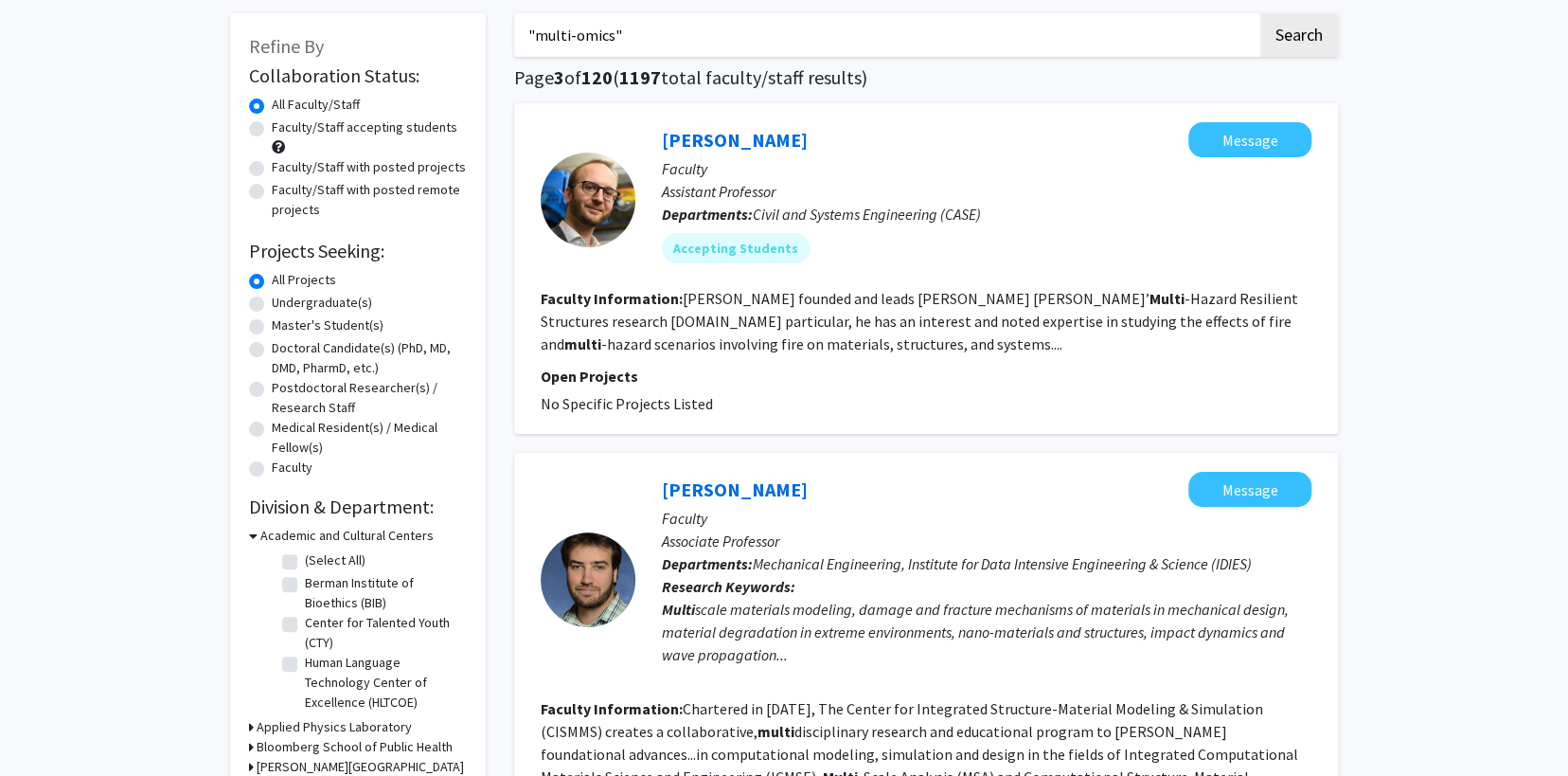
scroll to position [94, 0]
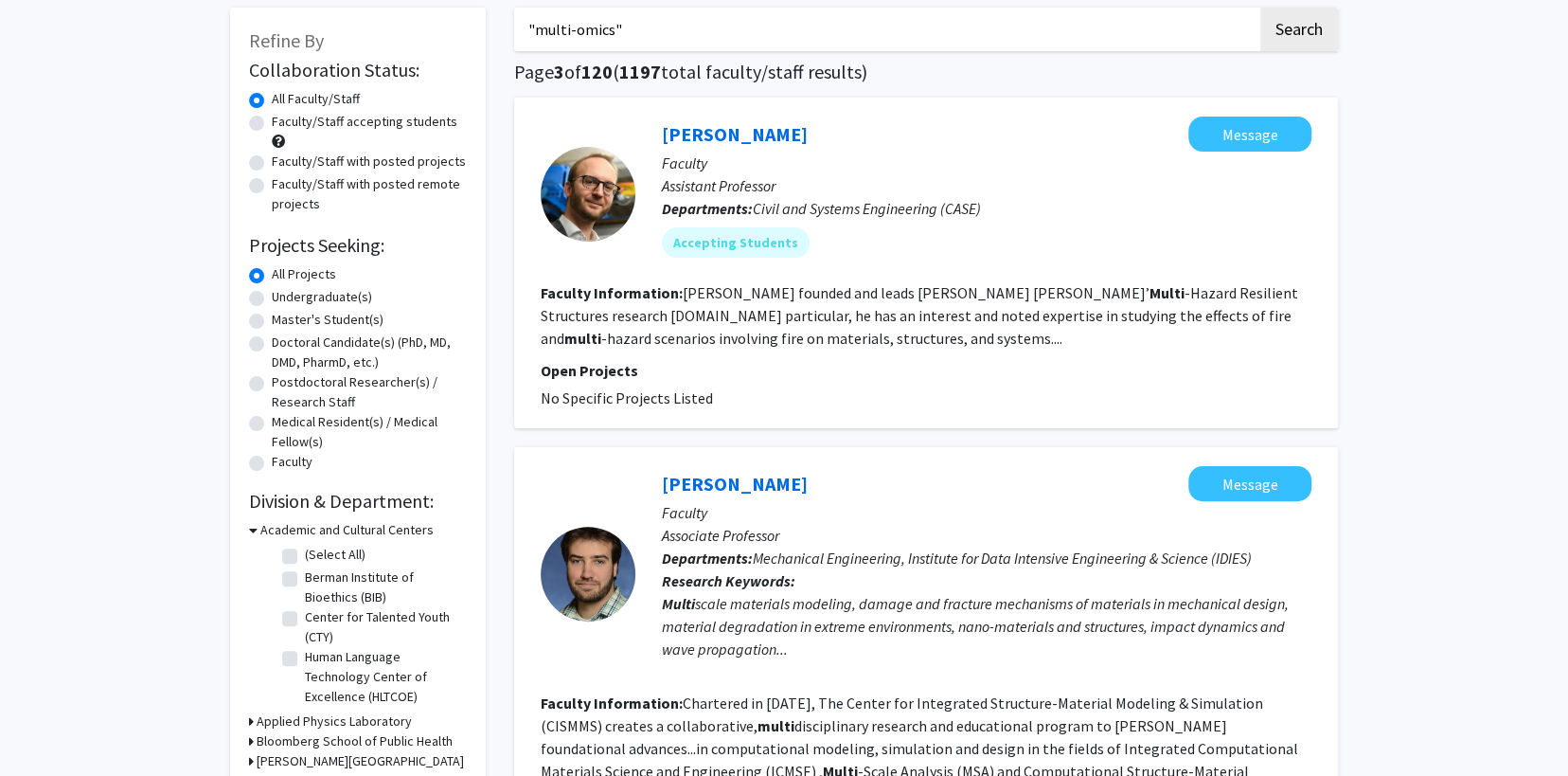
click at [669, 33] on input ""multi-omics"" at bounding box center [886, 29] width 744 height 44
click at [1261, 8] on button "Search" at bounding box center [1300, 29] width 78 height 44
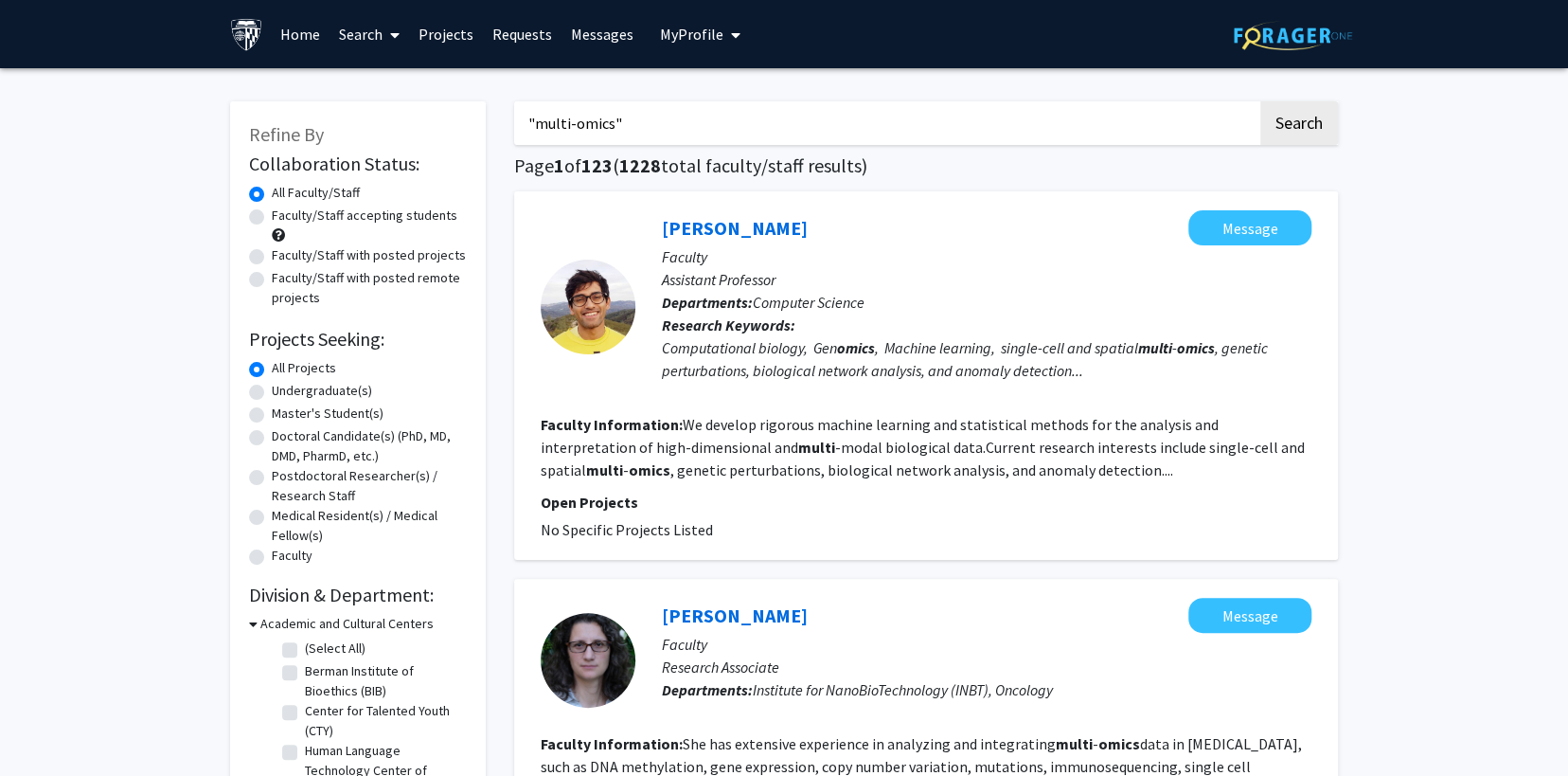
type input ""multi-omics""
click at [1261, 102] on button "Search" at bounding box center [1300, 124] width 78 height 44
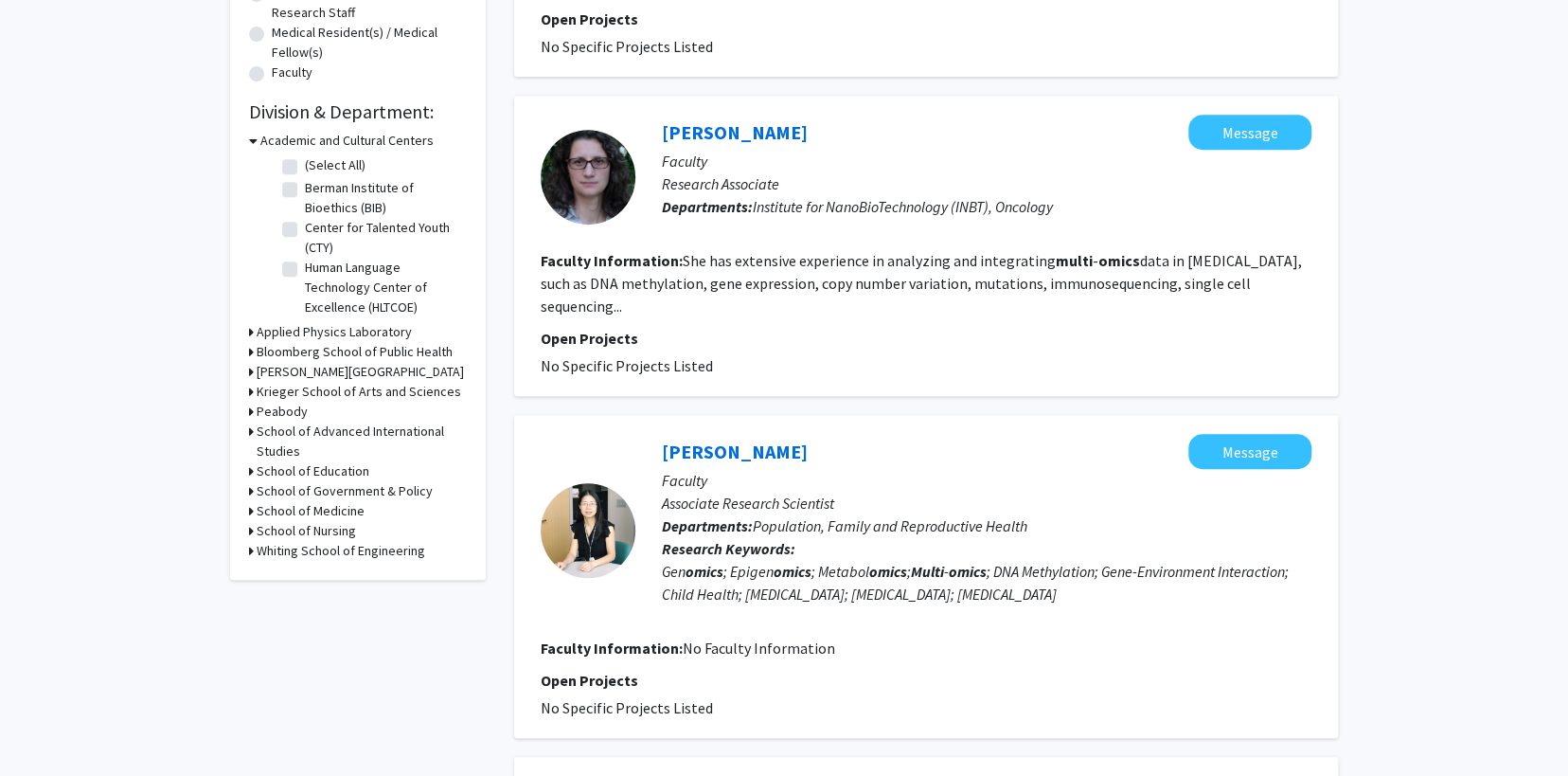
scroll to position [474, 0]
